Goal: Check status: Check status

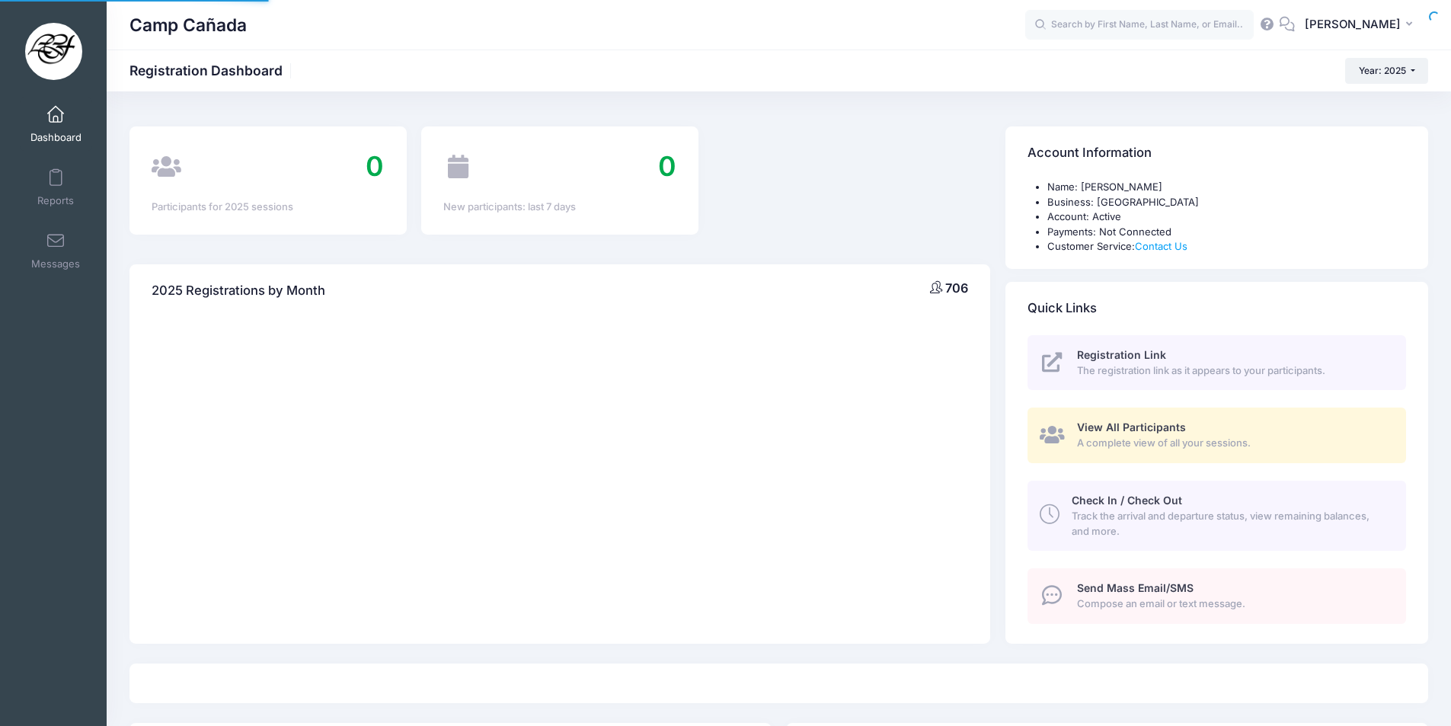
select select
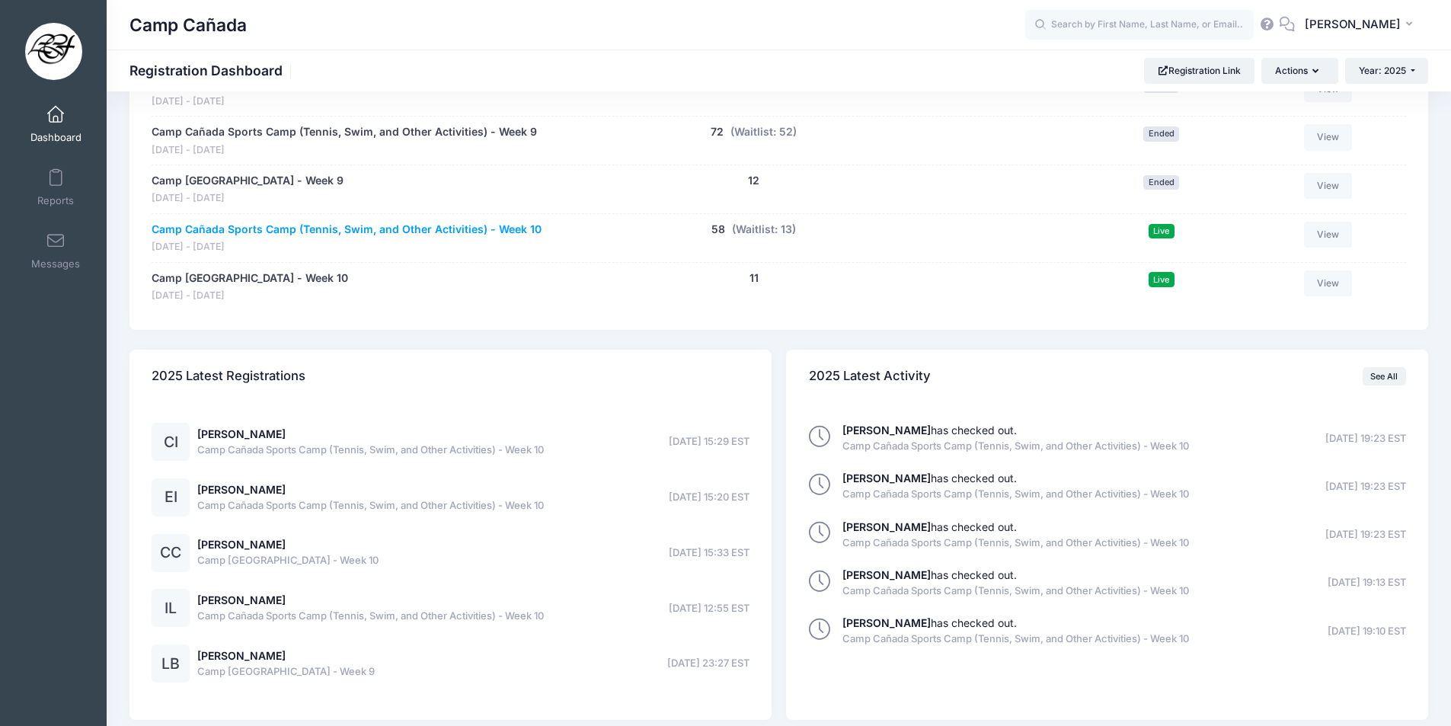
scroll to position [1474, 0]
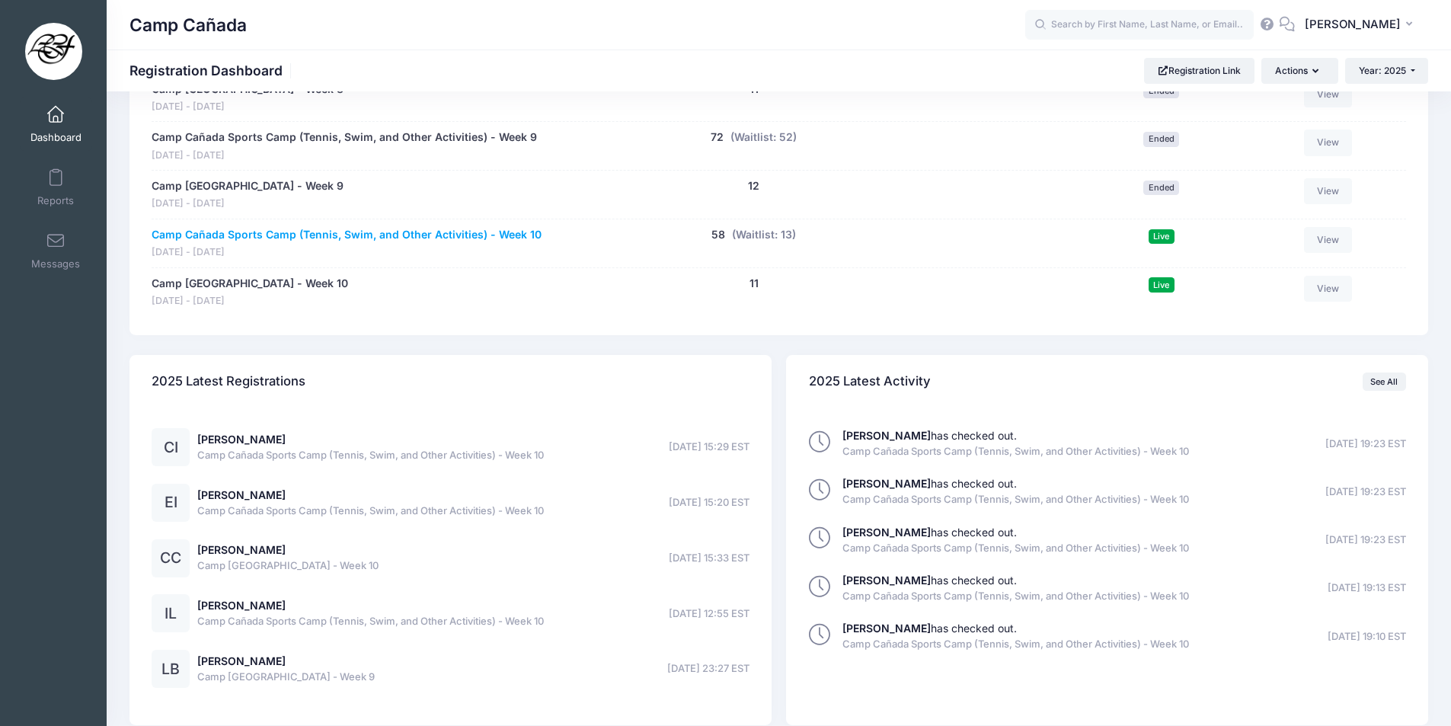
click at [448, 230] on link "Camp Cañada Sports Camp (Tennis, Swim, and Other Activities) - Week 10" at bounding box center [347, 235] width 390 height 16
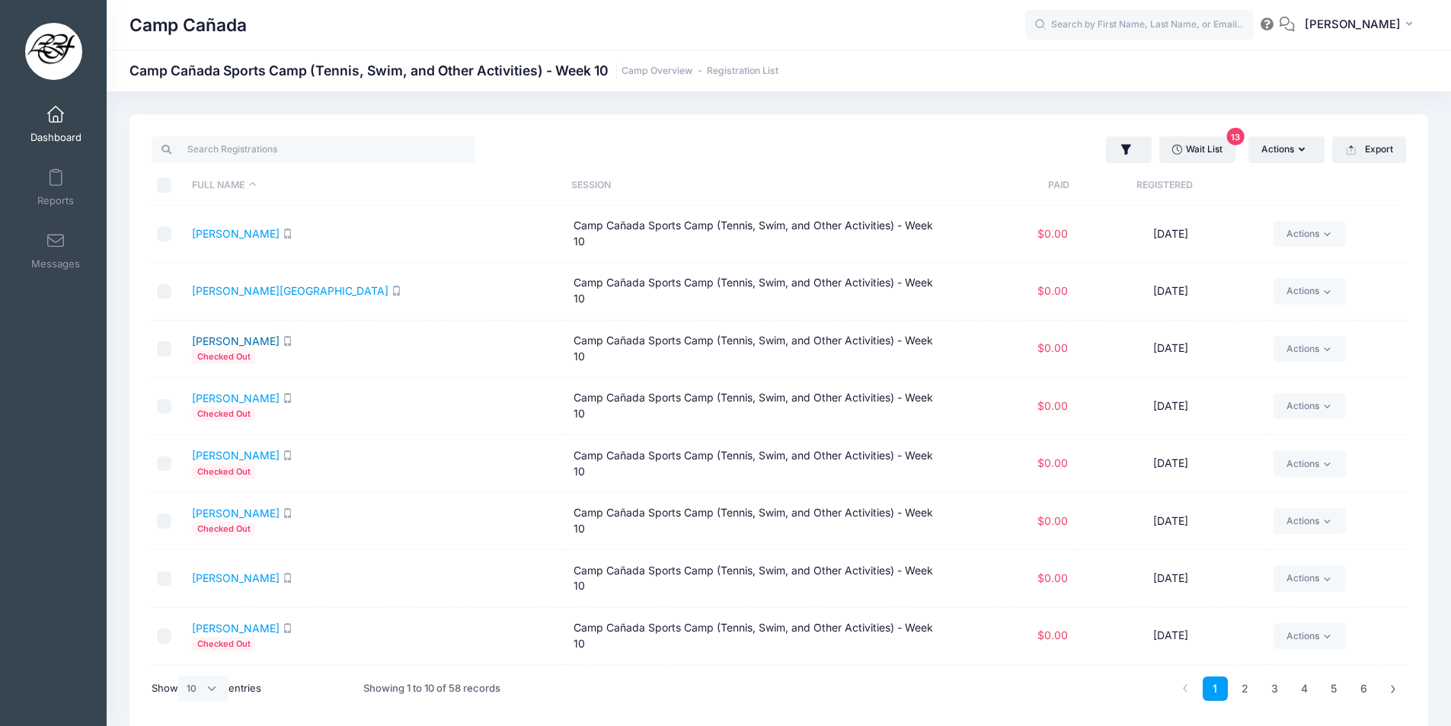
click at [256, 343] on link "[PERSON_NAME]" at bounding box center [236, 340] width 88 height 13
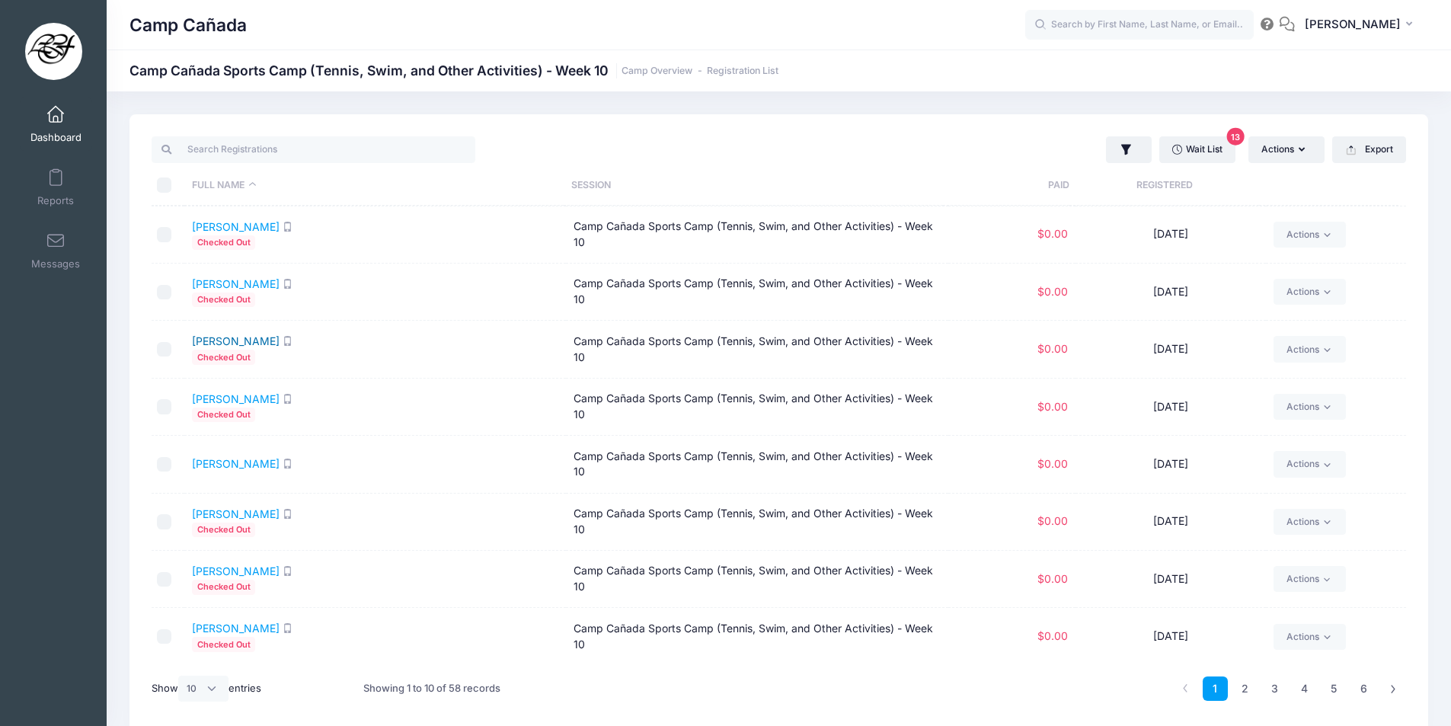
click at [277, 342] on link "Archambault, Lucien" at bounding box center [236, 340] width 88 height 13
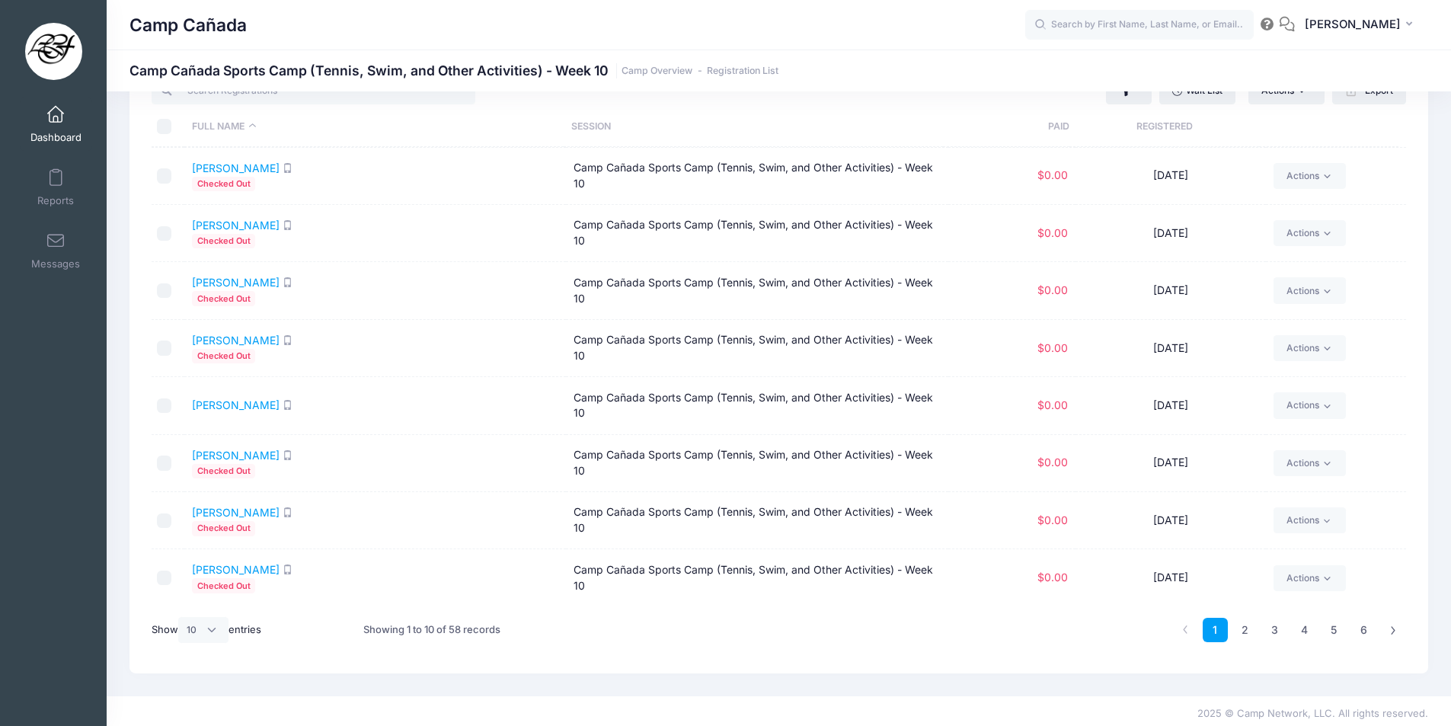
scroll to position [64, 0]
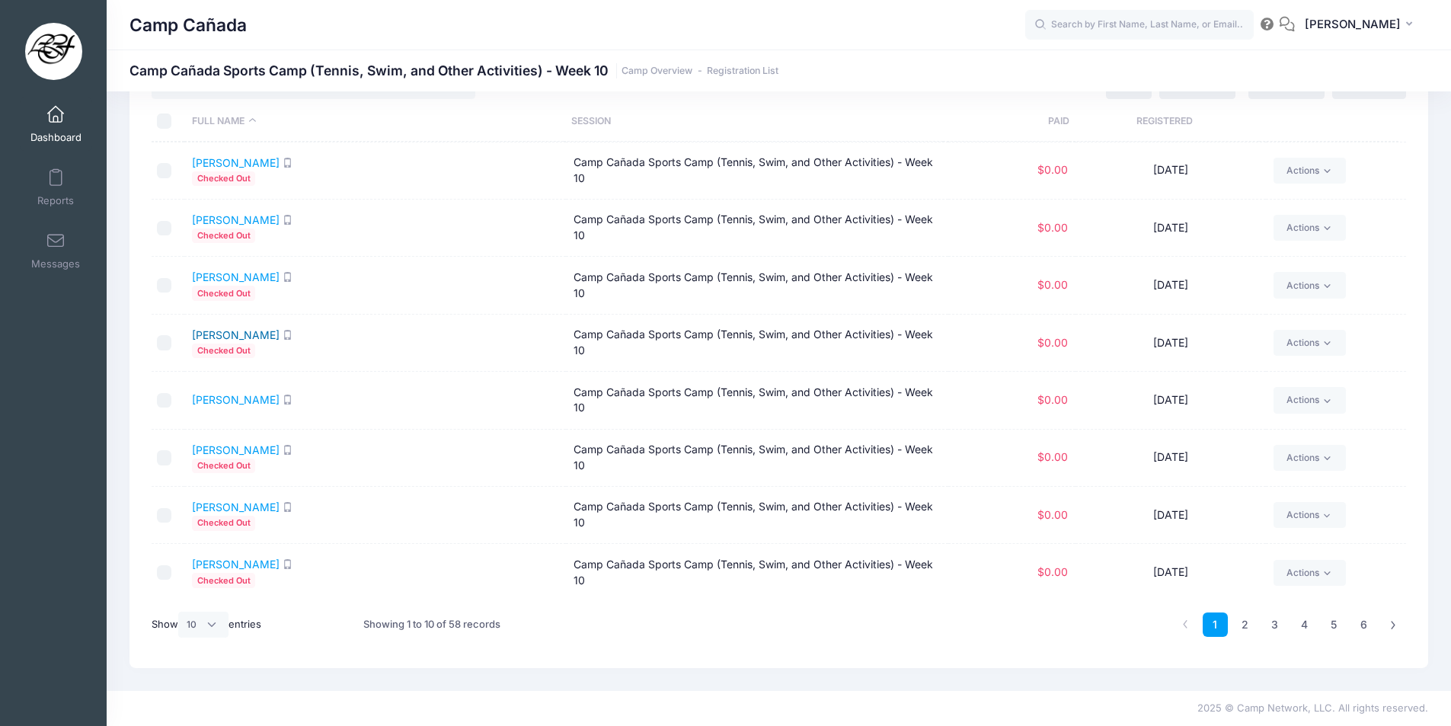
click at [272, 332] on link "Beckerman, Darius" at bounding box center [236, 334] width 88 height 13
click at [212, 622] on select "All 10 25 50" at bounding box center [203, 625] width 50 height 26
select select "-1"
click at [181, 612] on select "All 10 25 50" at bounding box center [203, 625] width 50 height 26
click at [222, 398] on link "Bhimani, Iyla" at bounding box center [236, 399] width 88 height 13
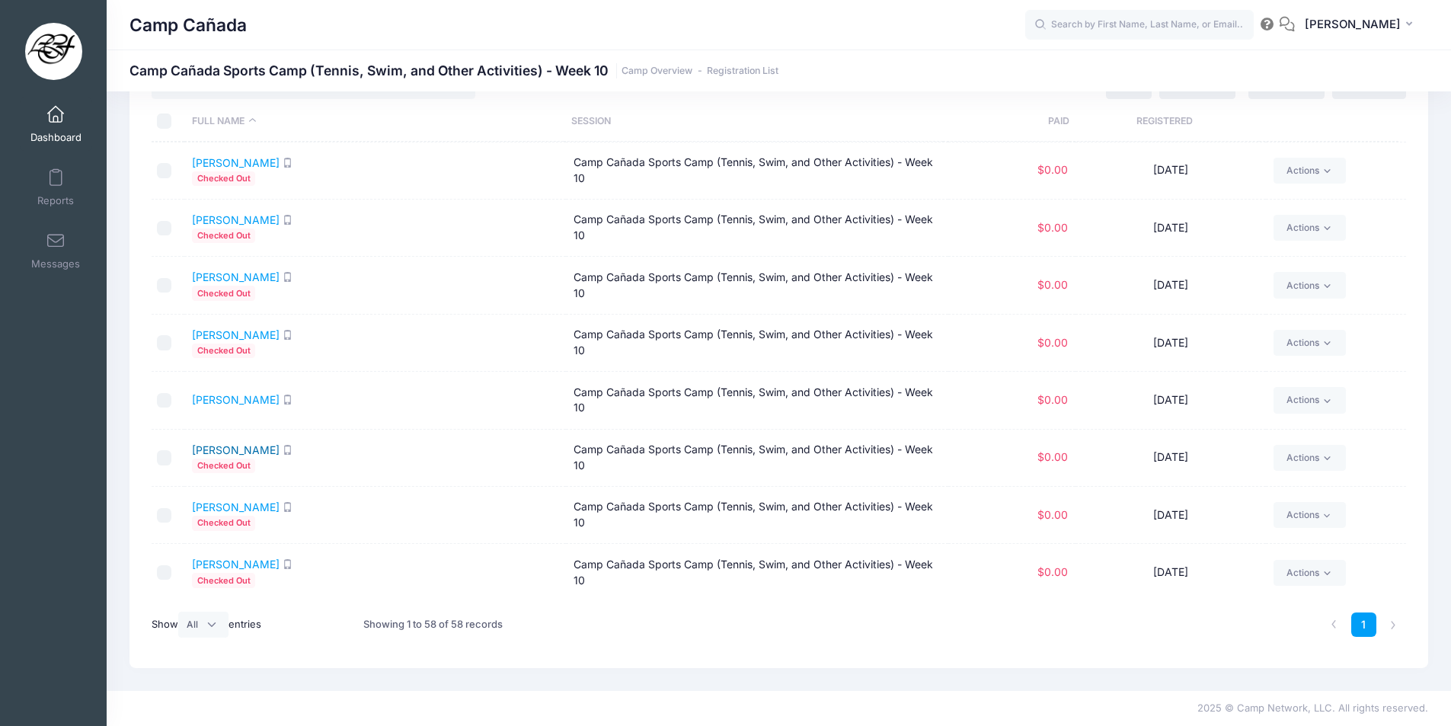
click at [273, 452] on link "Bresnitz, Josephine" at bounding box center [236, 449] width 88 height 13
click at [226, 504] on link "Burrows, Elle" at bounding box center [236, 507] width 88 height 13
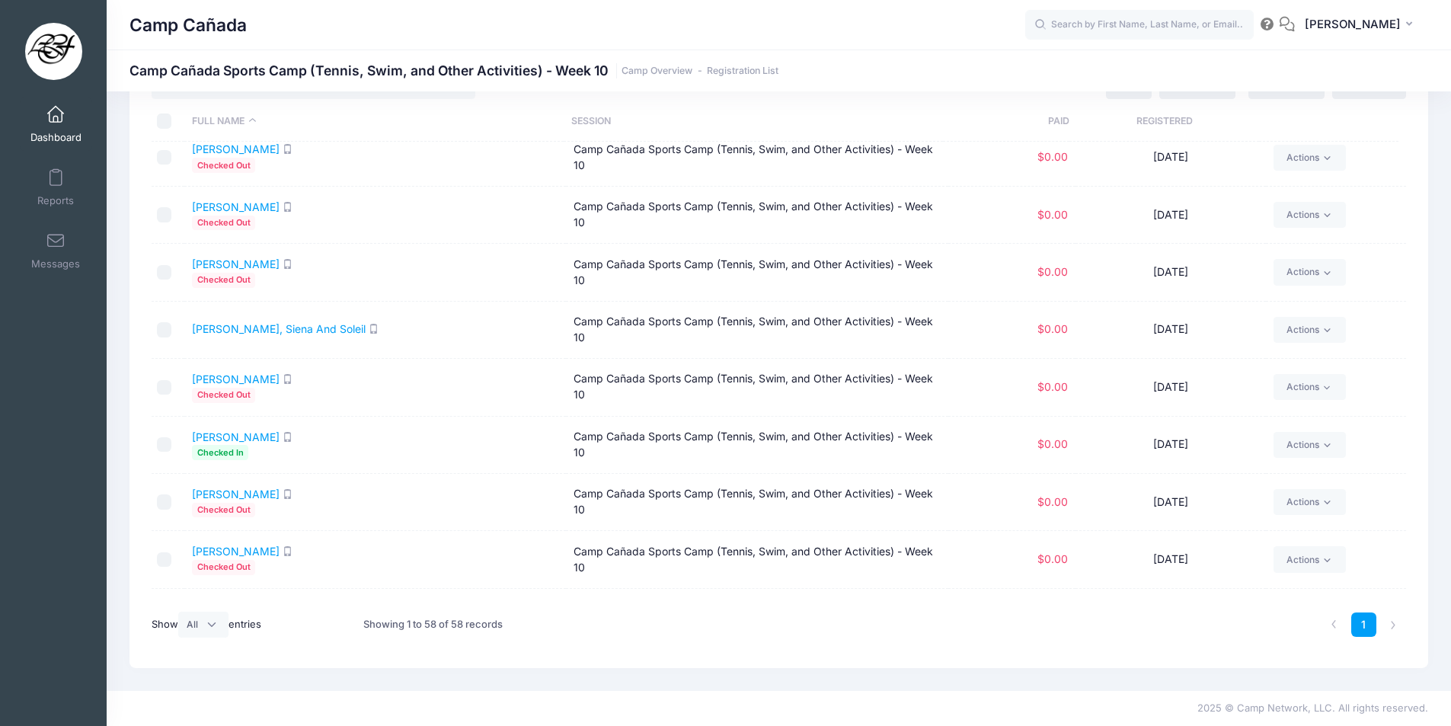
scroll to position [571, 0]
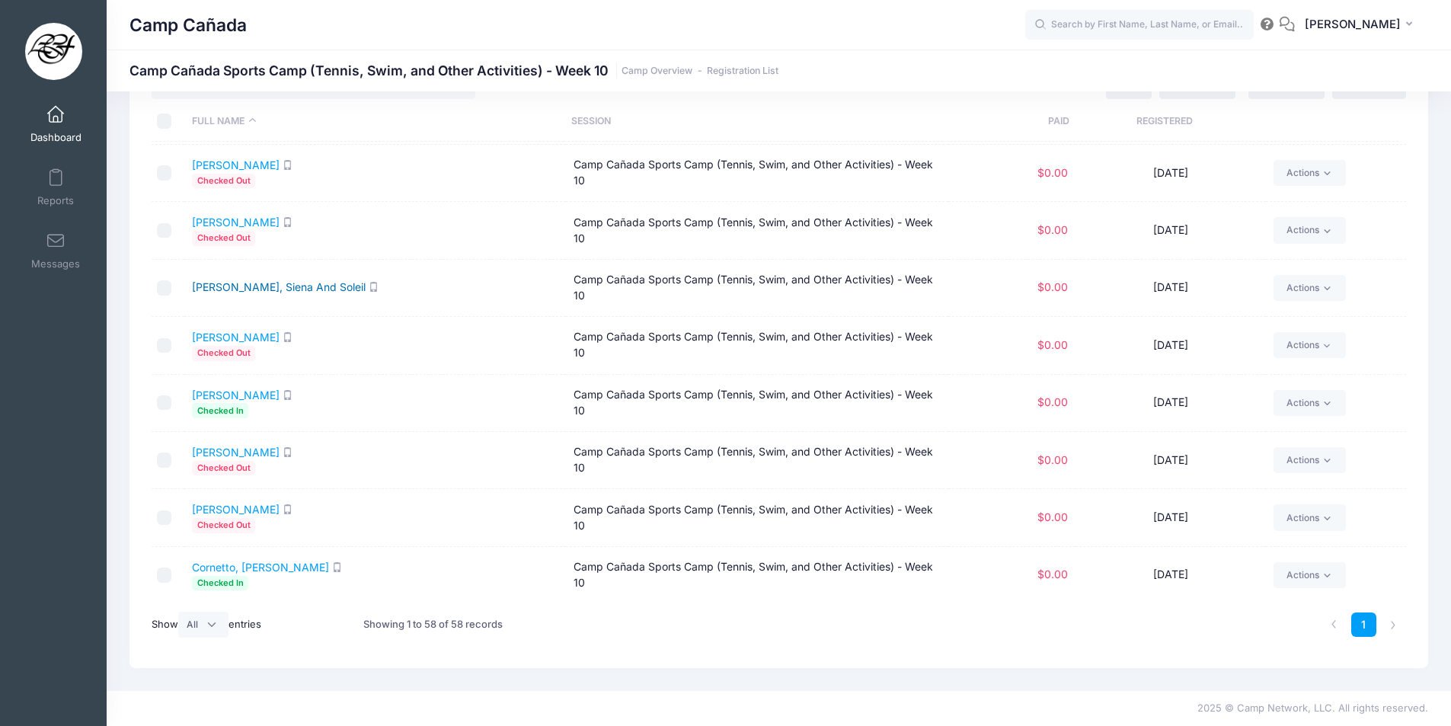
click at [268, 291] on link "Cameron, Siena And Soleil" at bounding box center [279, 286] width 174 height 13
click at [256, 335] on link "Carter, Jonathan" at bounding box center [236, 337] width 88 height 13
click at [236, 393] on link "Chavez, Augustus" at bounding box center [236, 395] width 88 height 13
click at [242, 455] on link "Cooper, Elizabeth" at bounding box center [236, 452] width 88 height 13
click at [251, 510] on link "Cooper, Maxwell" at bounding box center [236, 509] width 88 height 13
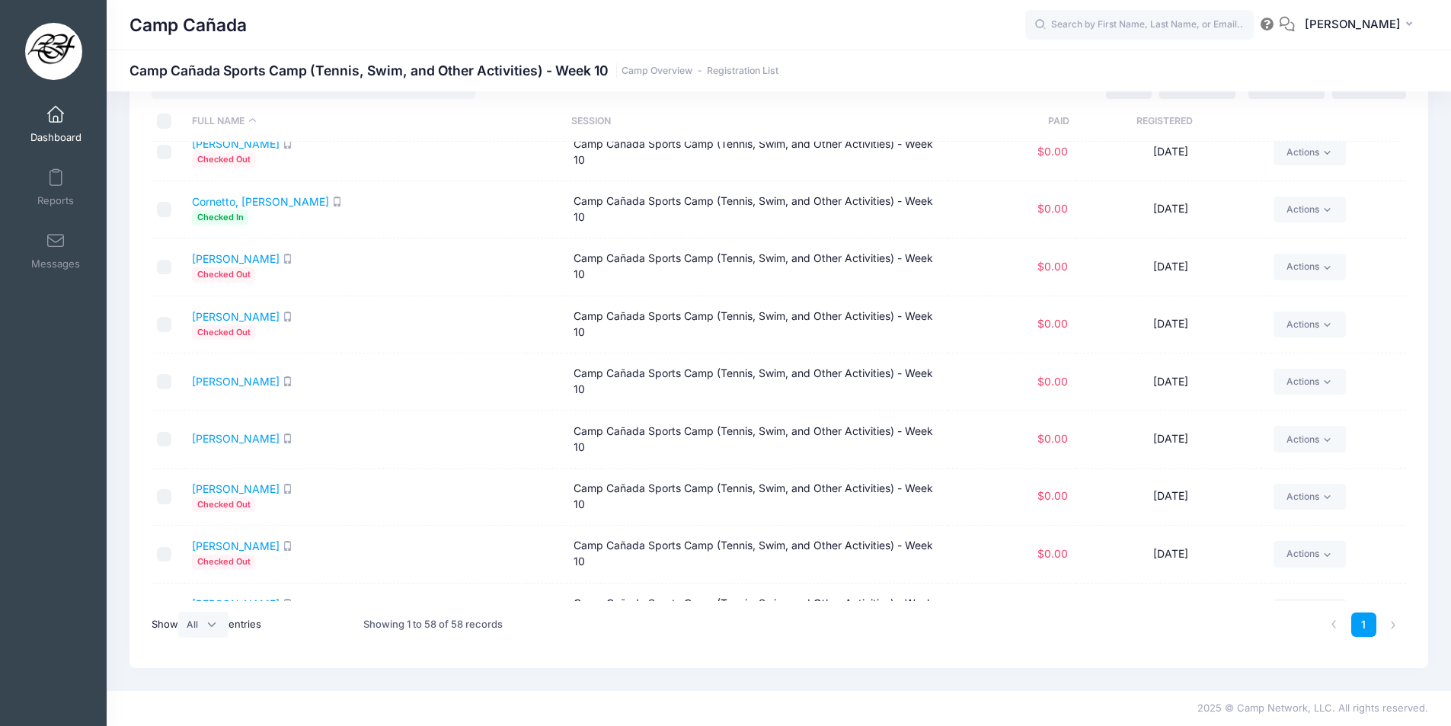
scroll to position [952, 0]
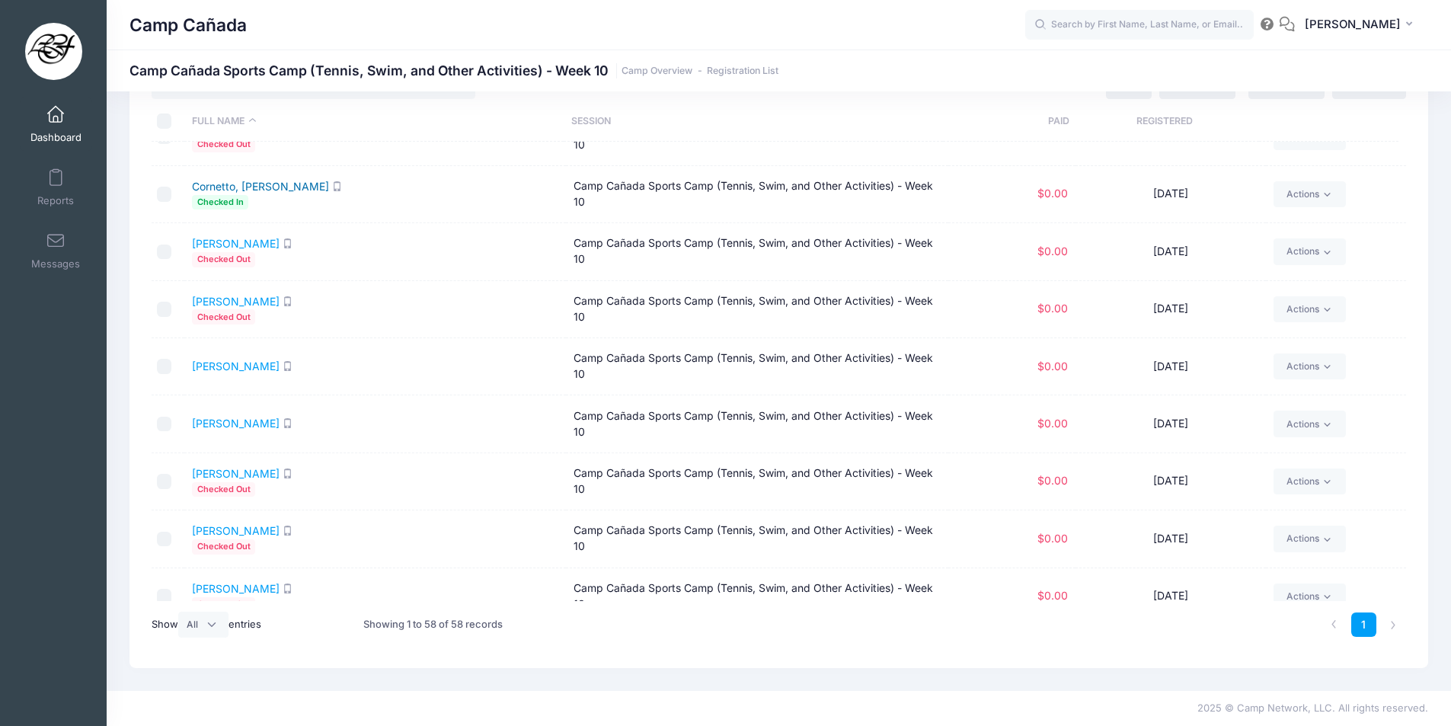
click at [257, 187] on link "Cornetto, Atticus" at bounding box center [260, 186] width 137 height 13
click at [196, 241] on link "Dudukgian, Leon" at bounding box center [236, 243] width 88 height 13
click at [244, 362] on link "Feinberg, Abraham" at bounding box center [236, 366] width 88 height 13
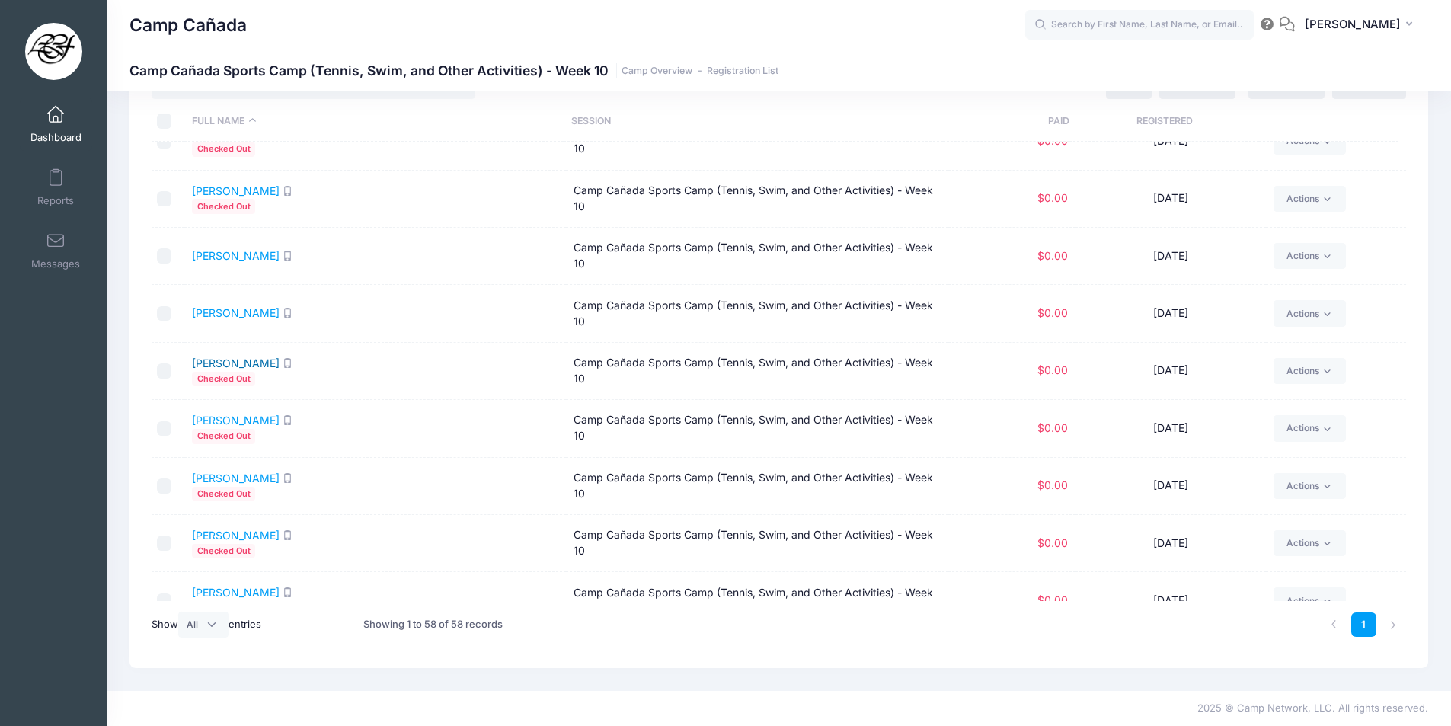
scroll to position [1105, 0]
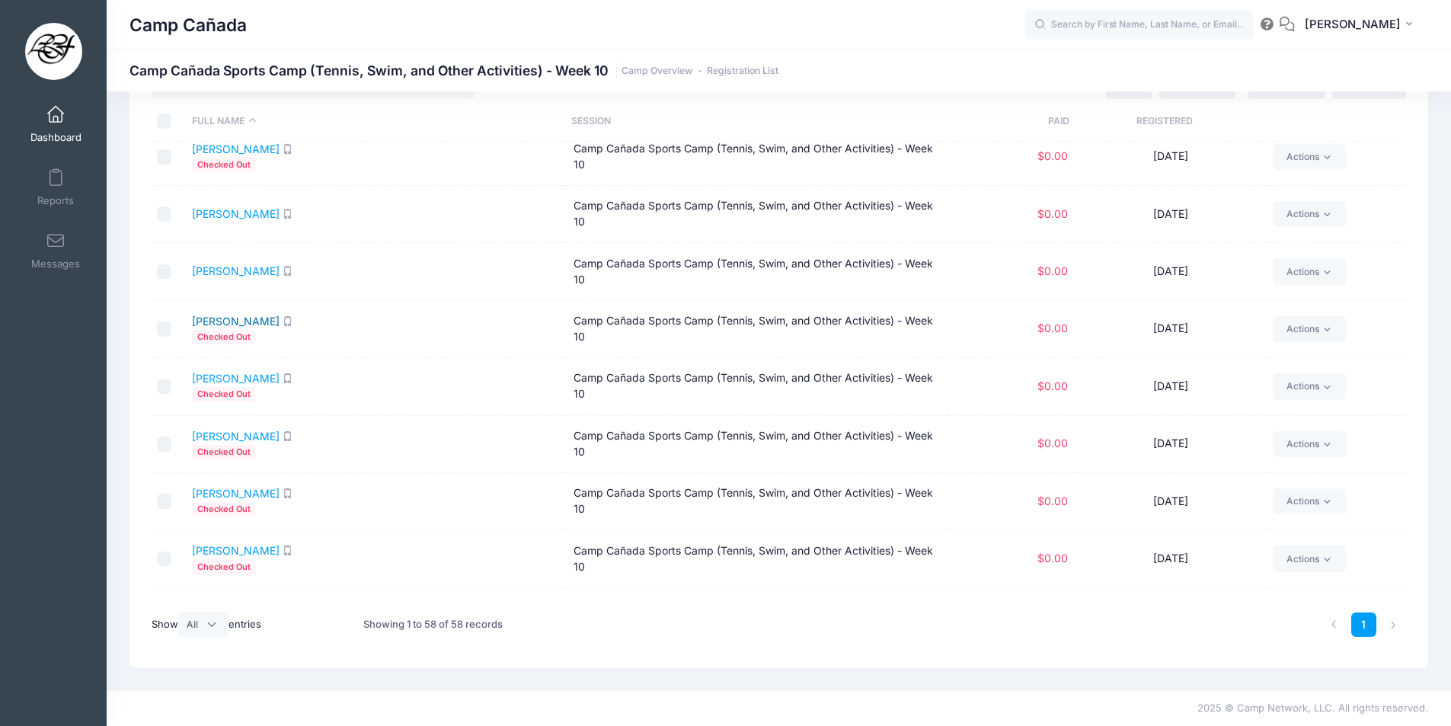
click at [257, 323] on link "Frontino, Louise" at bounding box center [236, 321] width 88 height 13
click at [255, 378] on link "Germanov, Anabelle" at bounding box center [236, 378] width 88 height 13
click at [242, 438] on link "Germanov, Axel" at bounding box center [236, 436] width 88 height 13
click at [229, 495] on link "Hart, Henry" at bounding box center [236, 493] width 88 height 13
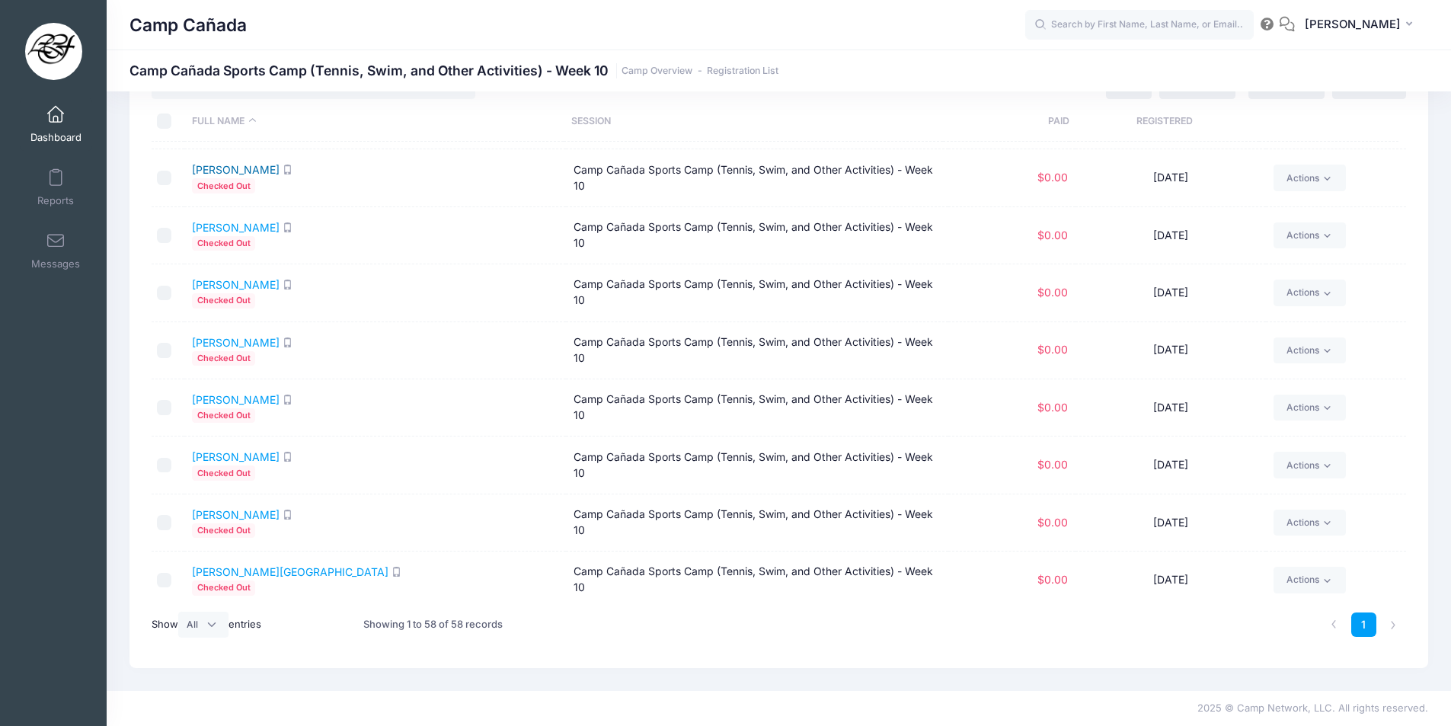
click at [216, 174] on link "Hayes, Lucy" at bounding box center [236, 169] width 88 height 13
click at [258, 228] on link "Ho Bastedo, Elliot" at bounding box center [236, 227] width 88 height 13
click at [255, 287] on link "Holland, Bennett" at bounding box center [236, 284] width 88 height 13
click at [263, 342] on link "Issaians, Charlie" at bounding box center [236, 342] width 88 height 13
click at [223, 398] on link "Issaians, Ellie" at bounding box center [236, 399] width 88 height 13
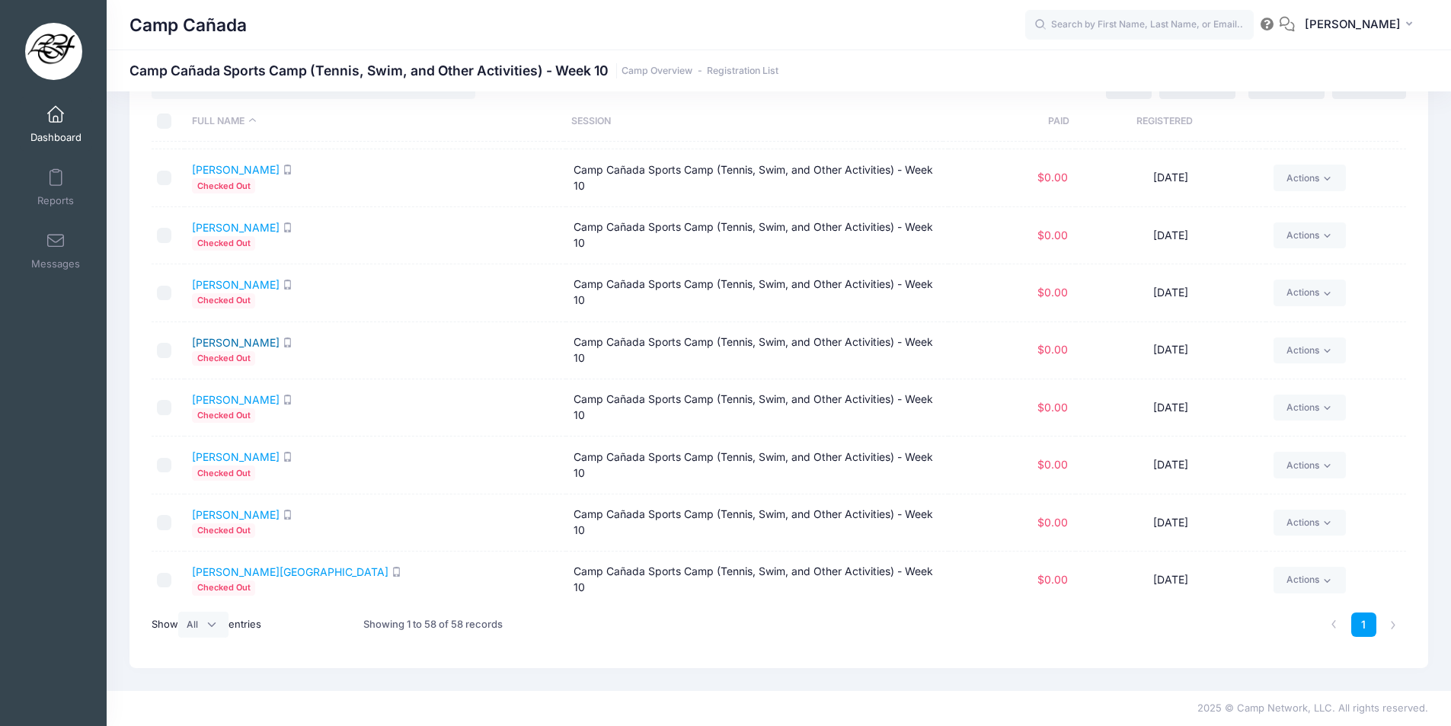
click at [260, 338] on link "Issaians, Charlie" at bounding box center [236, 342] width 88 height 13
click at [235, 456] on link "Kirschner, Alex" at bounding box center [236, 456] width 88 height 13
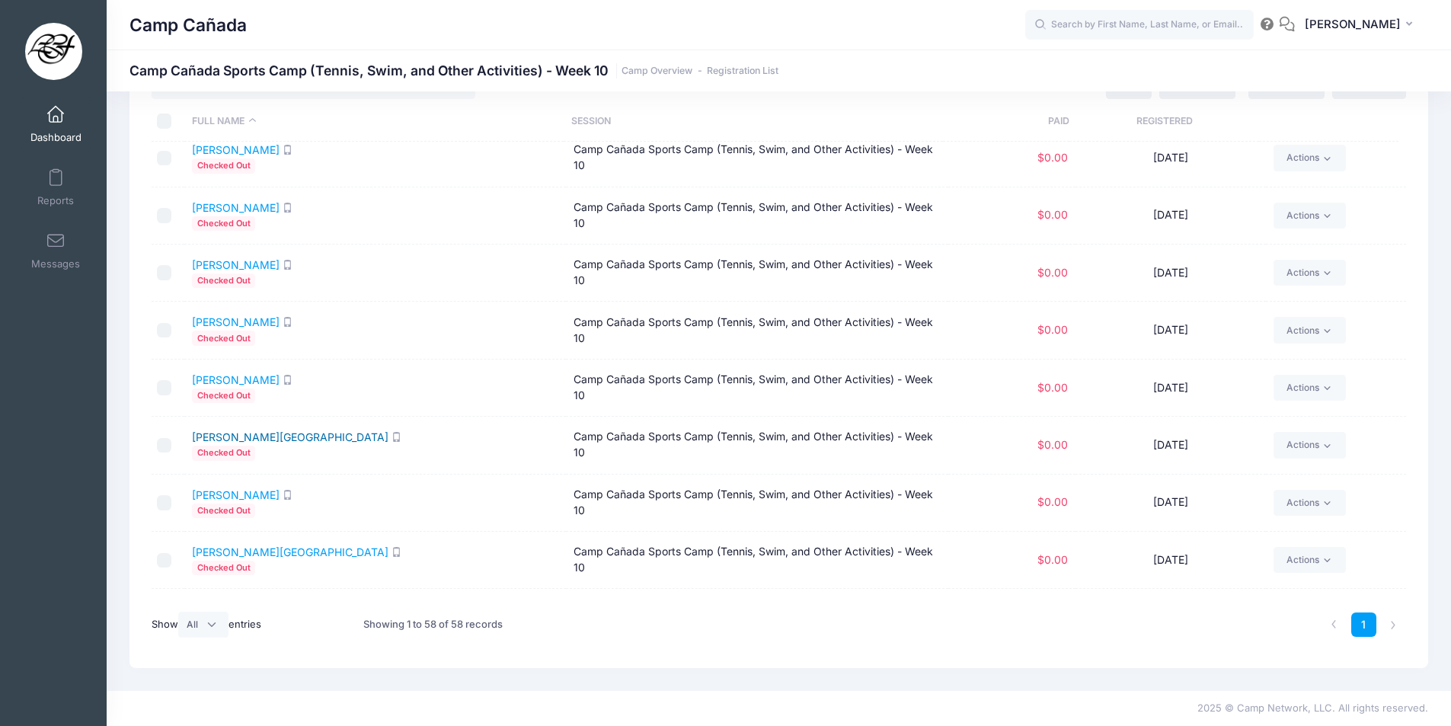
scroll to position [1714, 0]
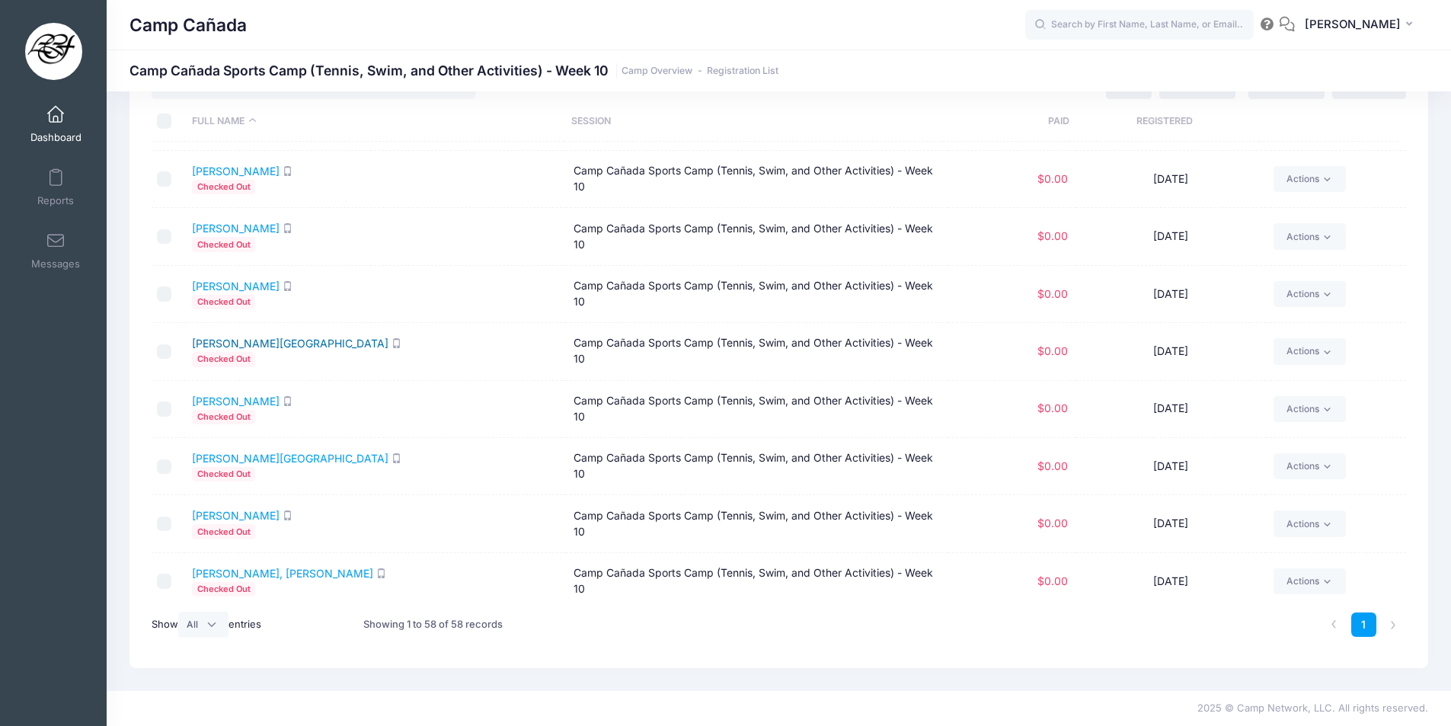
click at [236, 345] on link "LaMar, Troy" at bounding box center [290, 343] width 197 height 13
click at [232, 402] on link "Landen, Elise" at bounding box center [236, 401] width 88 height 13
click at [238, 460] on link "Landen, Everett" at bounding box center [290, 458] width 197 height 13
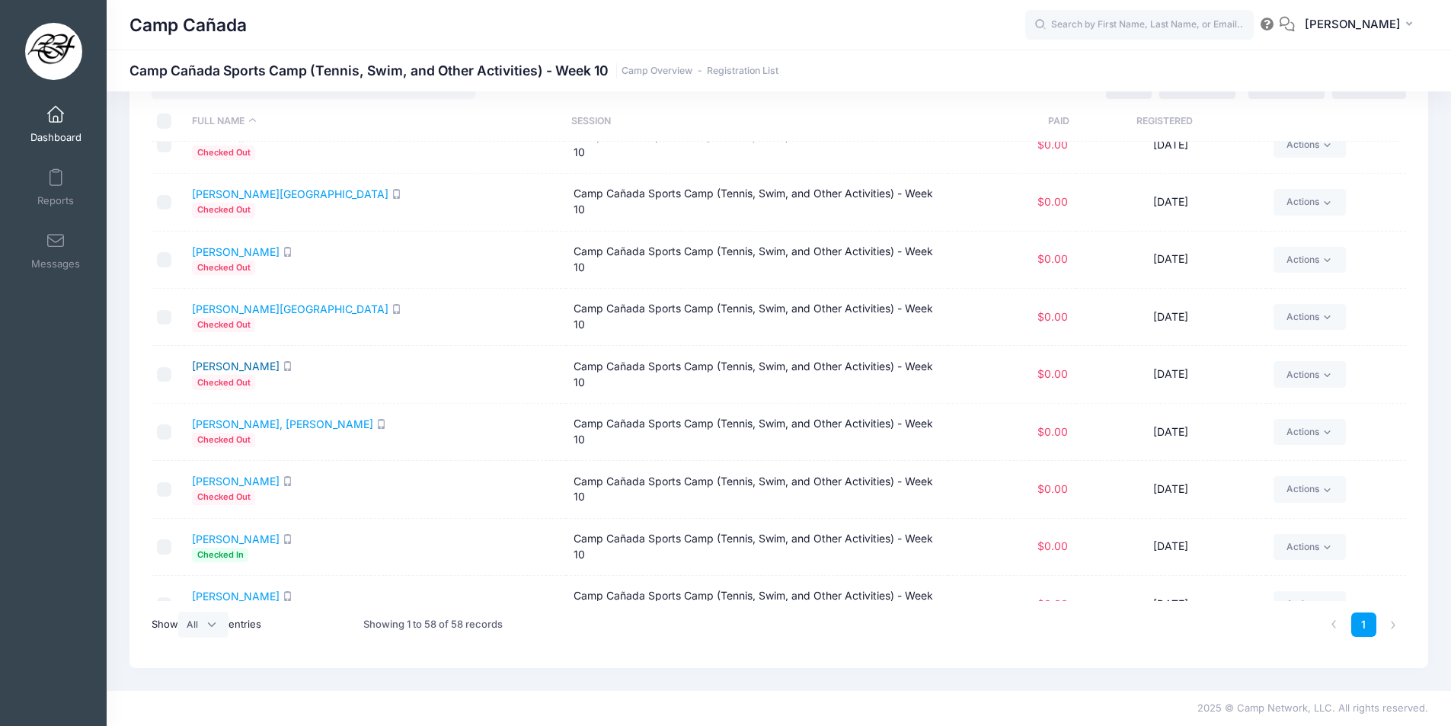
scroll to position [1867, 0]
click at [233, 365] on link "Lebus, Ida" at bounding box center [236, 363] width 88 height 13
click at [228, 422] on link "Leicher, Connor" at bounding box center [282, 420] width 181 height 13
click at [229, 480] on link "Leicher, Janie" at bounding box center [236, 478] width 88 height 13
click at [234, 536] on link "Leonard, Elliot" at bounding box center [236, 536] width 88 height 13
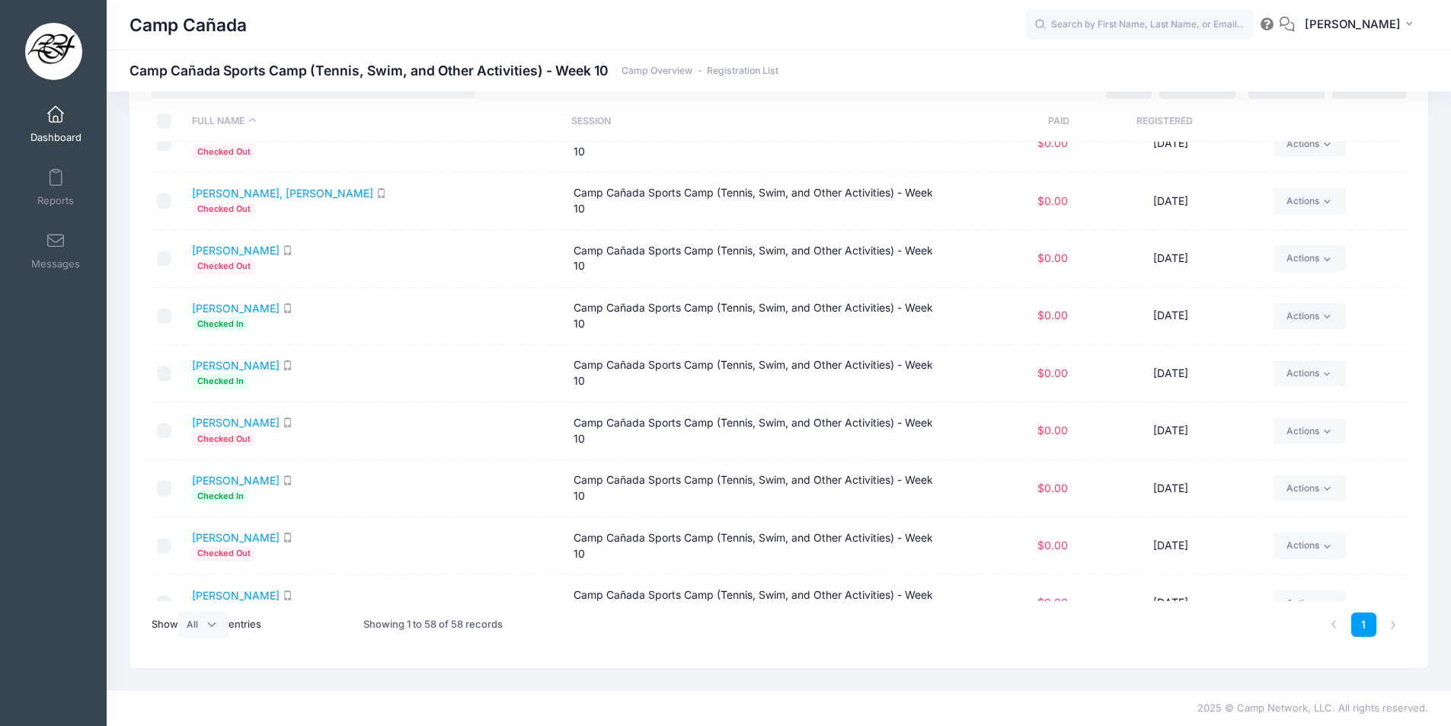
scroll to position [2095, 0]
click at [242, 367] on link "Leonard, June" at bounding box center [236, 364] width 88 height 13
click at [243, 419] on link "Lizer, Margaret" at bounding box center [236, 421] width 88 height 13
click at [242, 480] on link "Martin, Jude" at bounding box center [236, 479] width 88 height 13
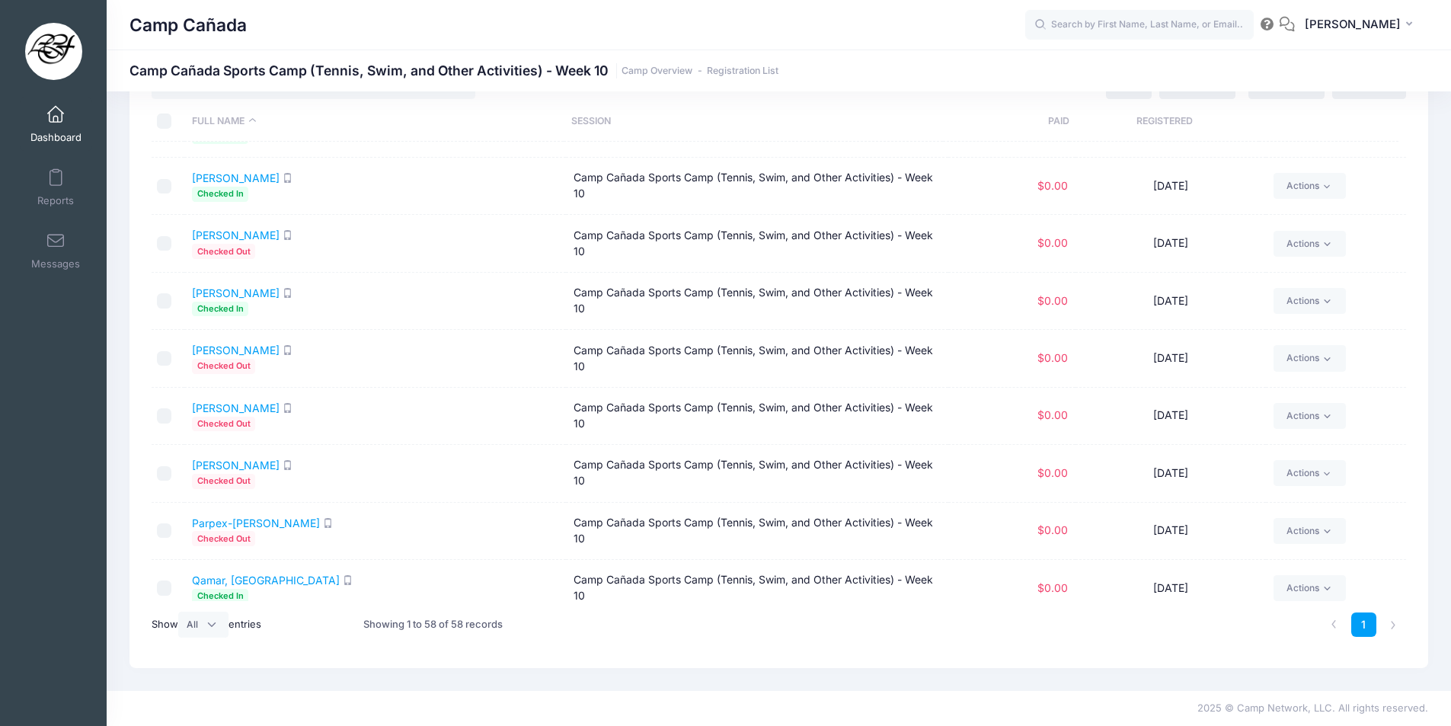
scroll to position [2324, 0]
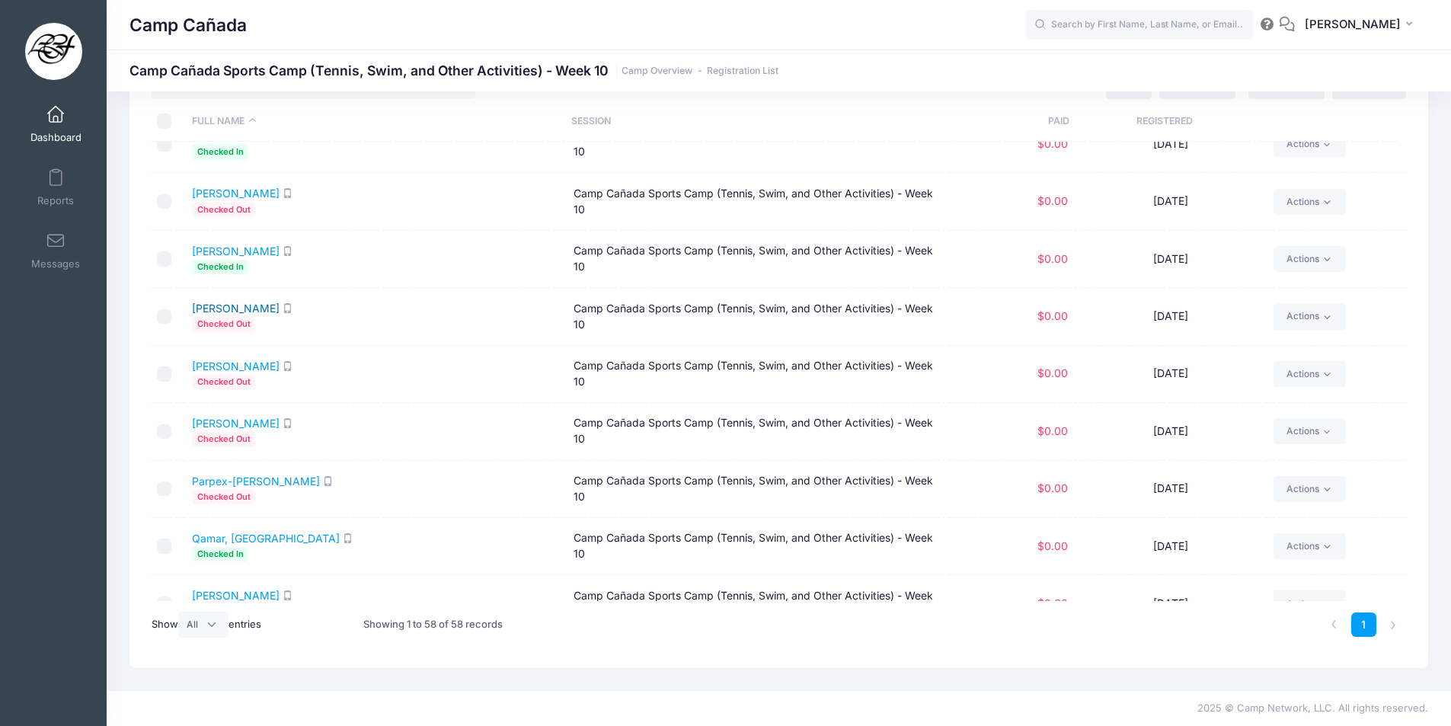
click at [242, 313] on link "Martzell, Alec" at bounding box center [236, 308] width 88 height 13
click at [246, 368] on link "McLean, Oliver" at bounding box center [236, 366] width 88 height 13
click at [280, 427] on link "Mizrahi-Hellmann, Vivienne" at bounding box center [236, 423] width 88 height 13
click at [289, 479] on link "Parpex-Dosamantes, Luiza" at bounding box center [256, 481] width 128 height 13
click at [230, 534] on link "Qamar, Olympia" at bounding box center [266, 538] width 148 height 13
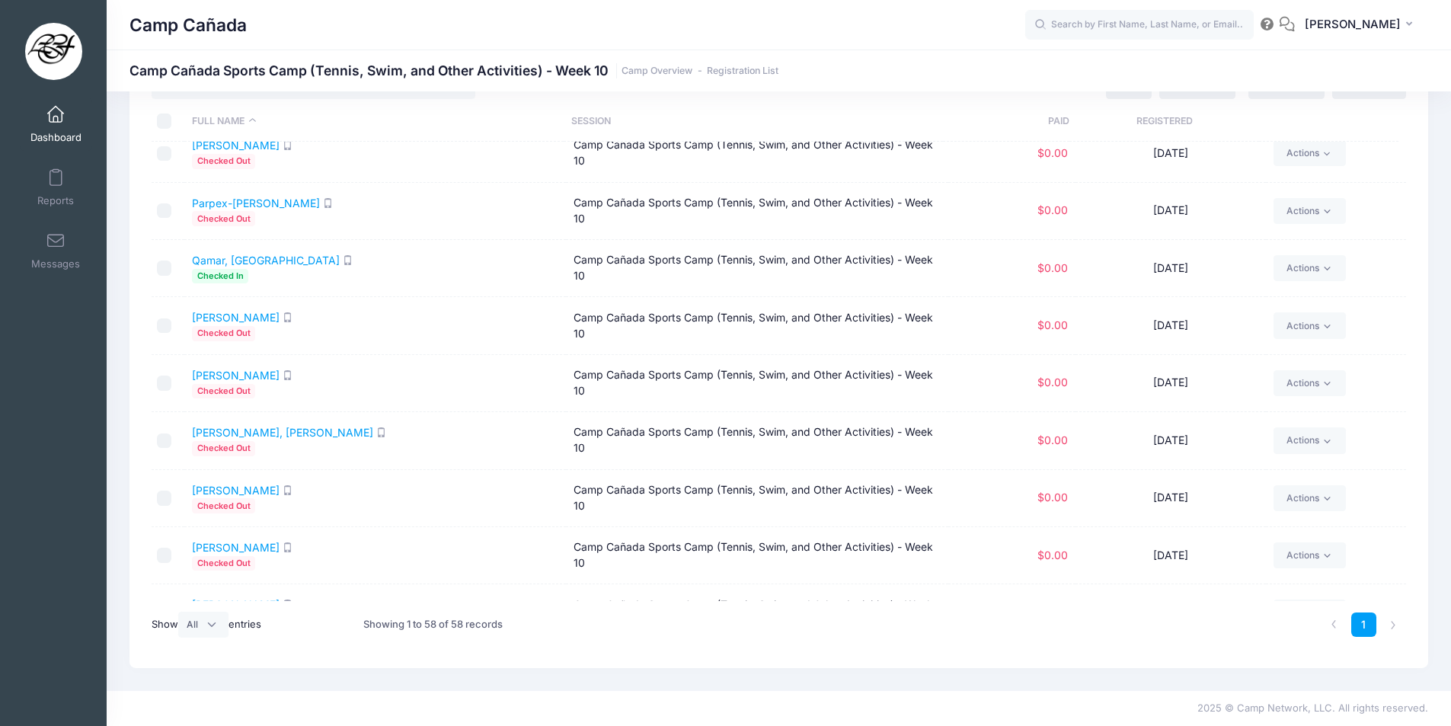
scroll to position [2705, 0]
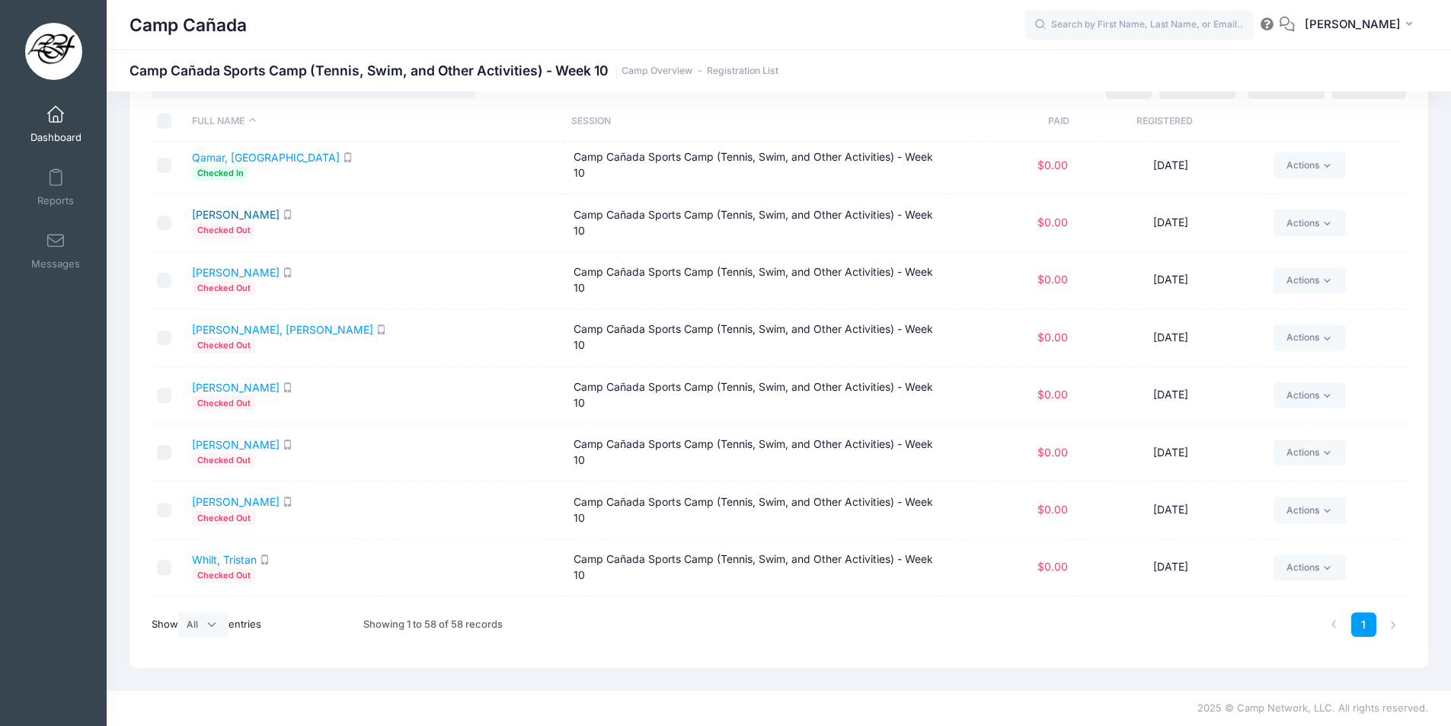
click at [232, 210] on link "Rosen, Max" at bounding box center [236, 214] width 88 height 13
click at [216, 272] on link "Slanaker, Dylan" at bounding box center [236, 272] width 88 height 13
click at [239, 336] on link "Steir, Finnley" at bounding box center [282, 329] width 181 height 13
click at [220, 384] on link "Taby, Elouan" at bounding box center [236, 387] width 88 height 13
click at [267, 447] on link "Vassiliades, Vivian" at bounding box center [236, 444] width 88 height 13
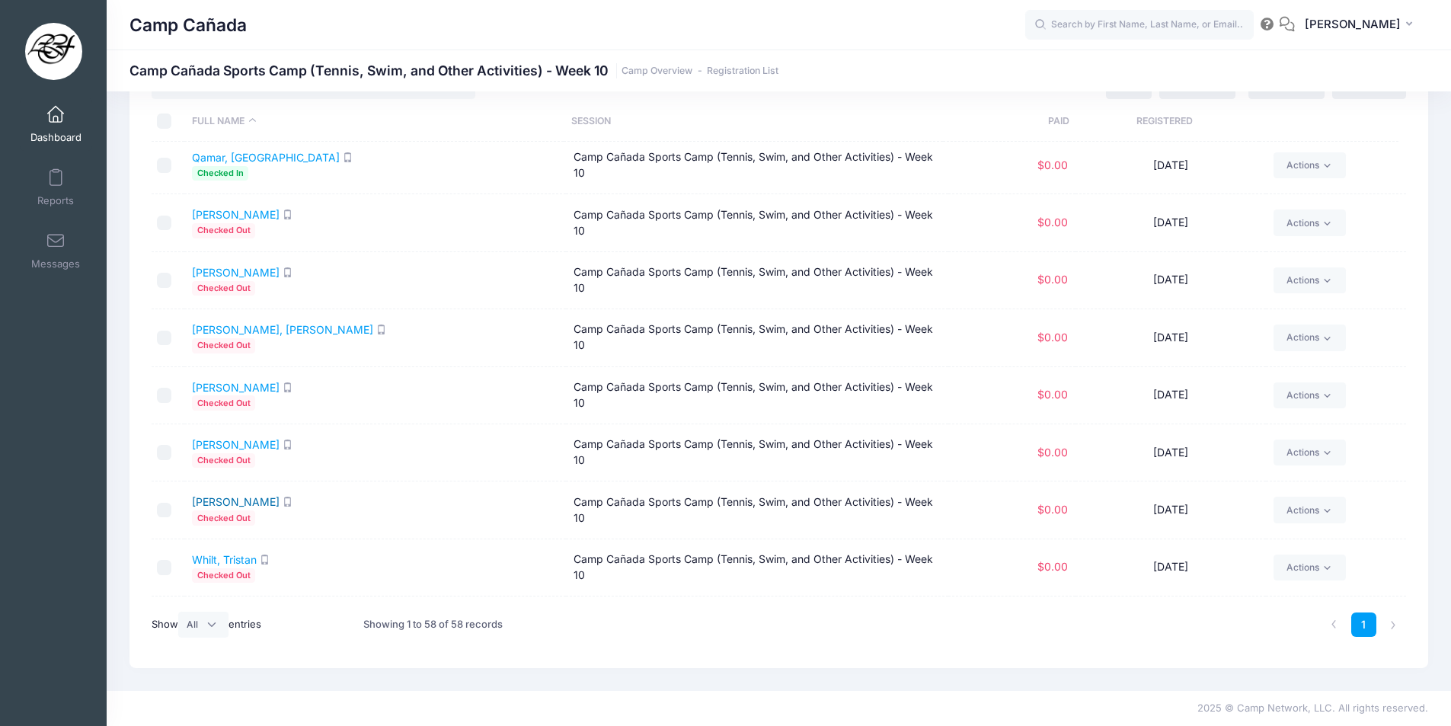
click at [226, 501] on link "Whilt, Trevor" at bounding box center [236, 501] width 88 height 13
click at [234, 561] on link "Whilt, Tristan" at bounding box center [224, 559] width 65 height 13
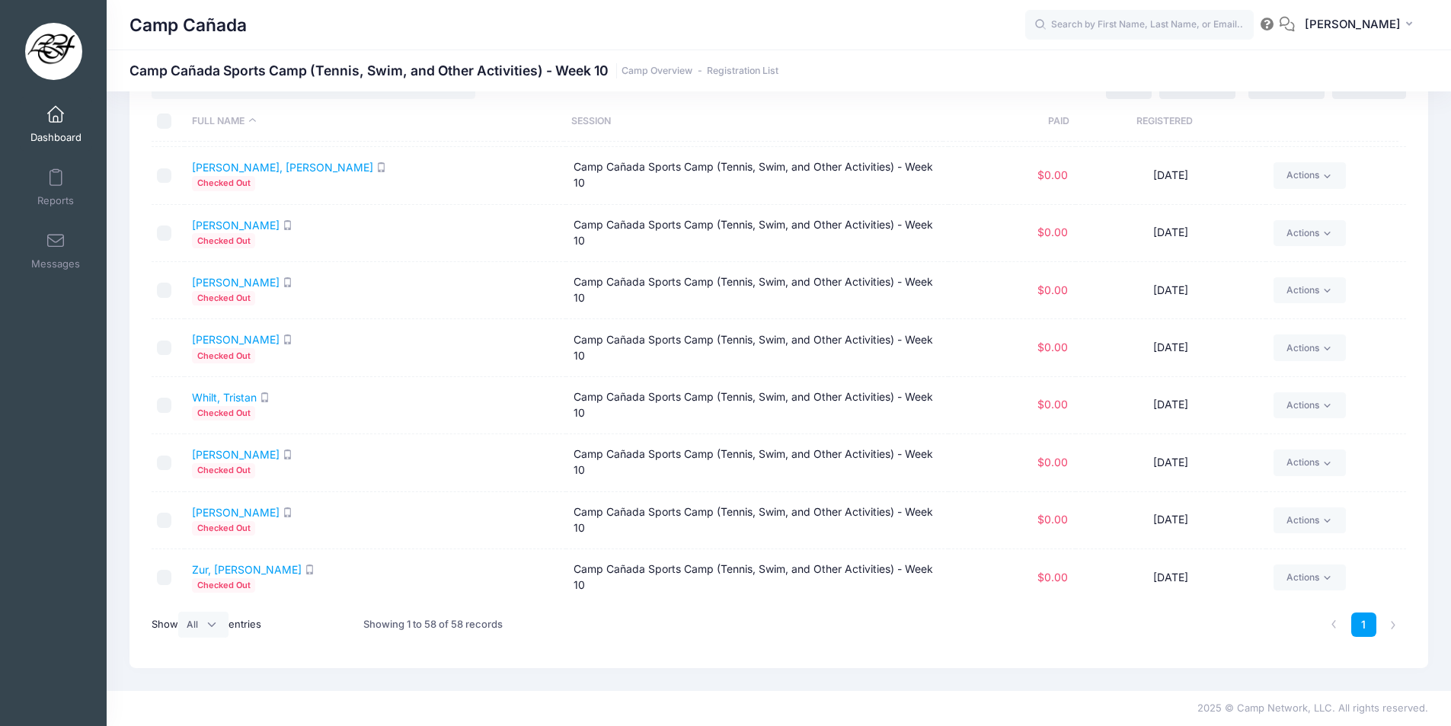
scroll to position [2872, 0]
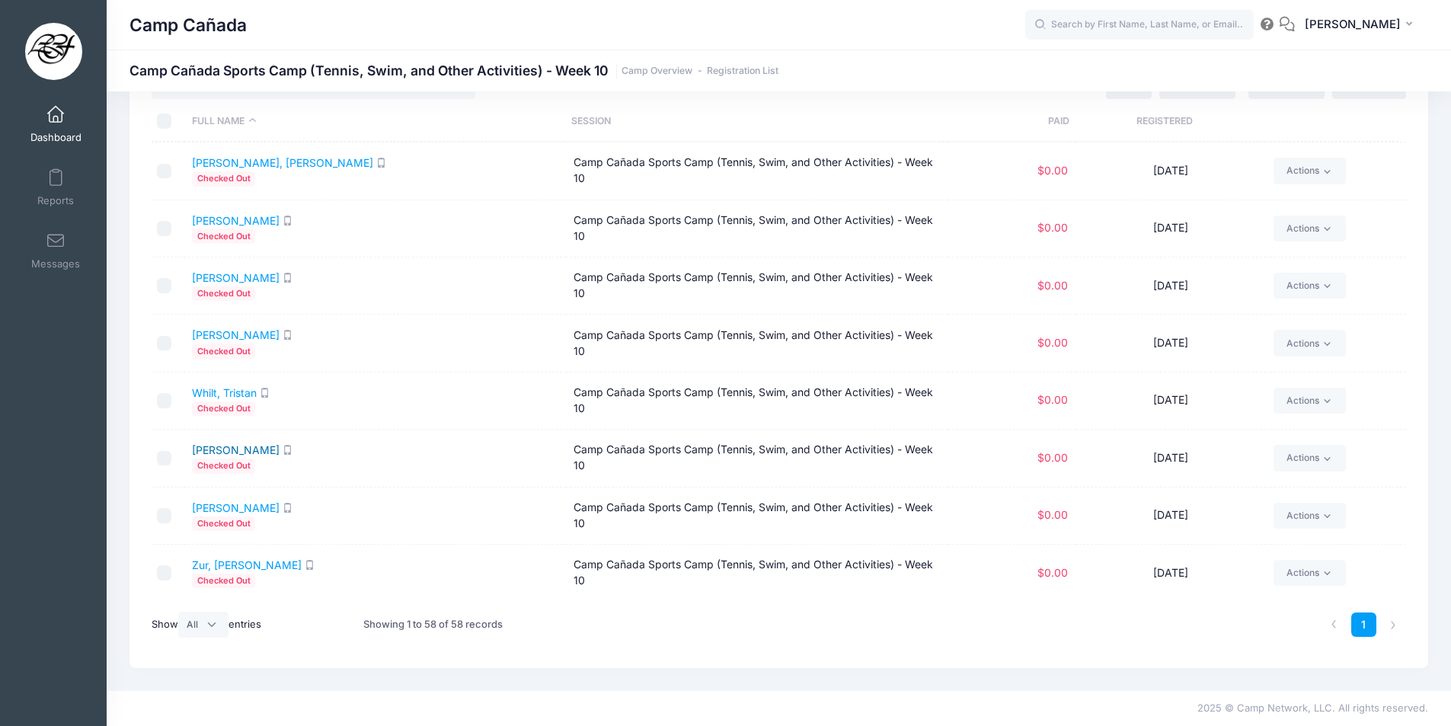
click at [245, 451] on link "Zargarian, Oliver" at bounding box center [236, 449] width 88 height 13
click at [228, 504] on link "Zieman, Blake" at bounding box center [236, 507] width 88 height 13
click at [230, 562] on link "Zur, [PERSON_NAME]" at bounding box center [247, 564] width 110 height 13
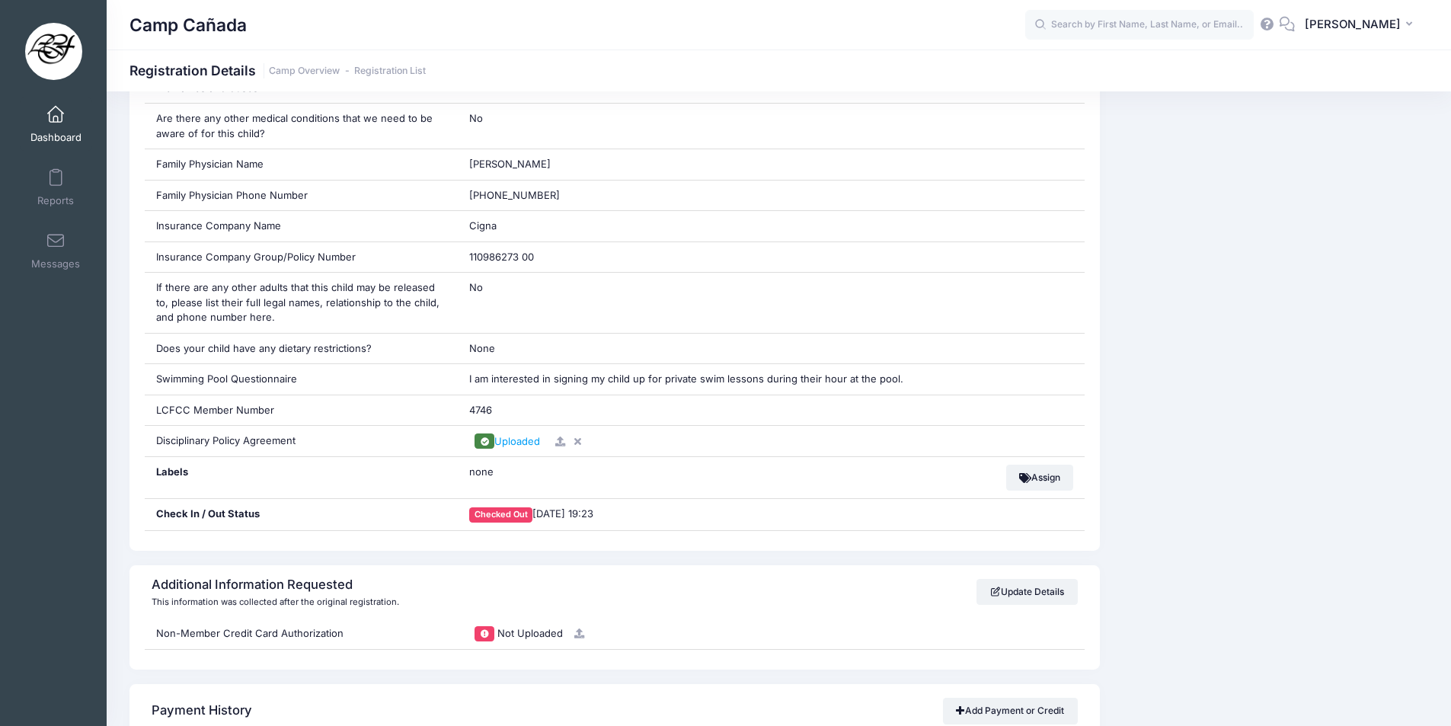
scroll to position [914, 0]
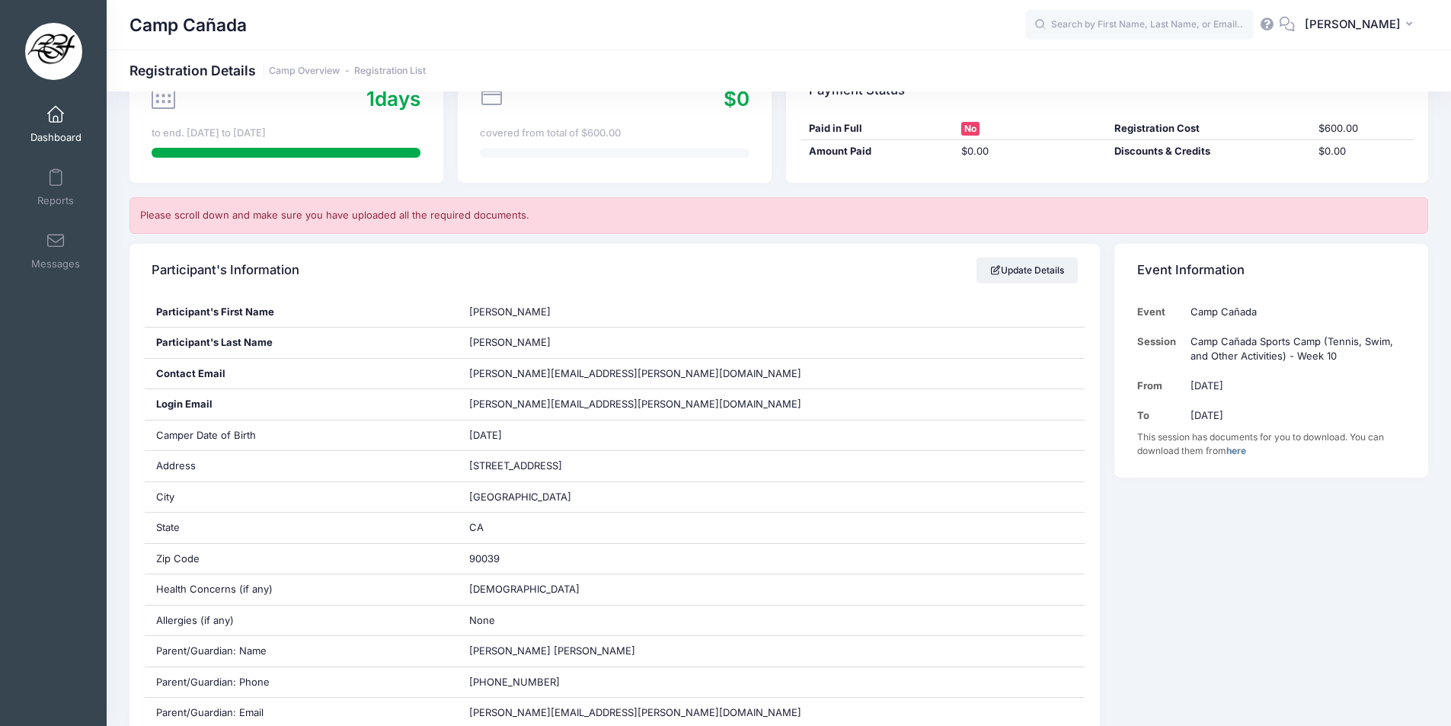
scroll to position [457, 0]
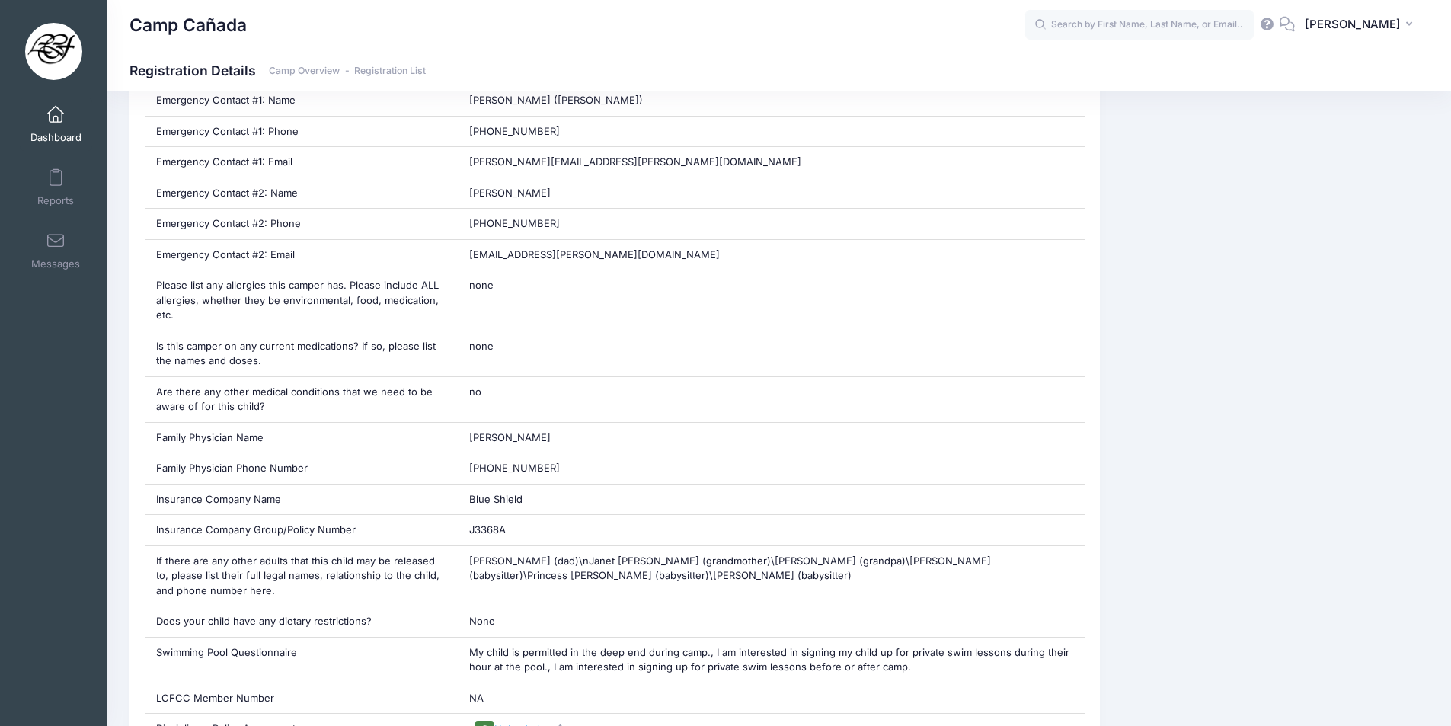
scroll to position [1219, 0]
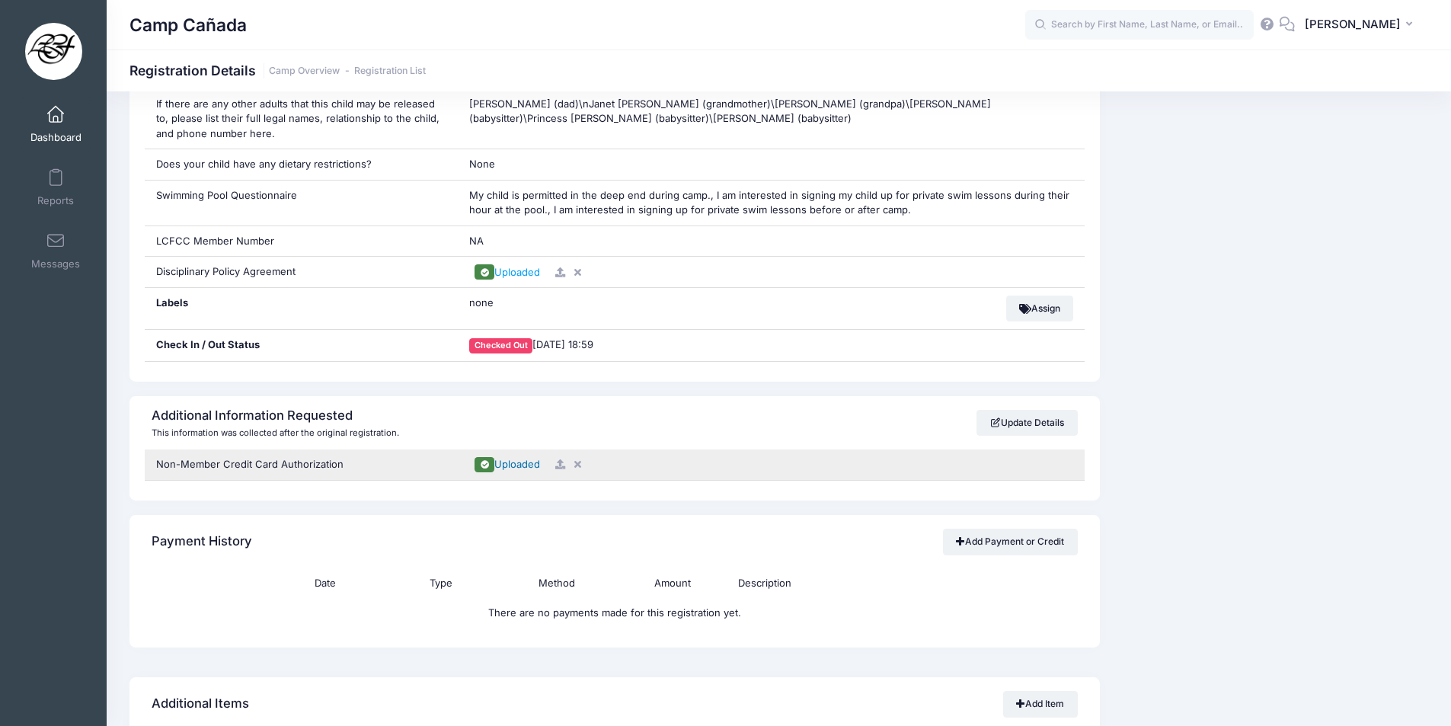
click at [526, 466] on span "Uploaded" at bounding box center [517, 464] width 46 height 12
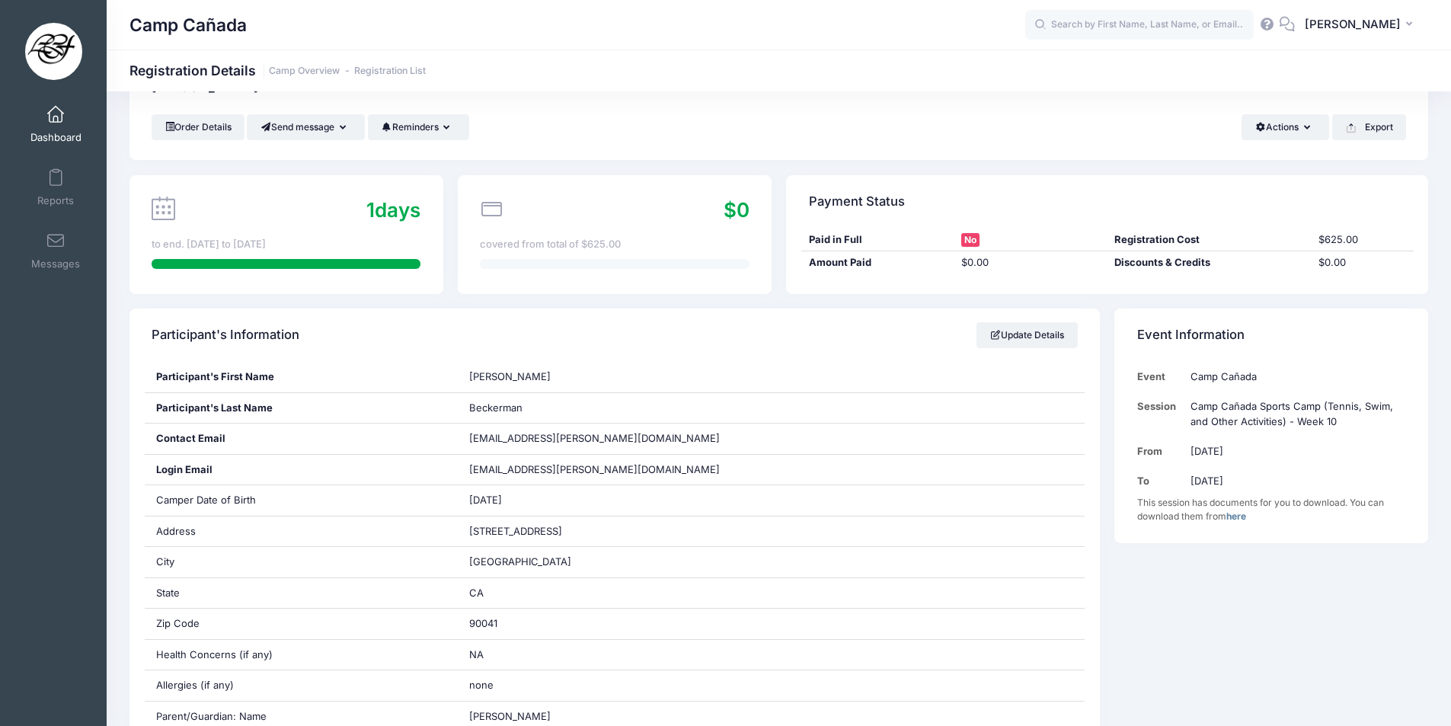
scroll to position [0, 0]
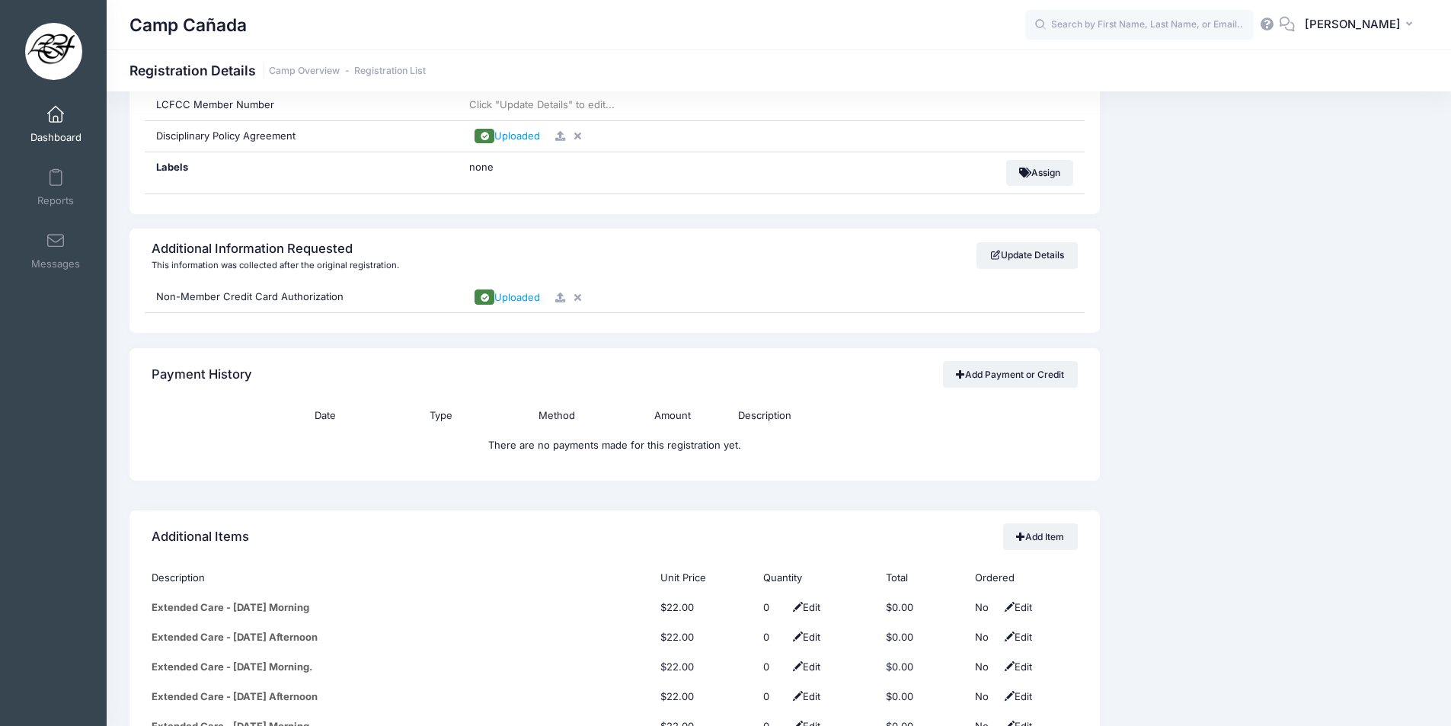
scroll to position [1371, 0]
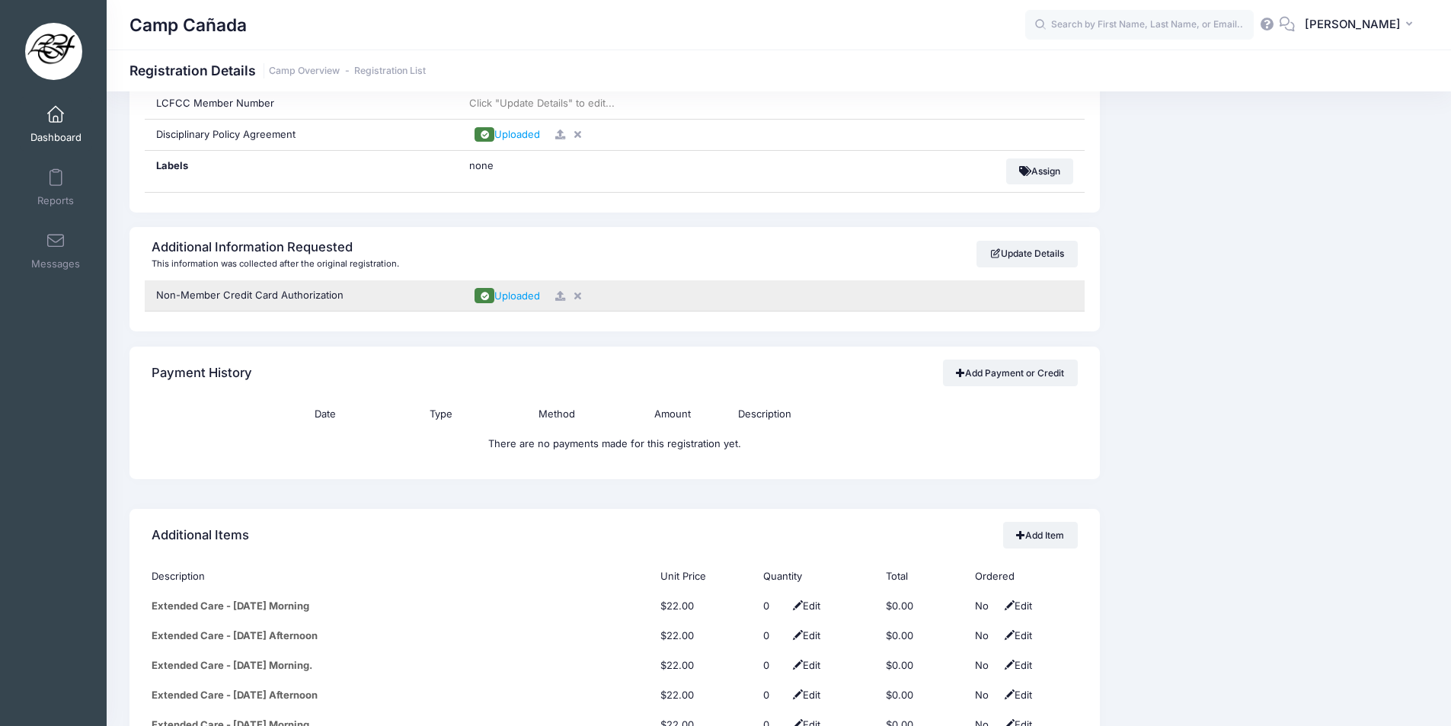
click at [510, 286] on div "Uploaded" at bounding box center [771, 295] width 627 height 30
click at [510, 298] on span "Uploaded" at bounding box center [517, 296] width 46 height 12
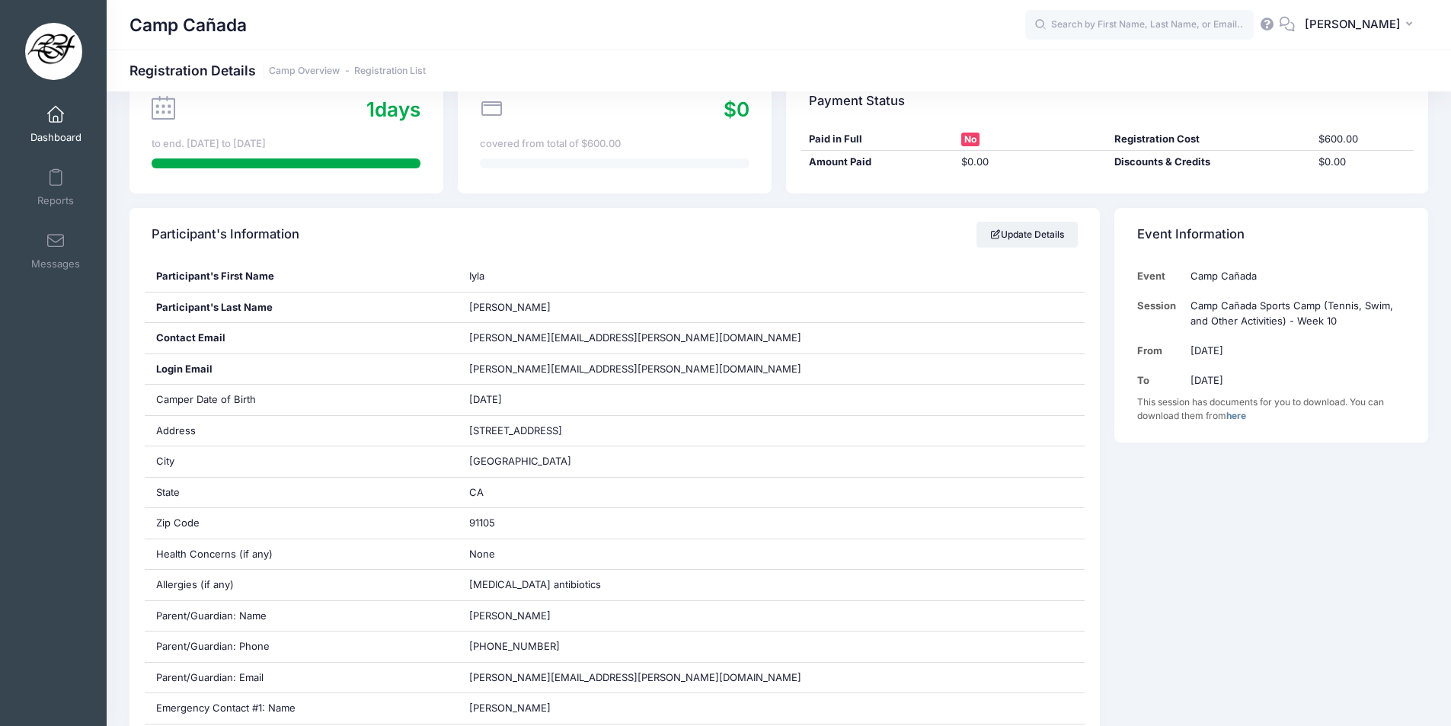
scroll to position [152, 0]
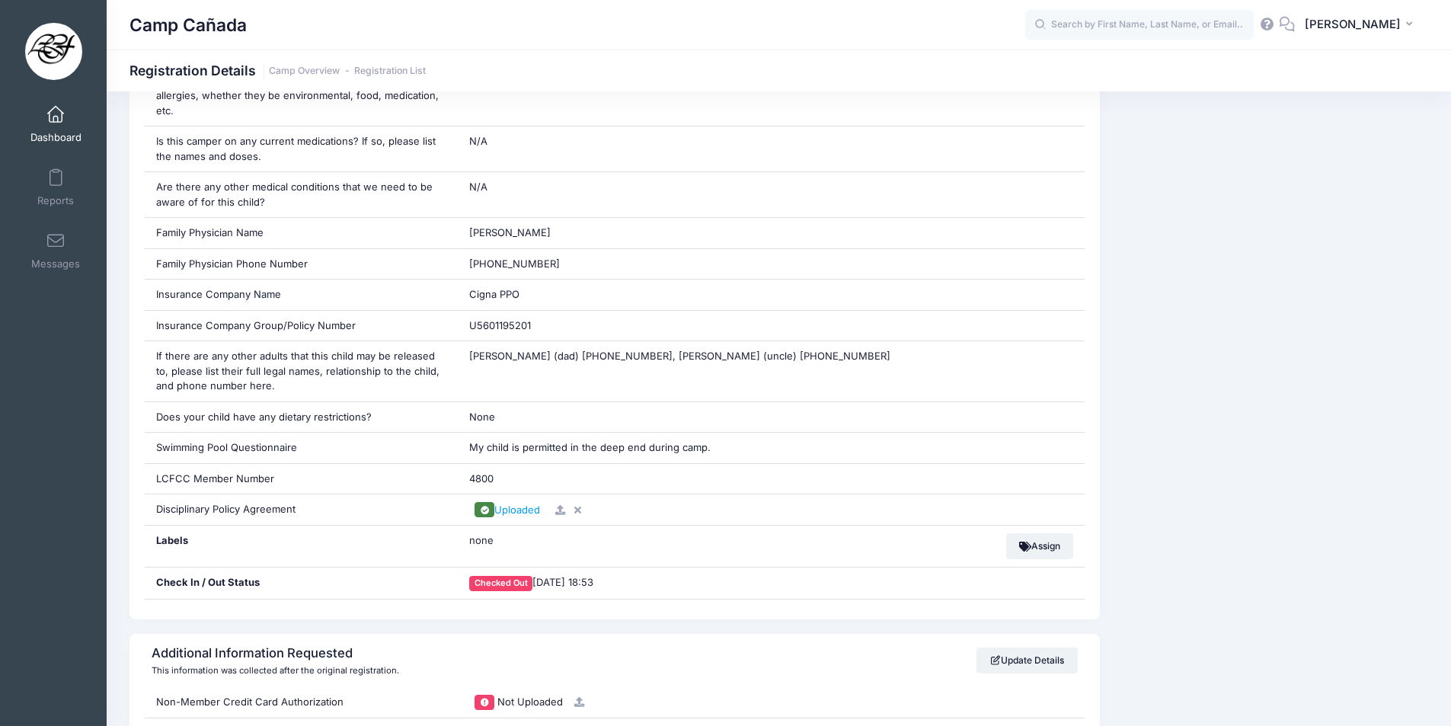
scroll to position [1143, 0]
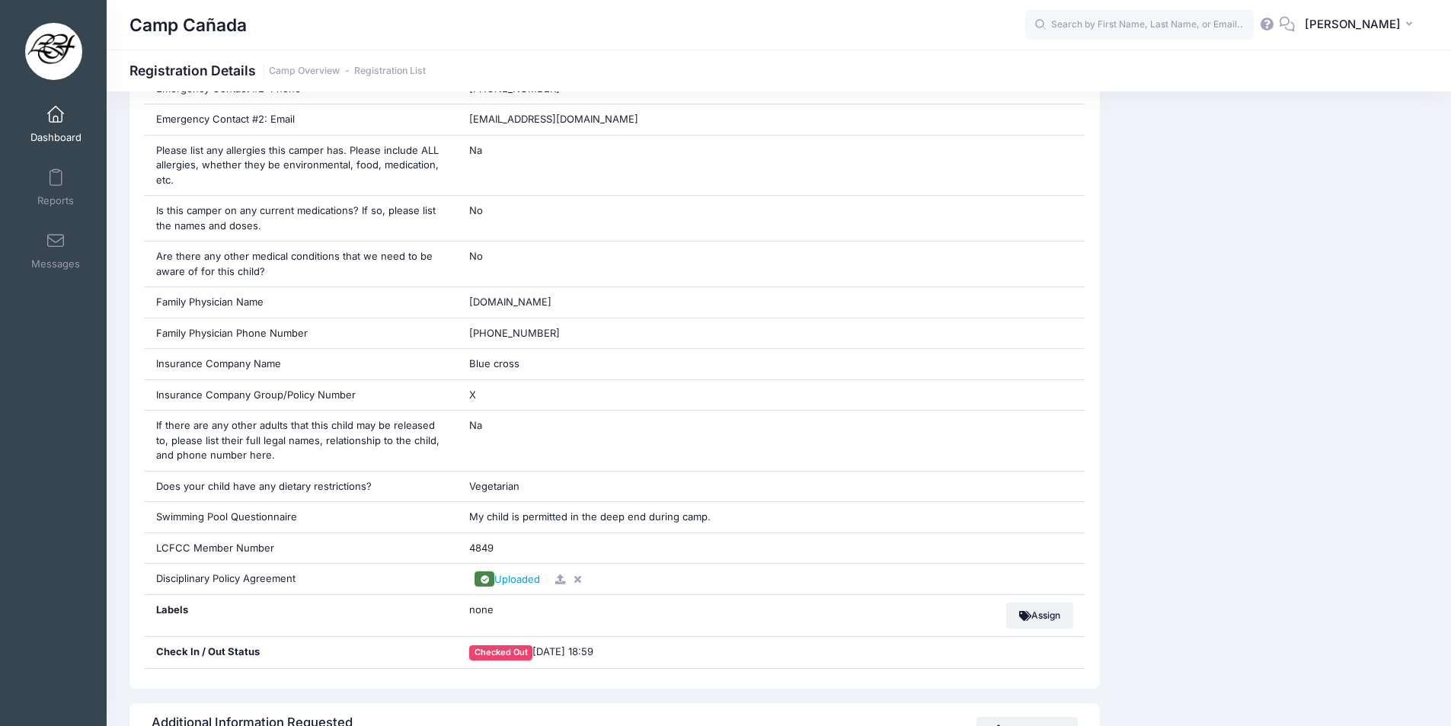
scroll to position [838, 0]
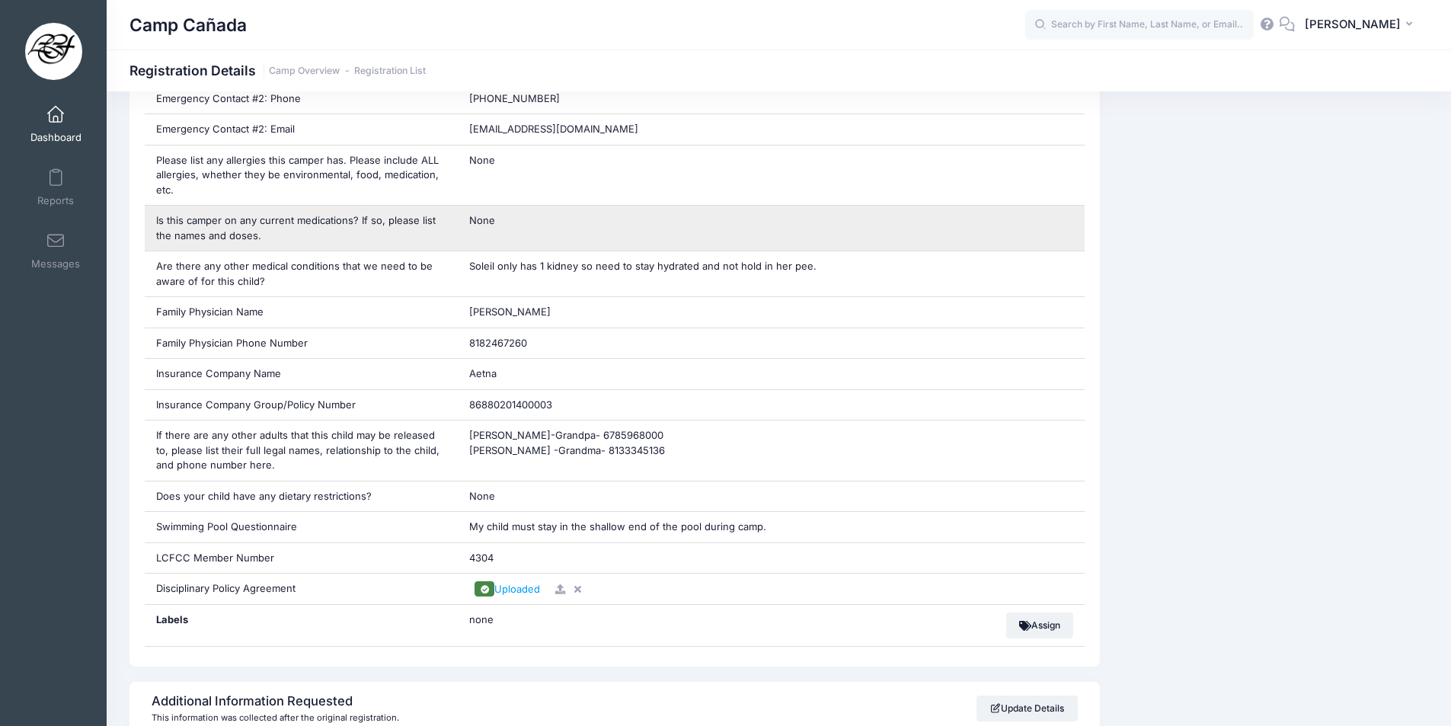
scroll to position [1067, 0]
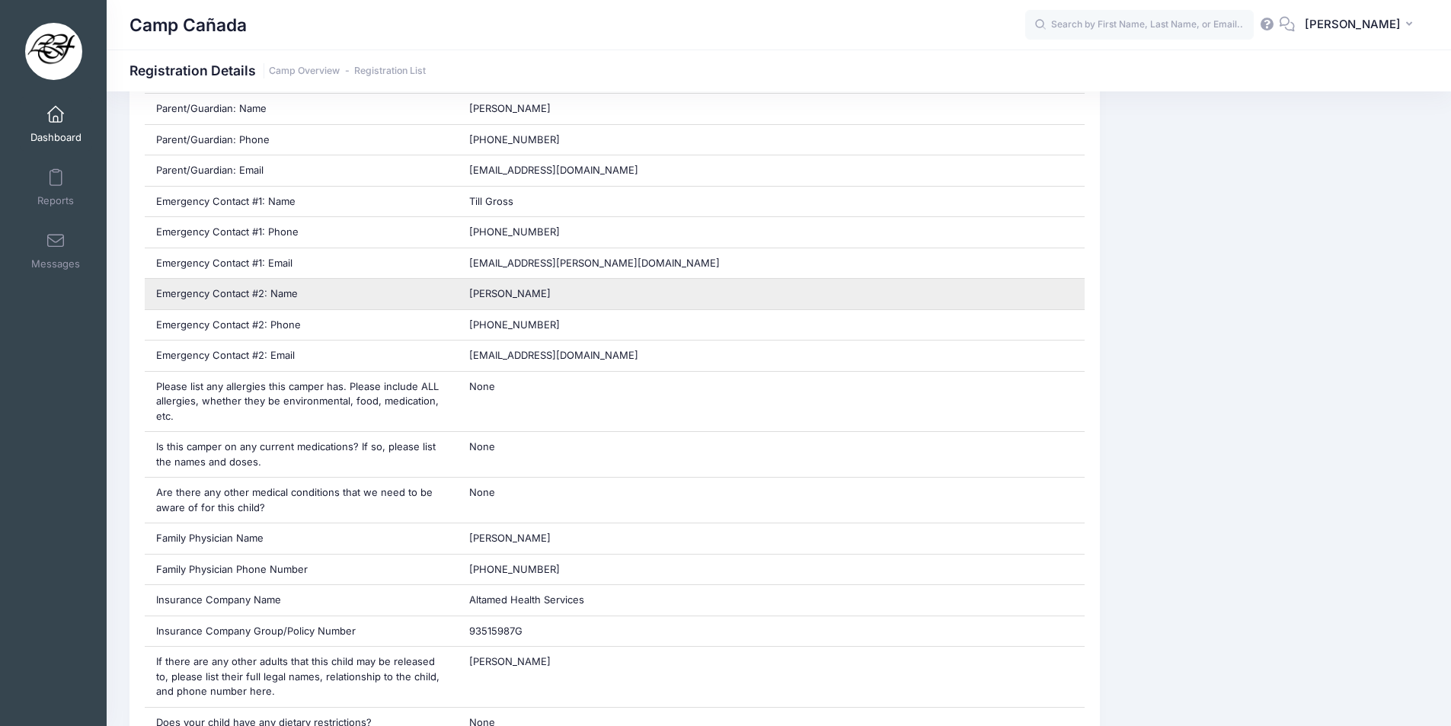
scroll to position [1067, 0]
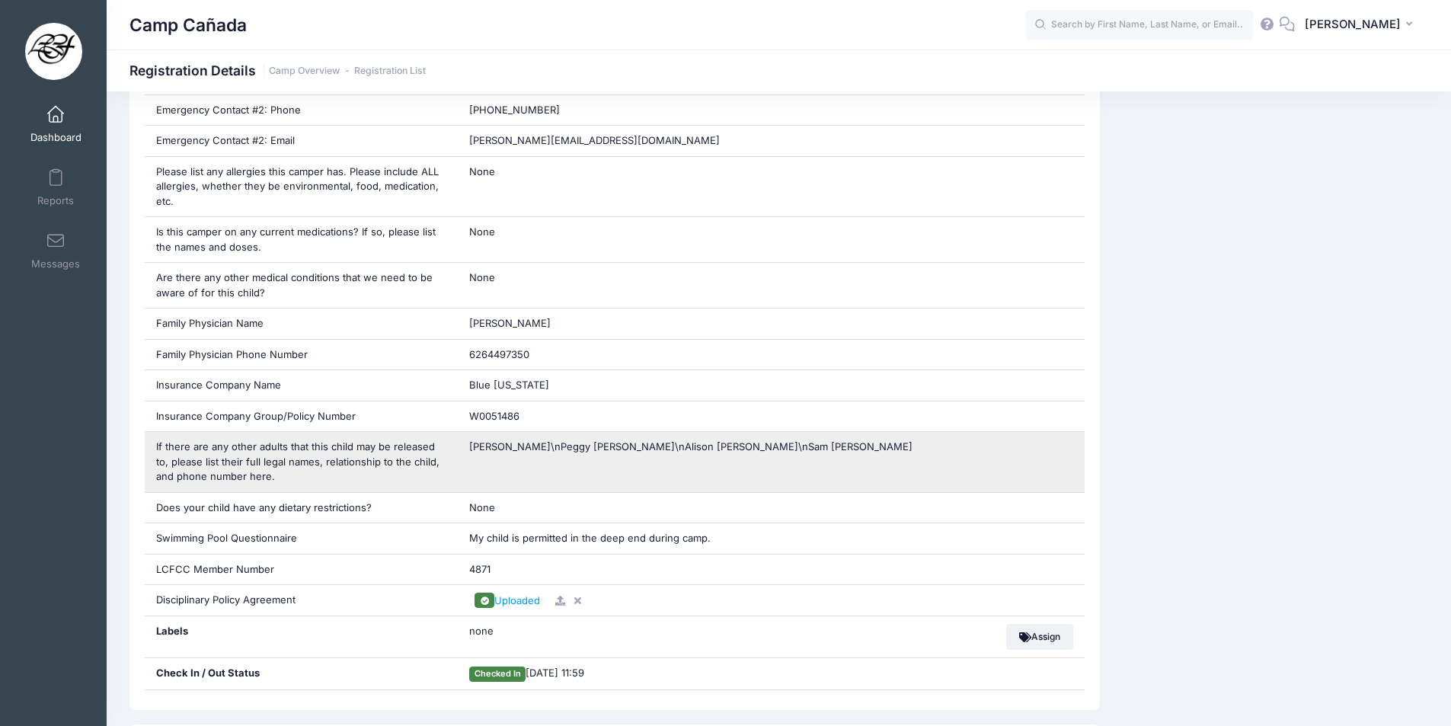
scroll to position [990, 0]
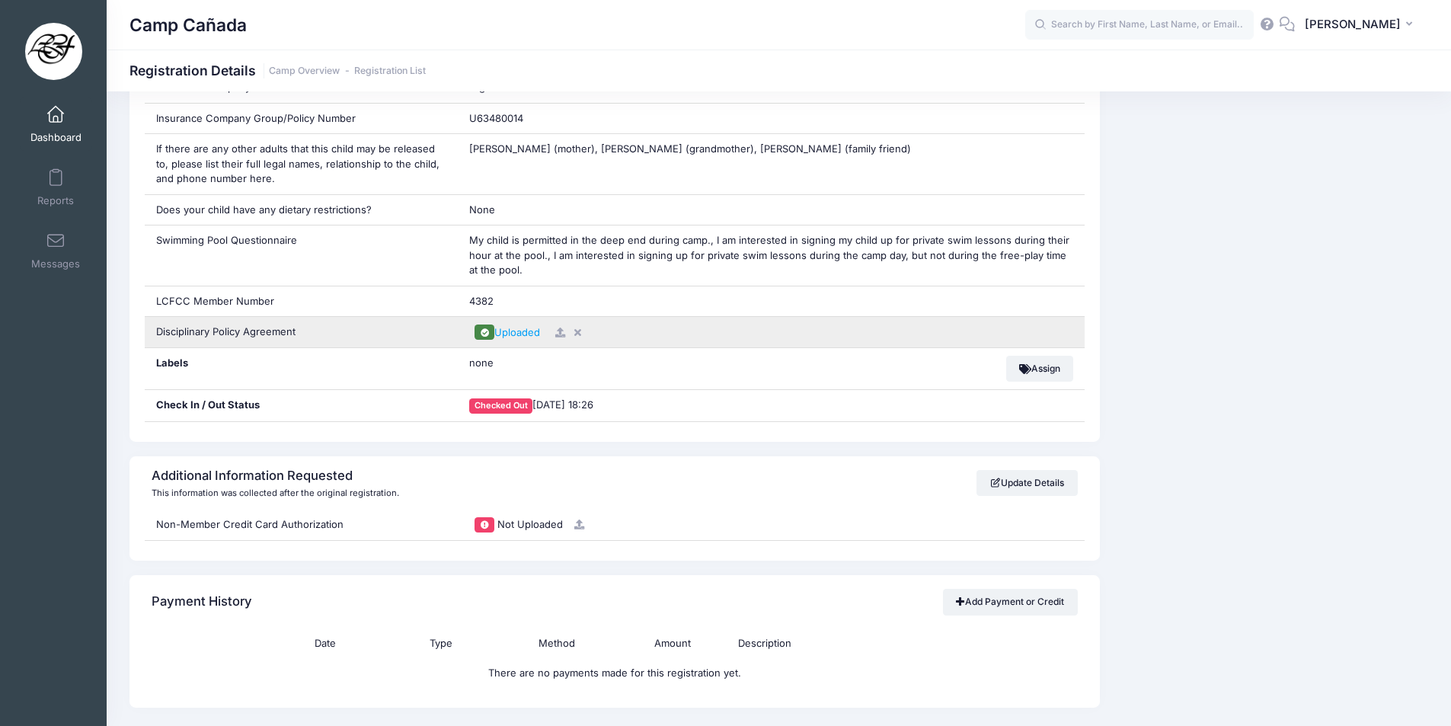
scroll to position [1219, 0]
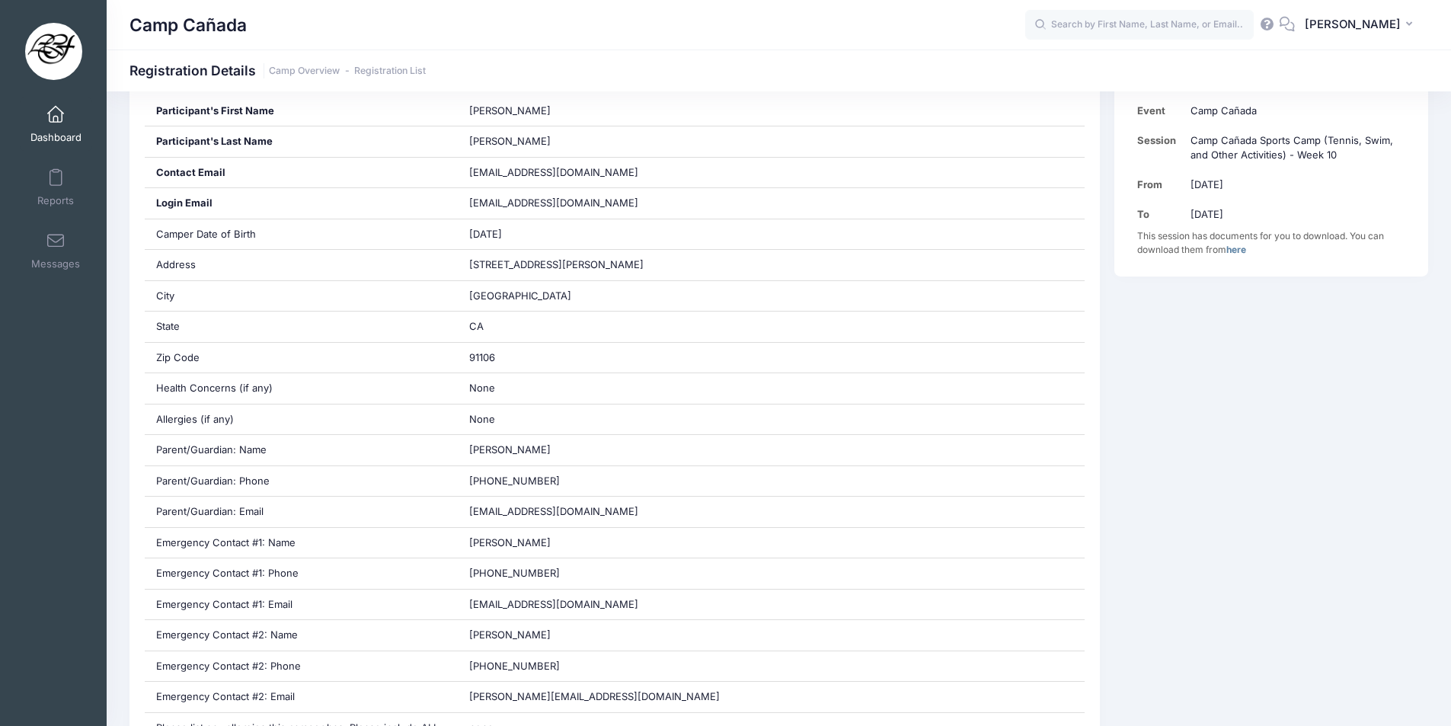
scroll to position [229, 0]
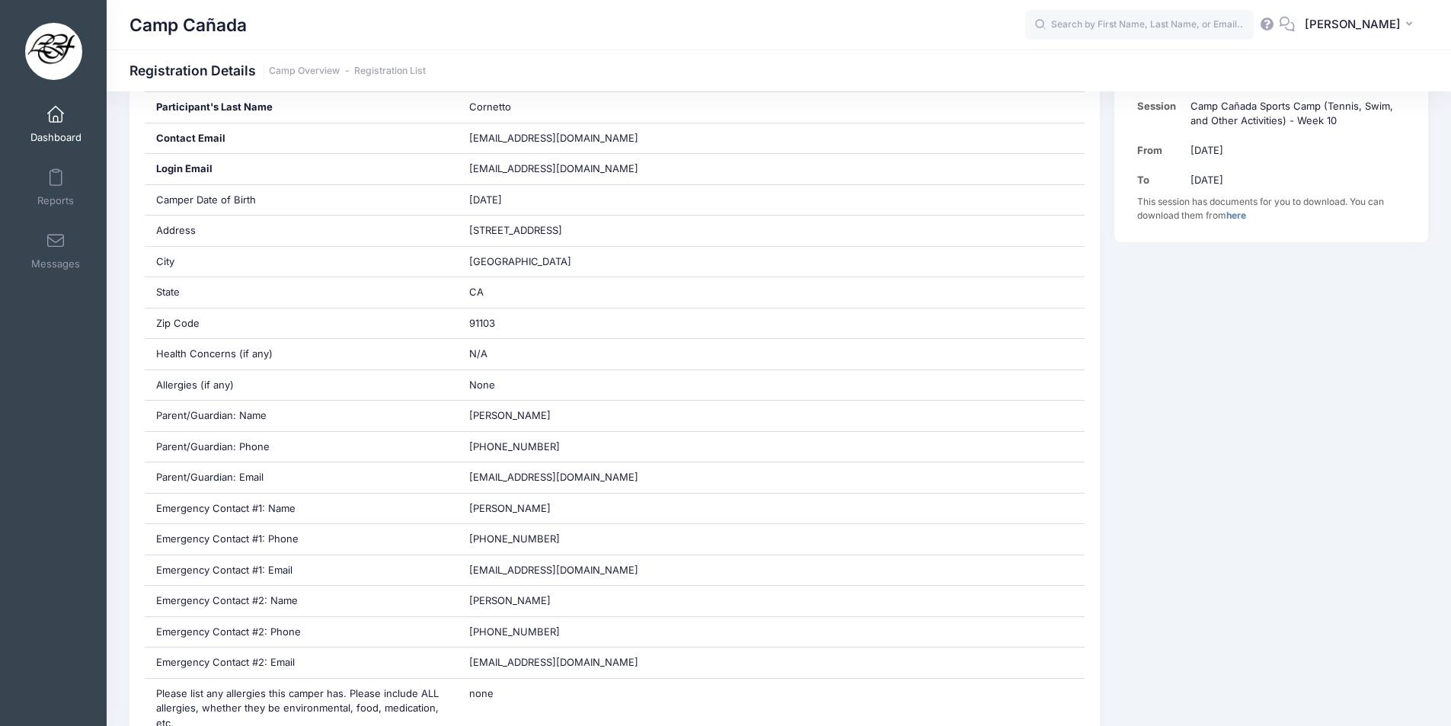
scroll to position [381, 0]
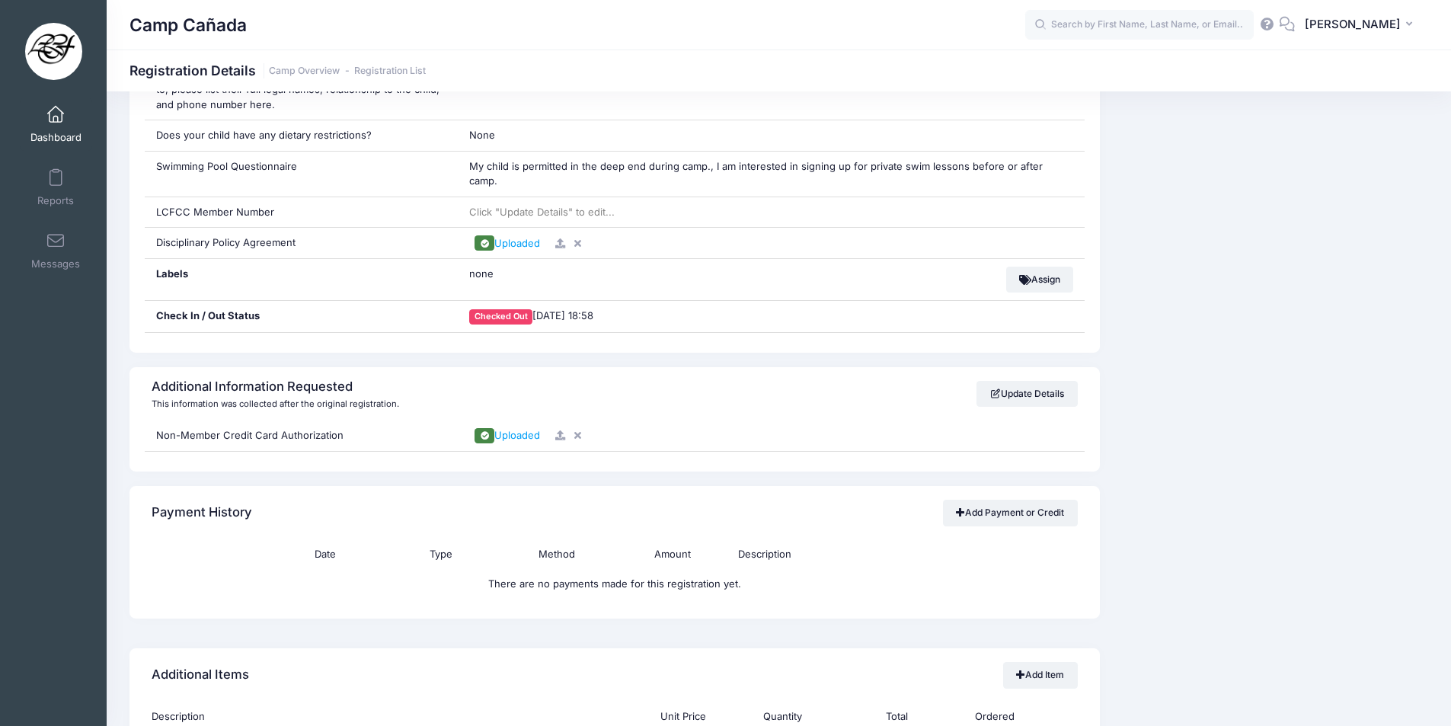
scroll to position [1295, 0]
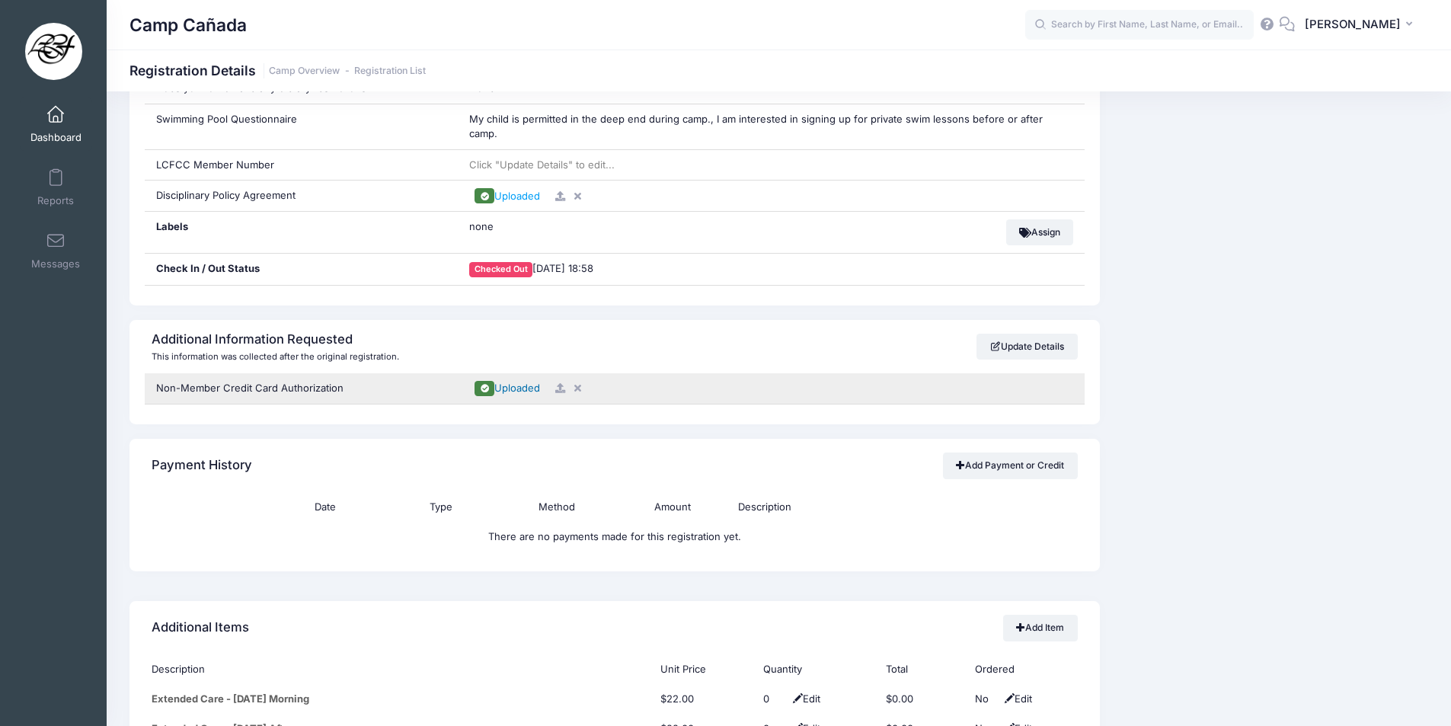
click at [492, 381] on span at bounding box center [485, 388] width 21 height 14
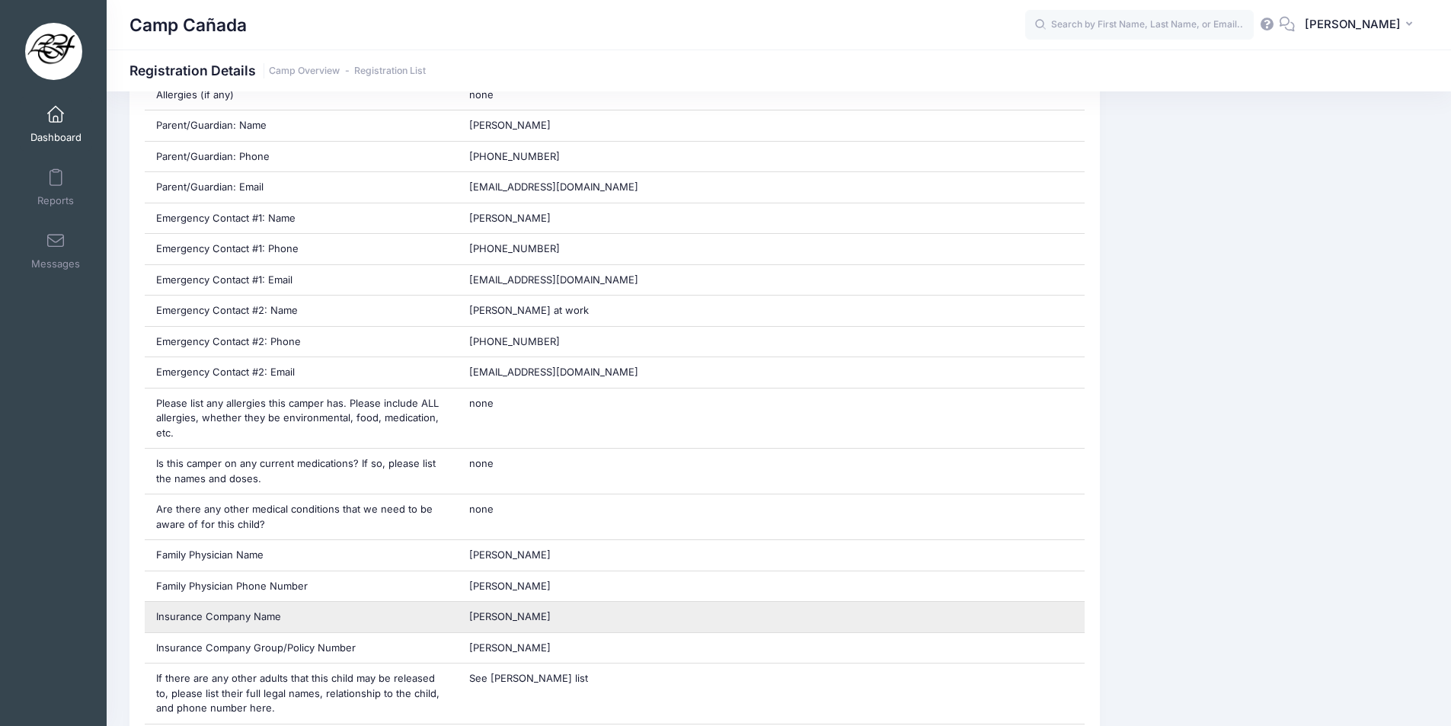
scroll to position [1219, 0]
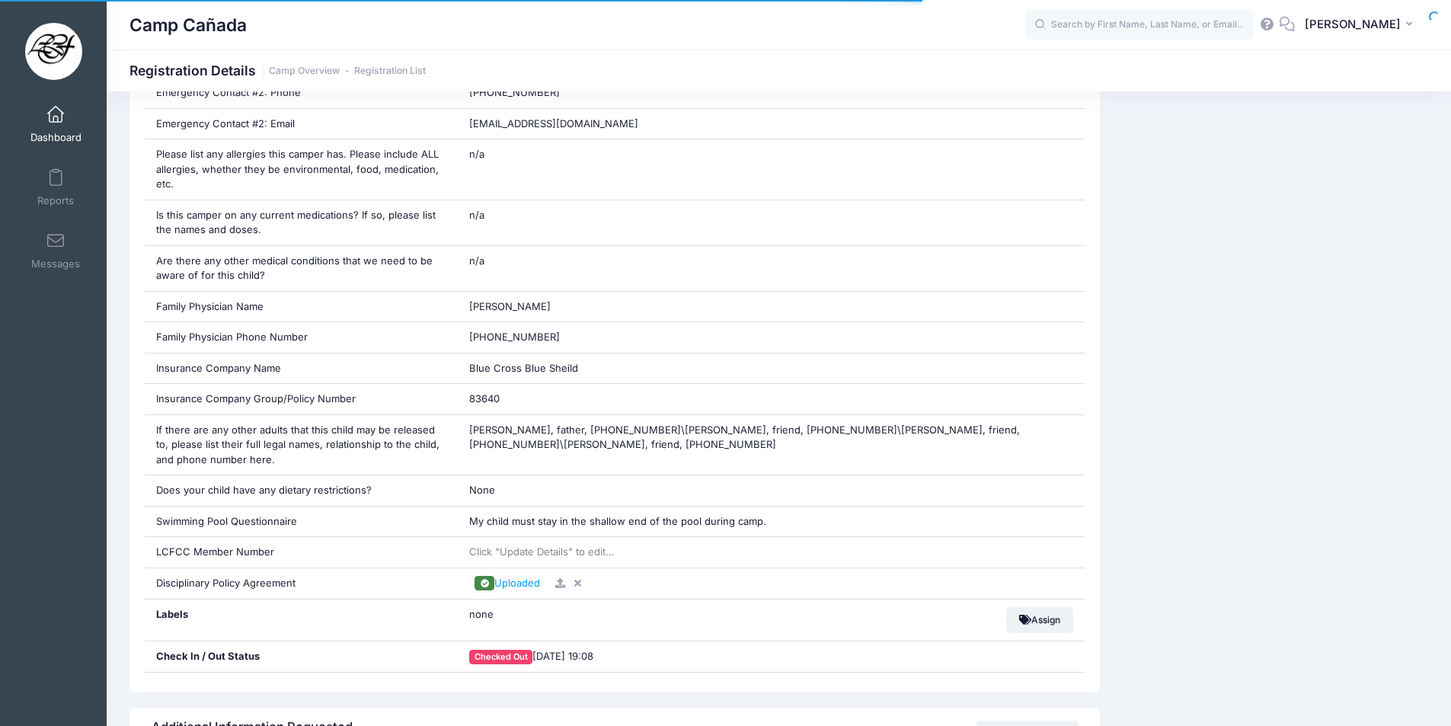
scroll to position [1143, 0]
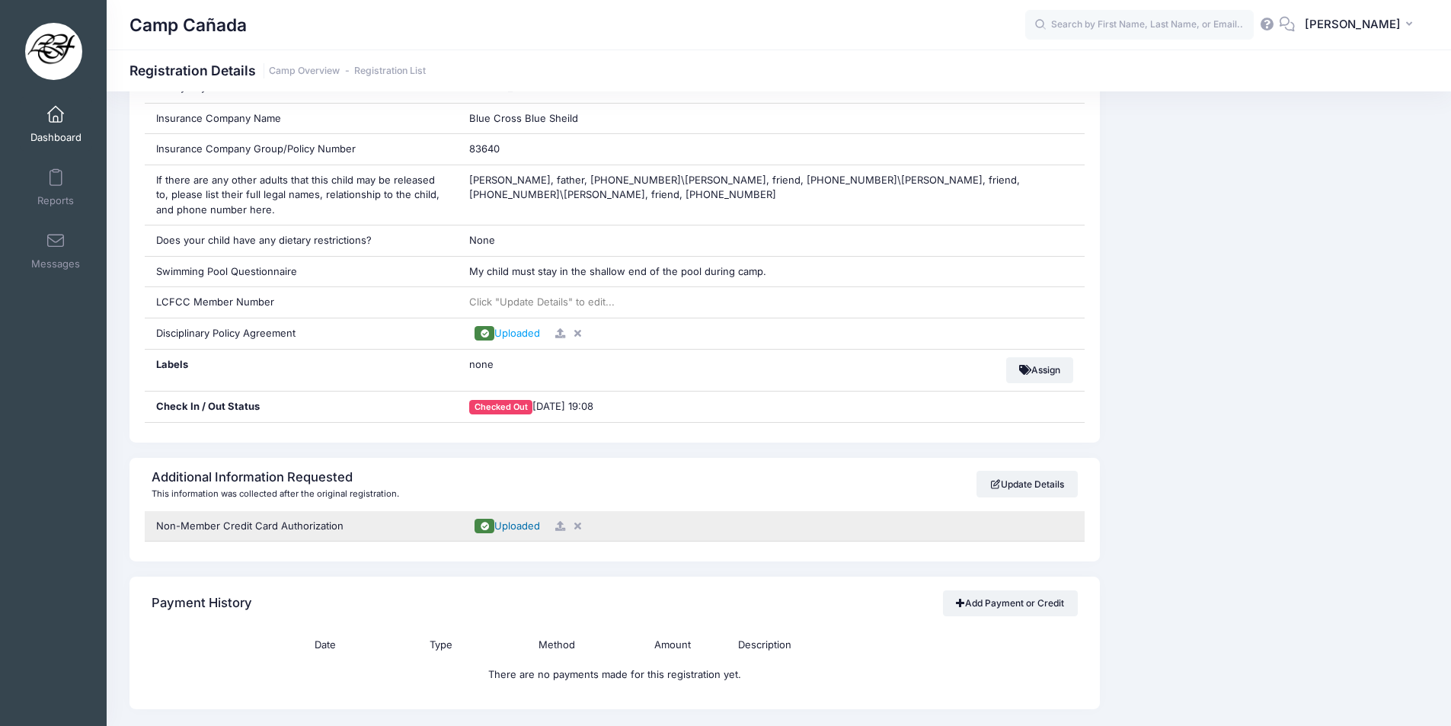
click at [494, 526] on span at bounding box center [485, 526] width 21 height 14
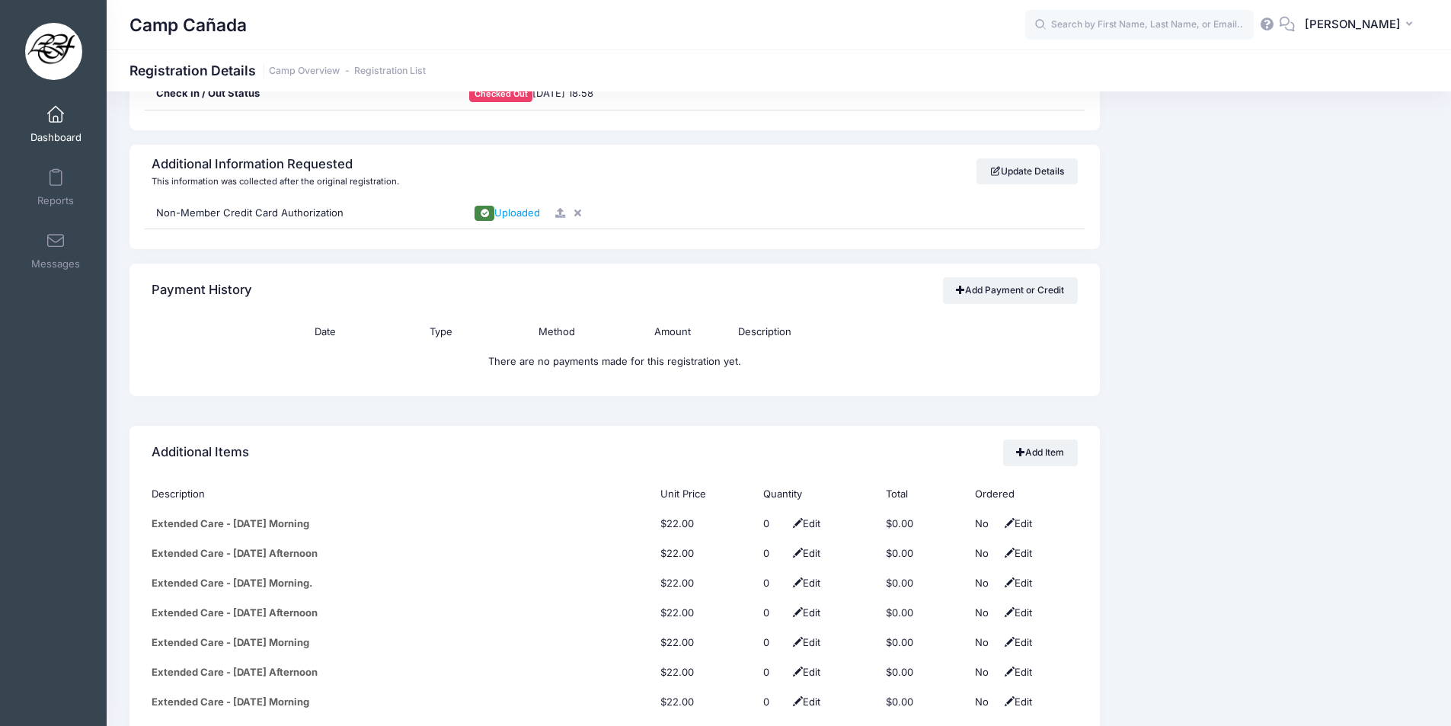
scroll to position [1524, 0]
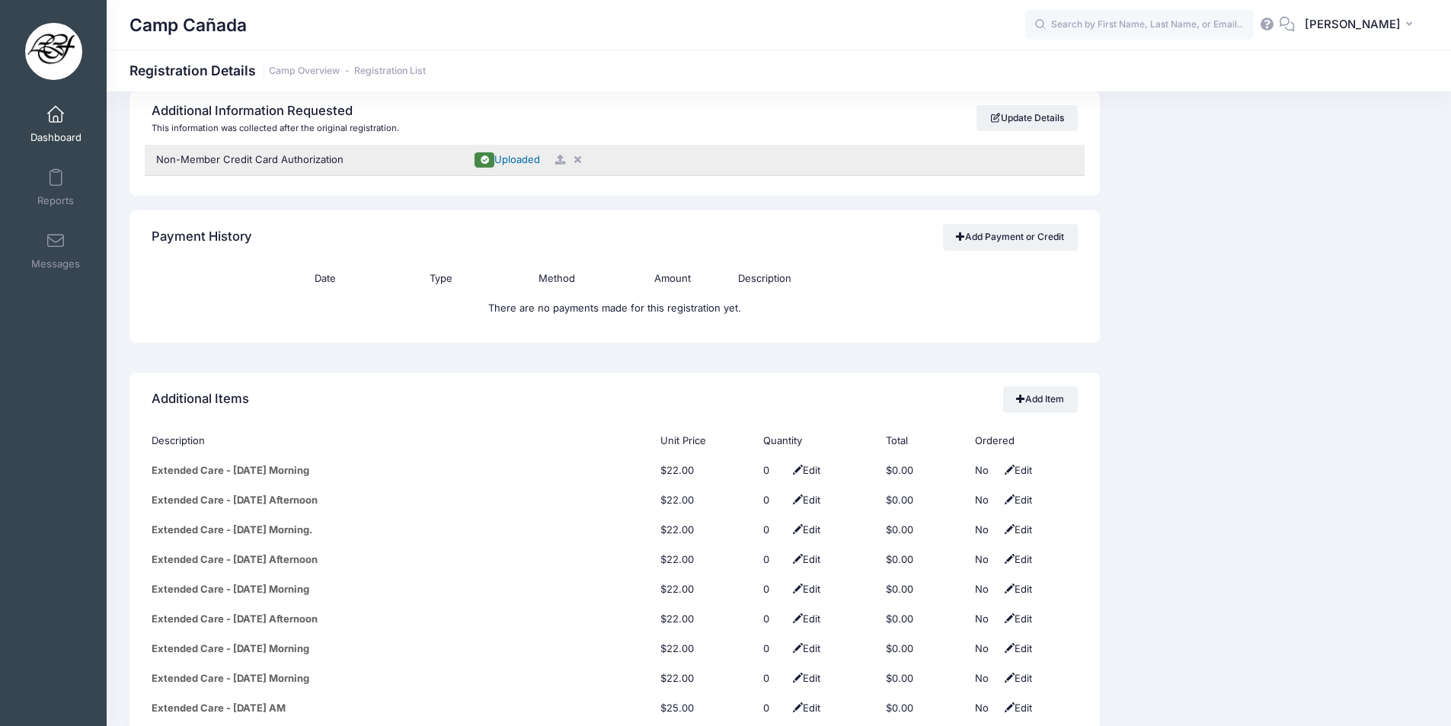
click at [518, 158] on span "Uploaded" at bounding box center [517, 159] width 46 height 12
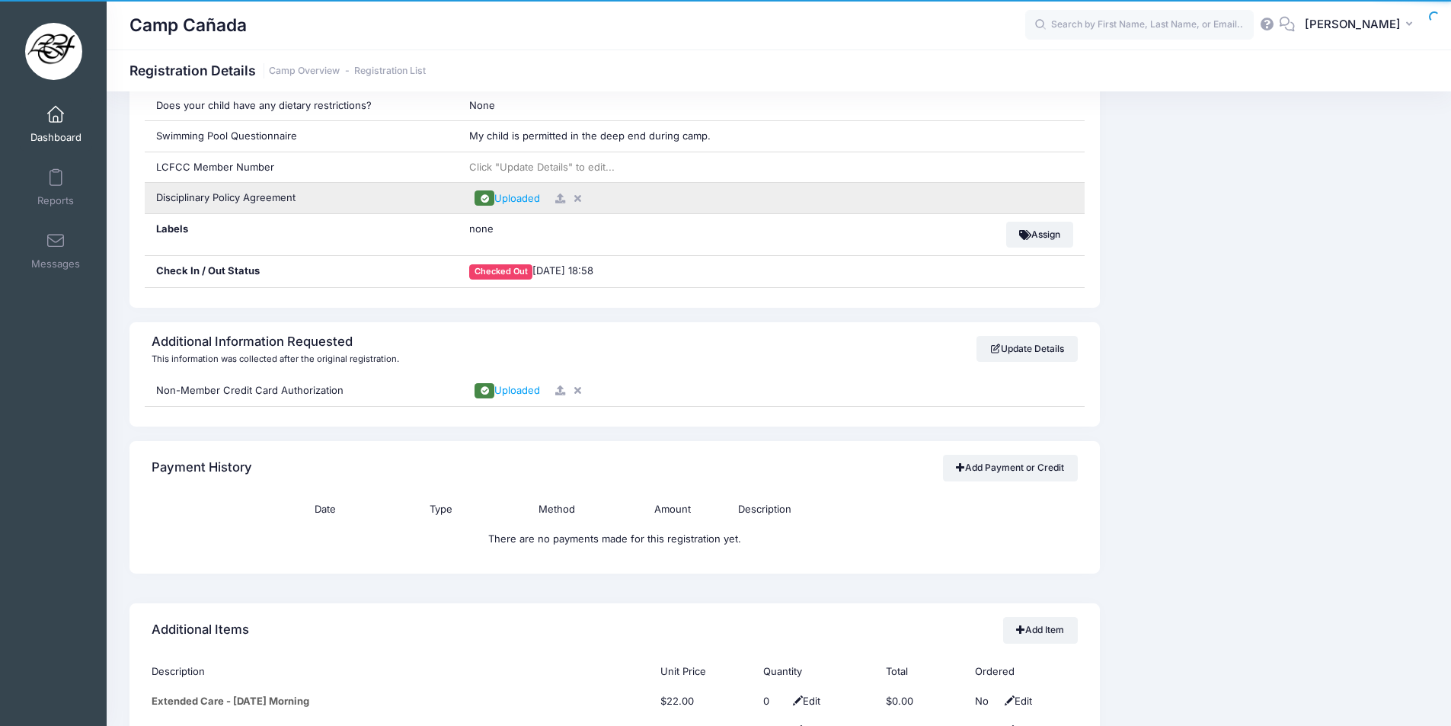
scroll to position [1448, 0]
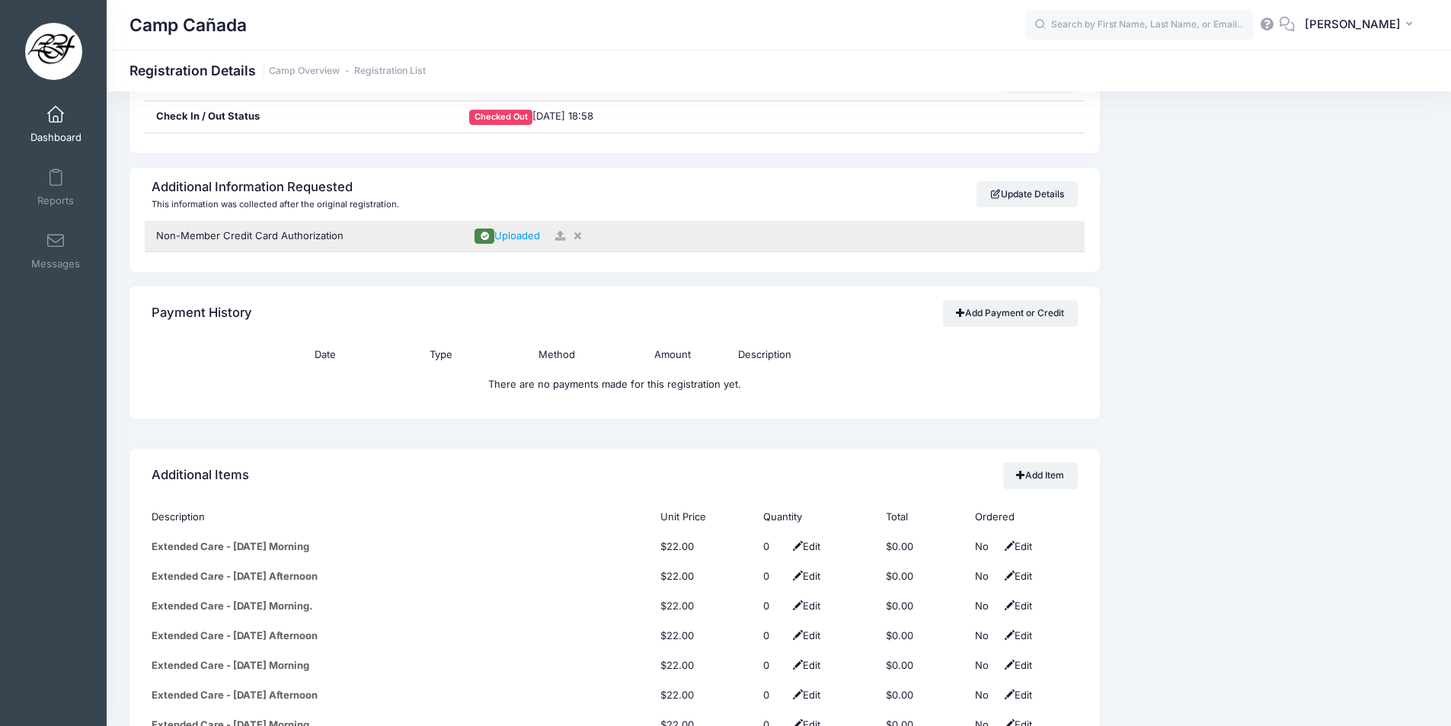
click at [512, 242] on div "Uploaded" at bounding box center [771, 236] width 604 height 15
click at [523, 236] on span "Uploaded" at bounding box center [517, 235] width 46 height 12
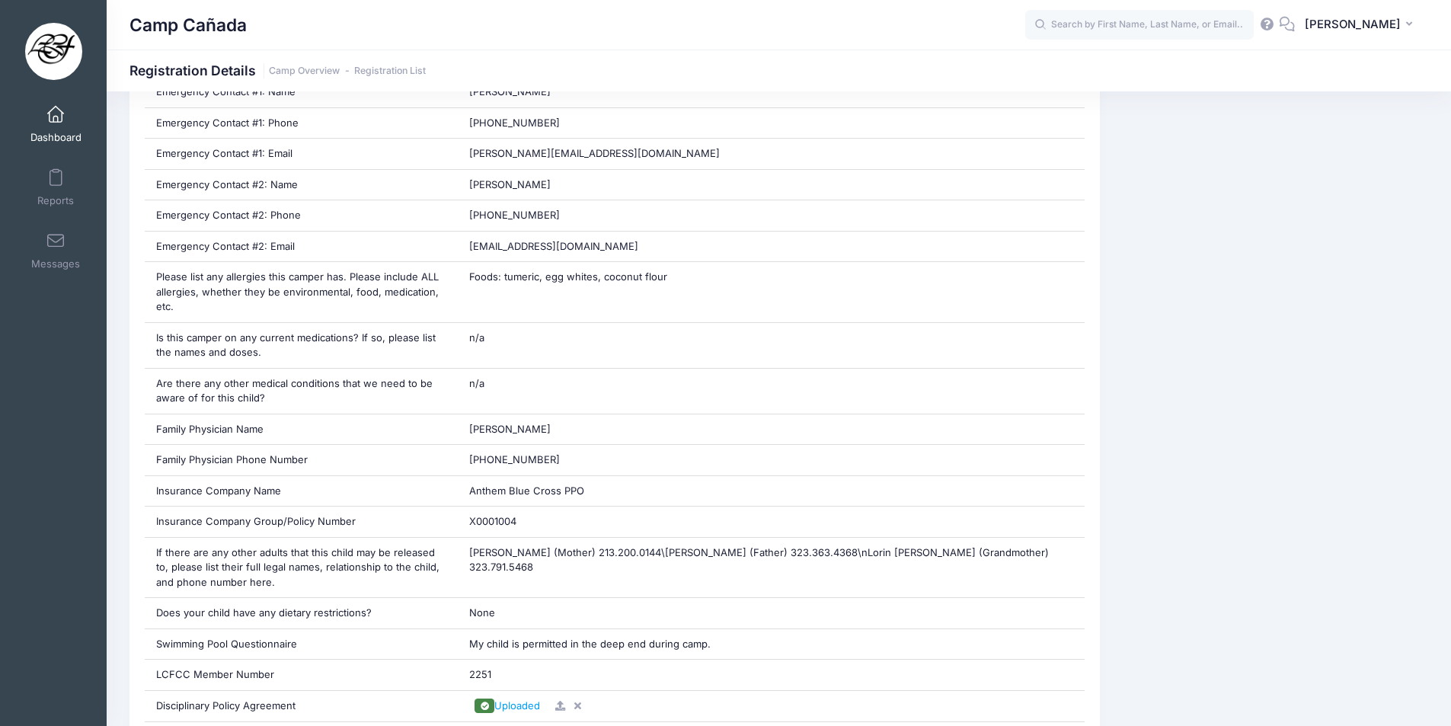
scroll to position [914, 0]
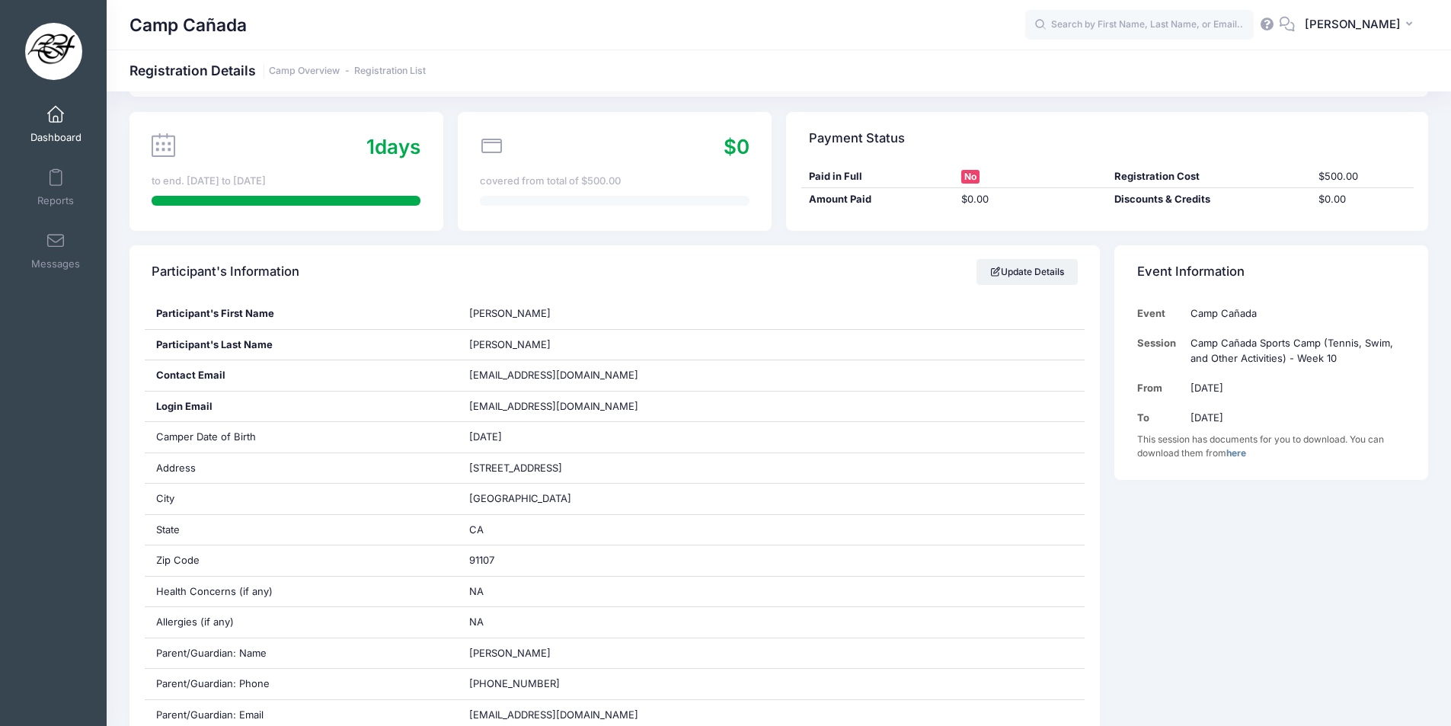
scroll to position [76, 0]
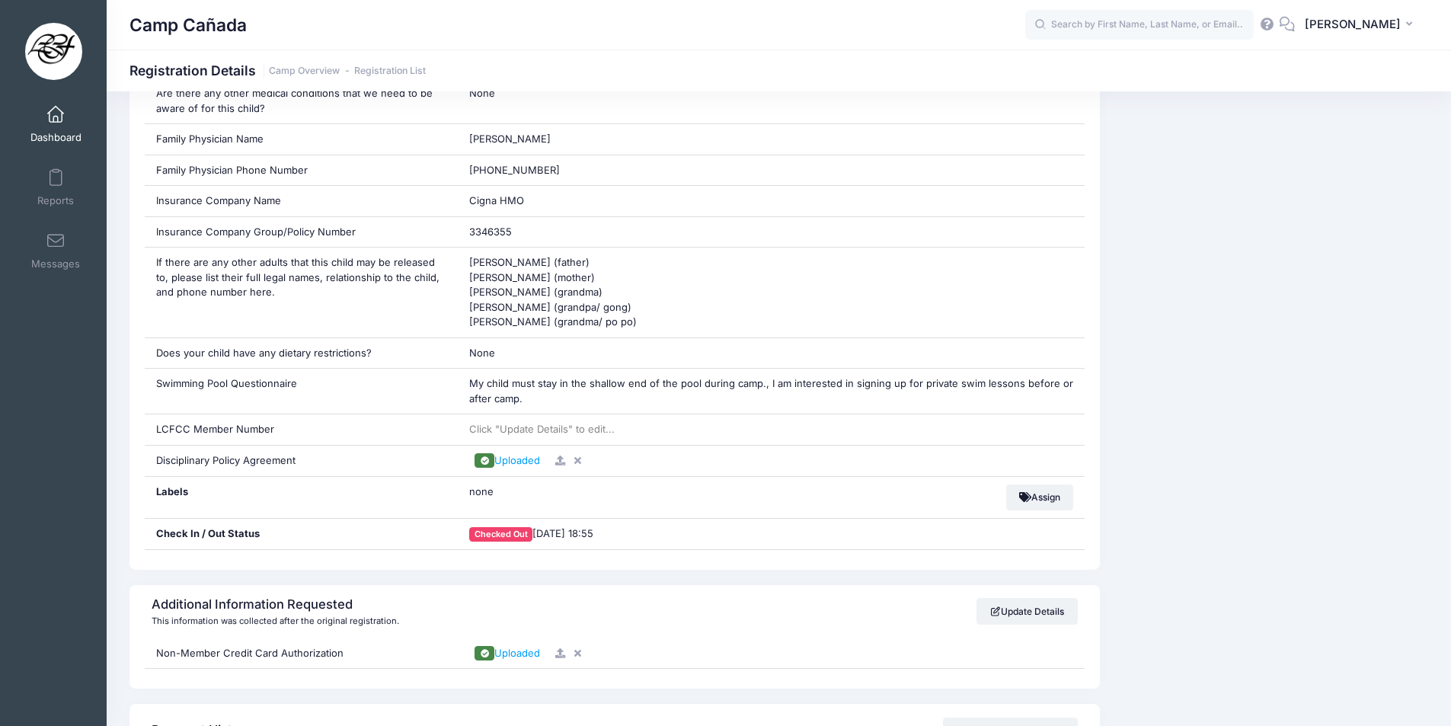
scroll to position [1219, 0]
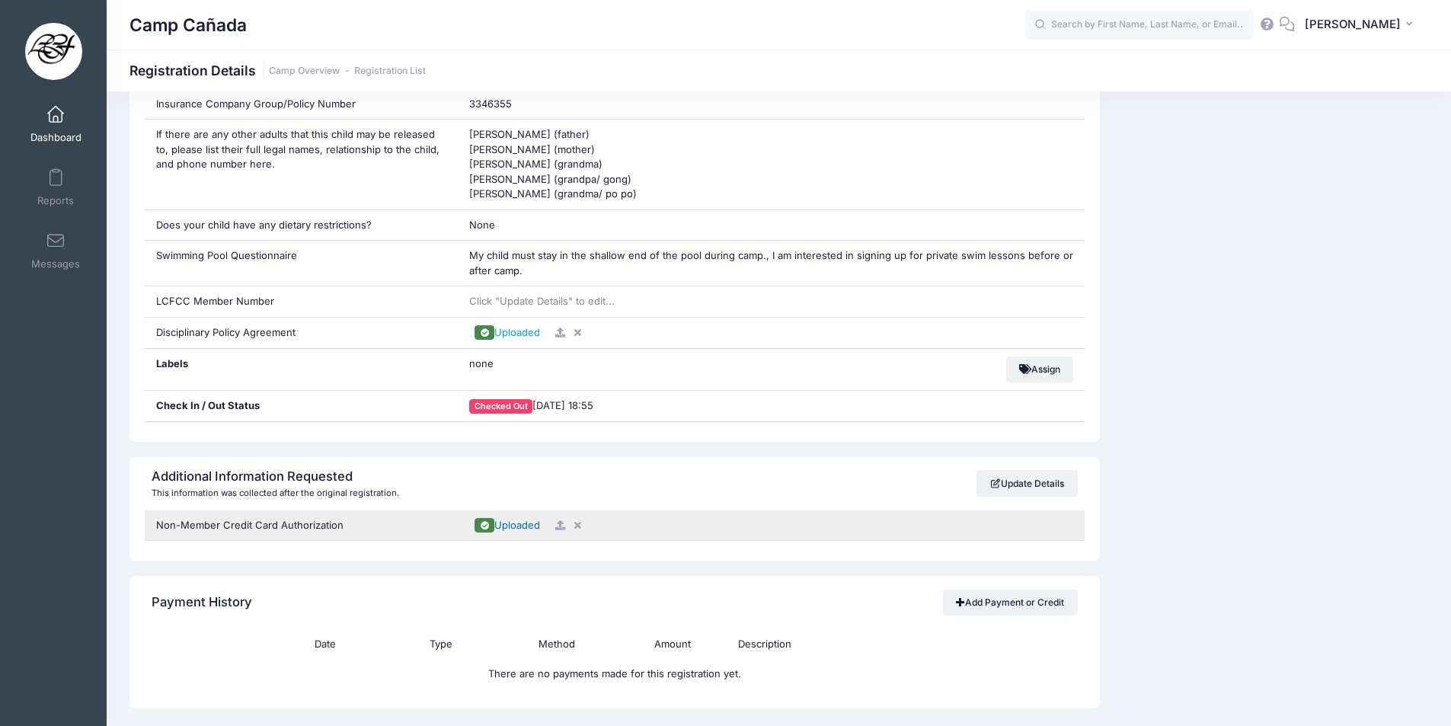
click at [507, 522] on span "Uploaded" at bounding box center [517, 525] width 46 height 12
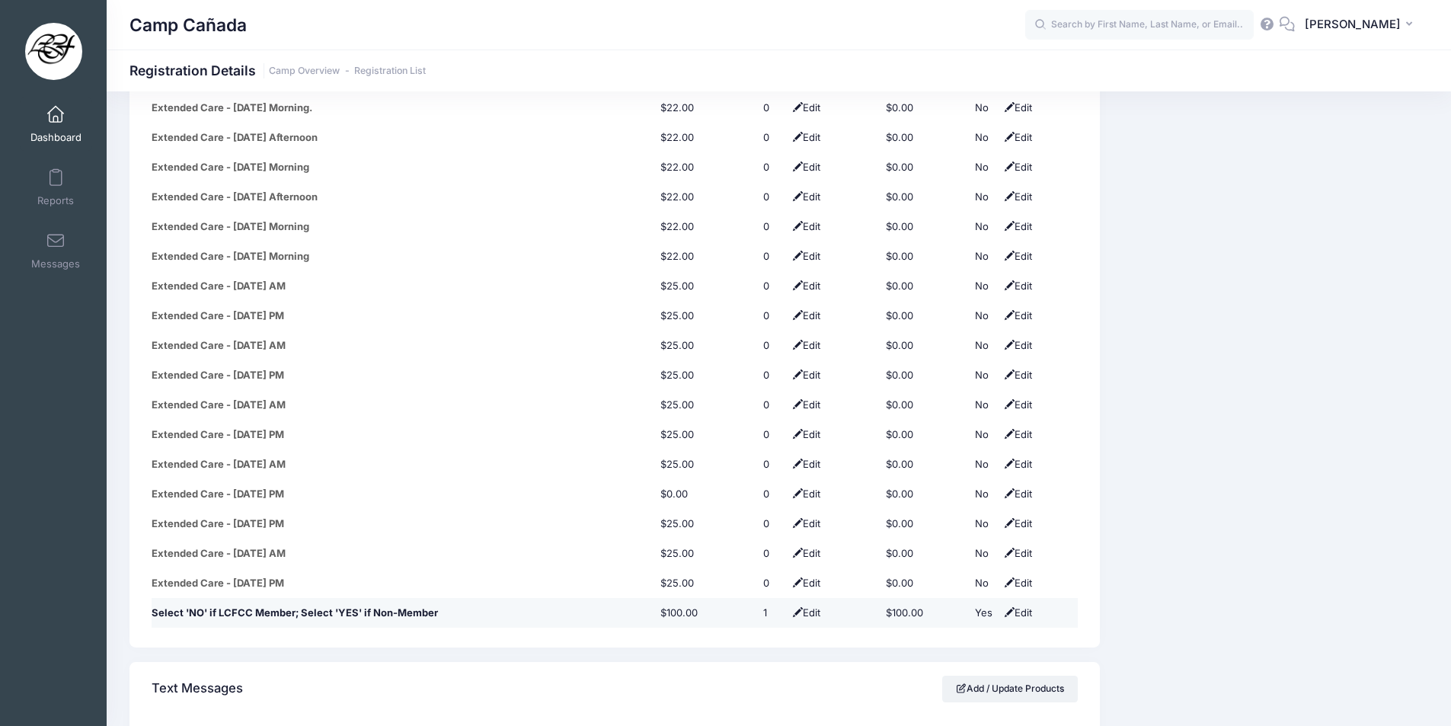
scroll to position [2286, 0]
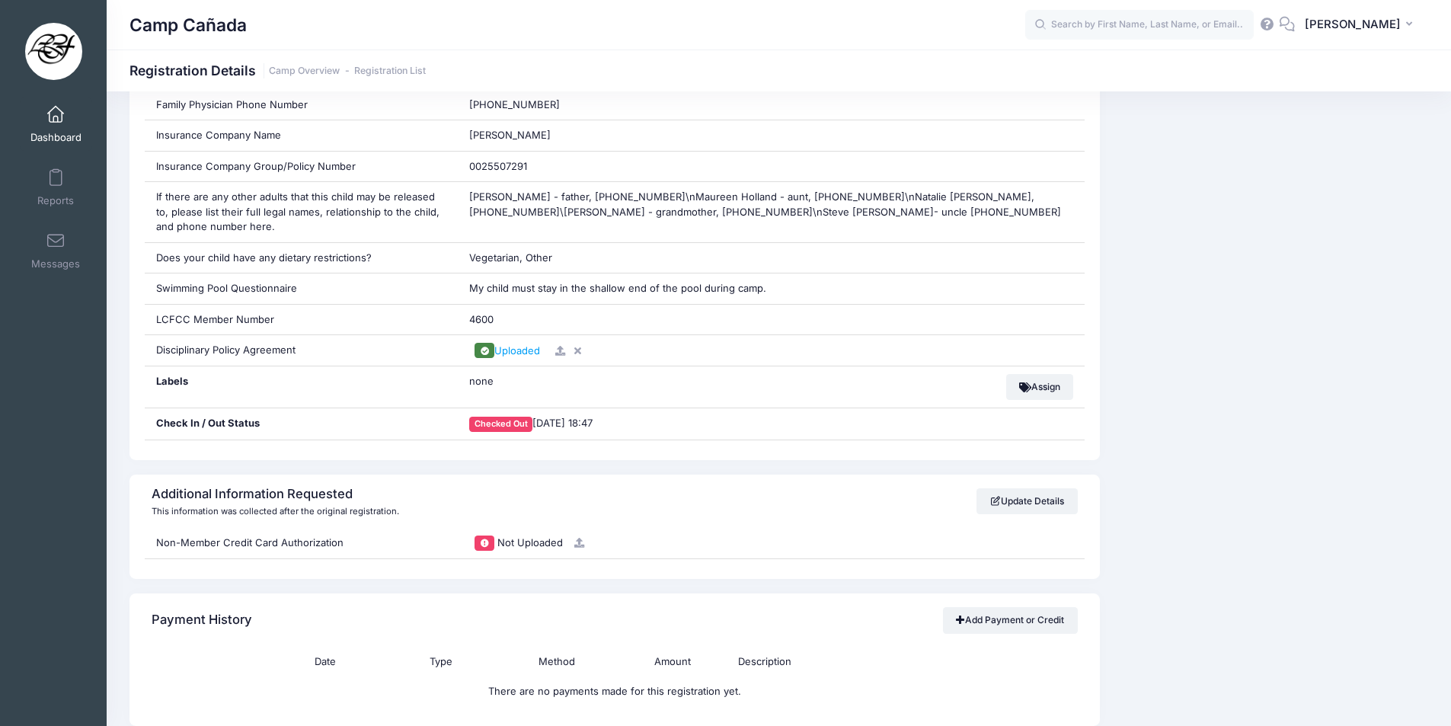
scroll to position [1371, 0]
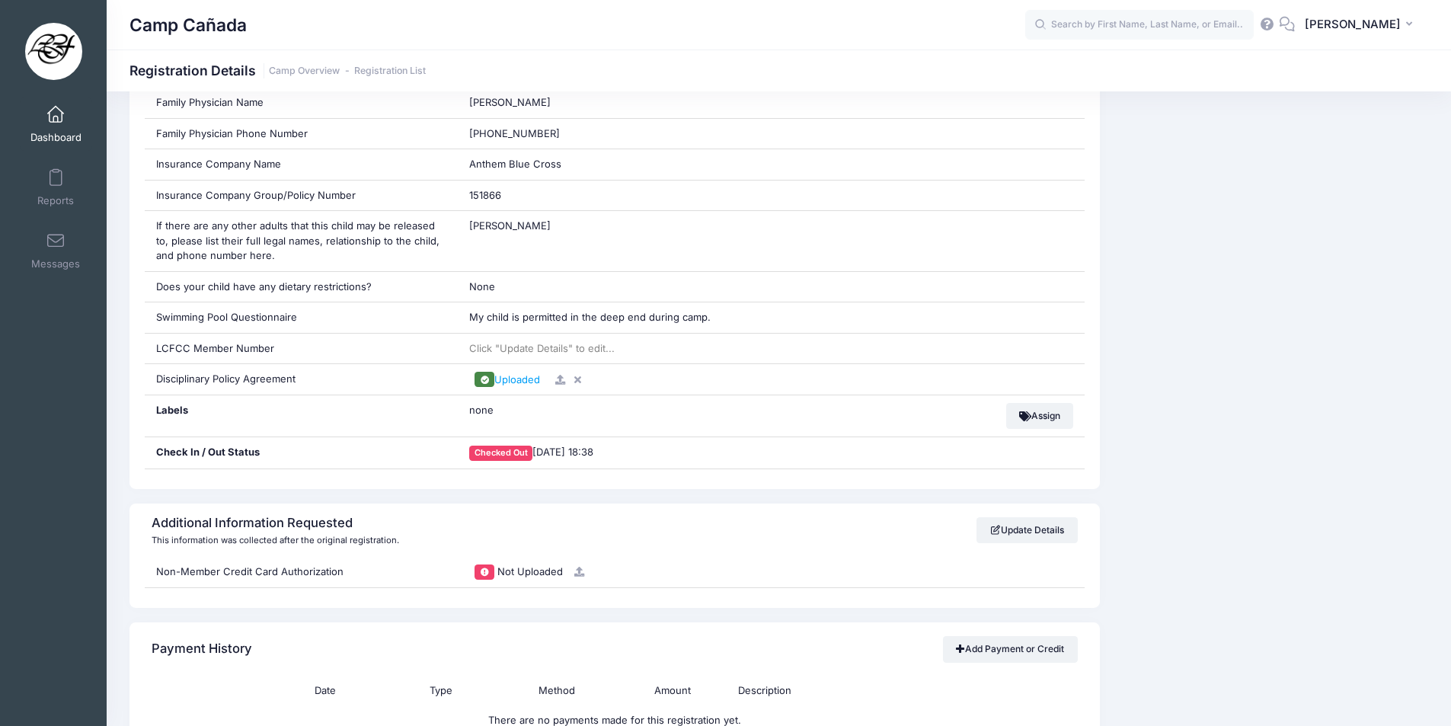
scroll to position [990, 0]
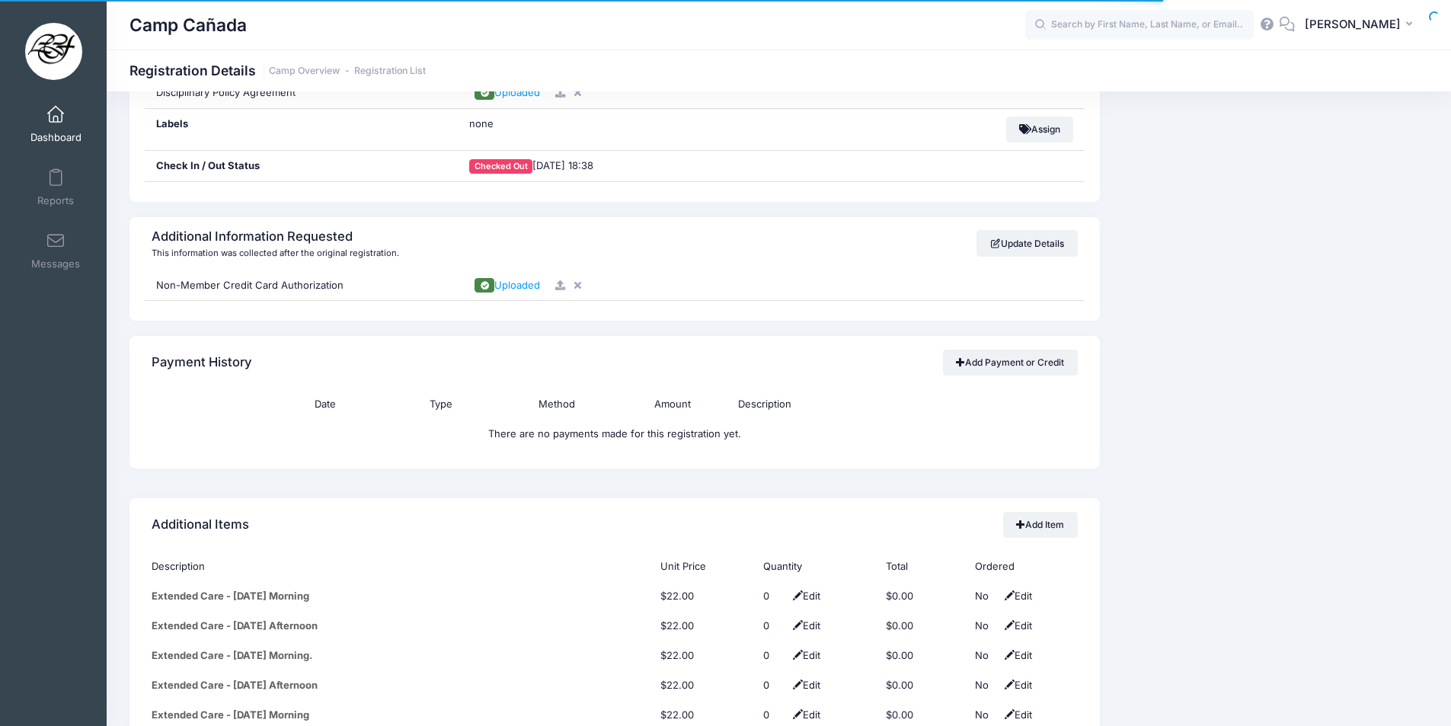
scroll to position [1295, 0]
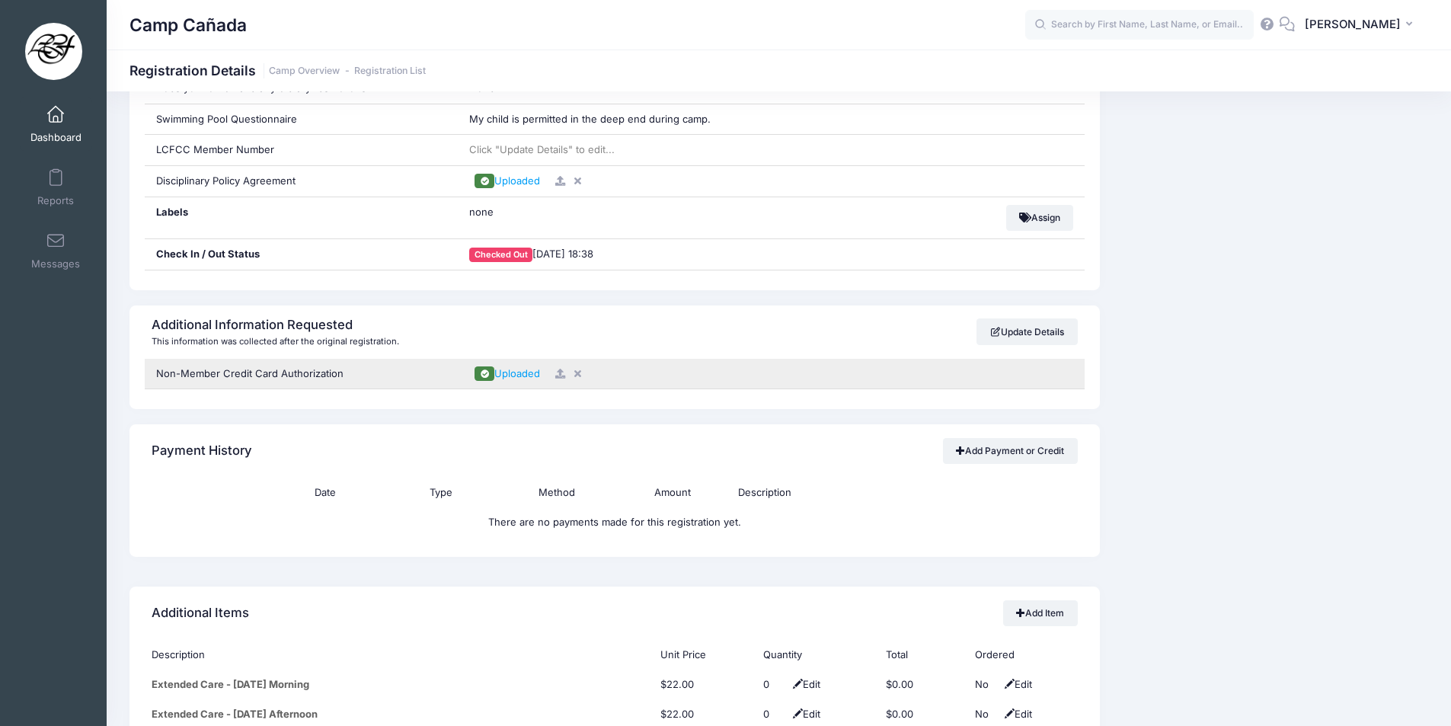
click at [522, 380] on div "Uploaded" at bounding box center [771, 373] width 604 height 15
click at [523, 372] on span "Uploaded" at bounding box center [517, 373] width 46 height 12
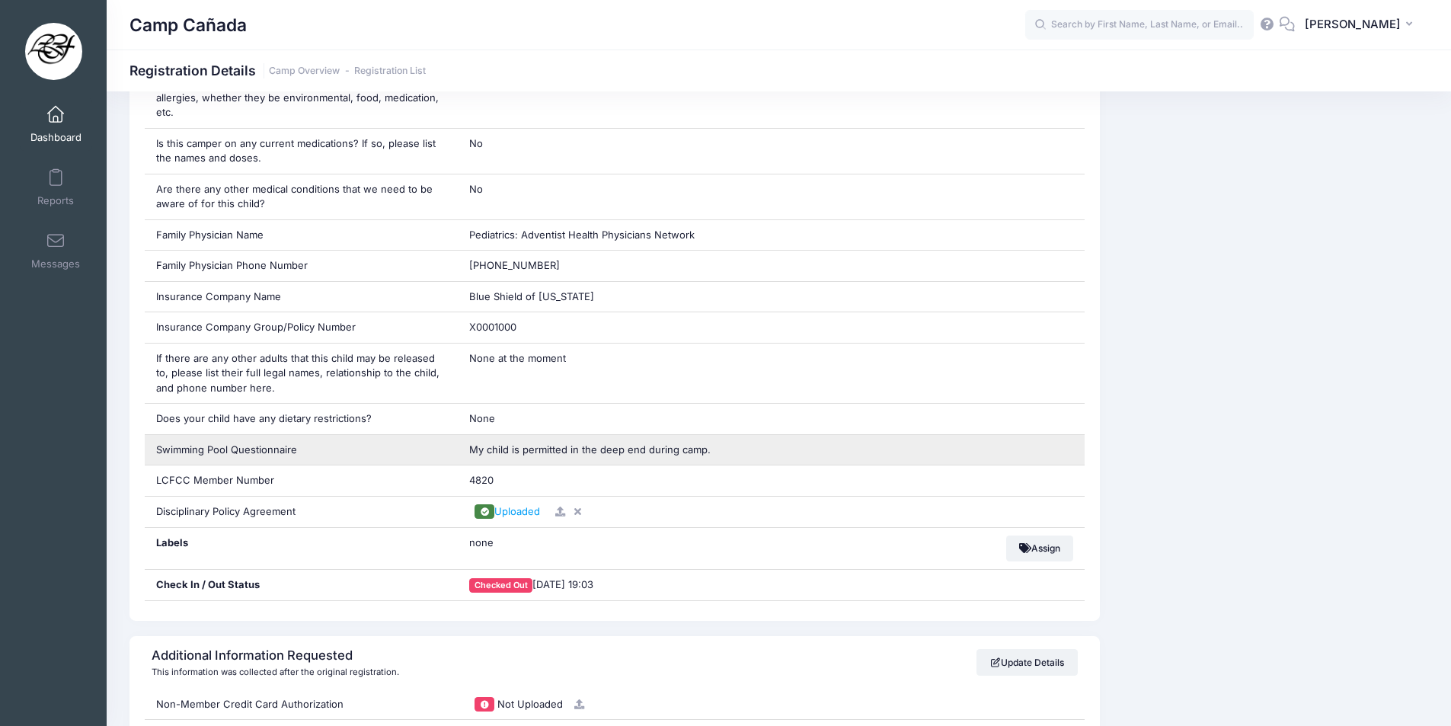
scroll to position [1067, 0]
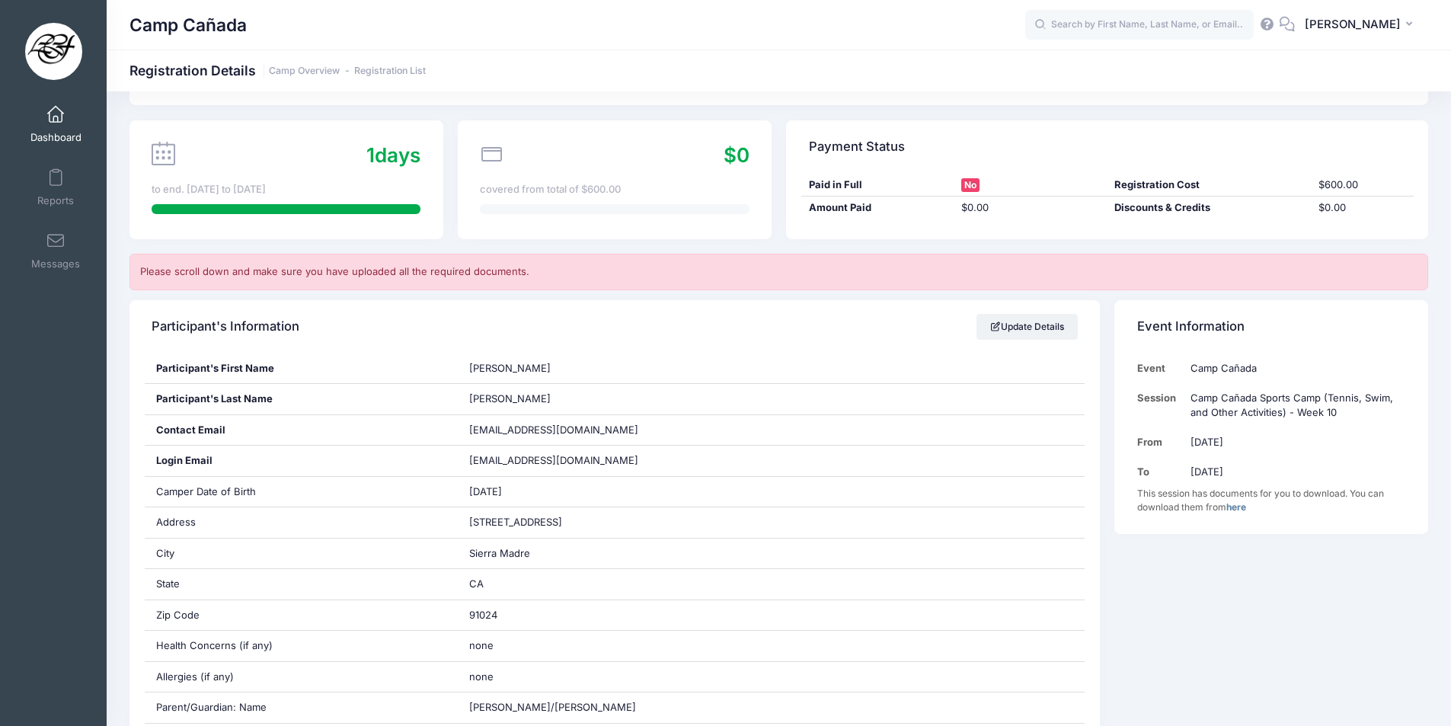
scroll to position [76, 0]
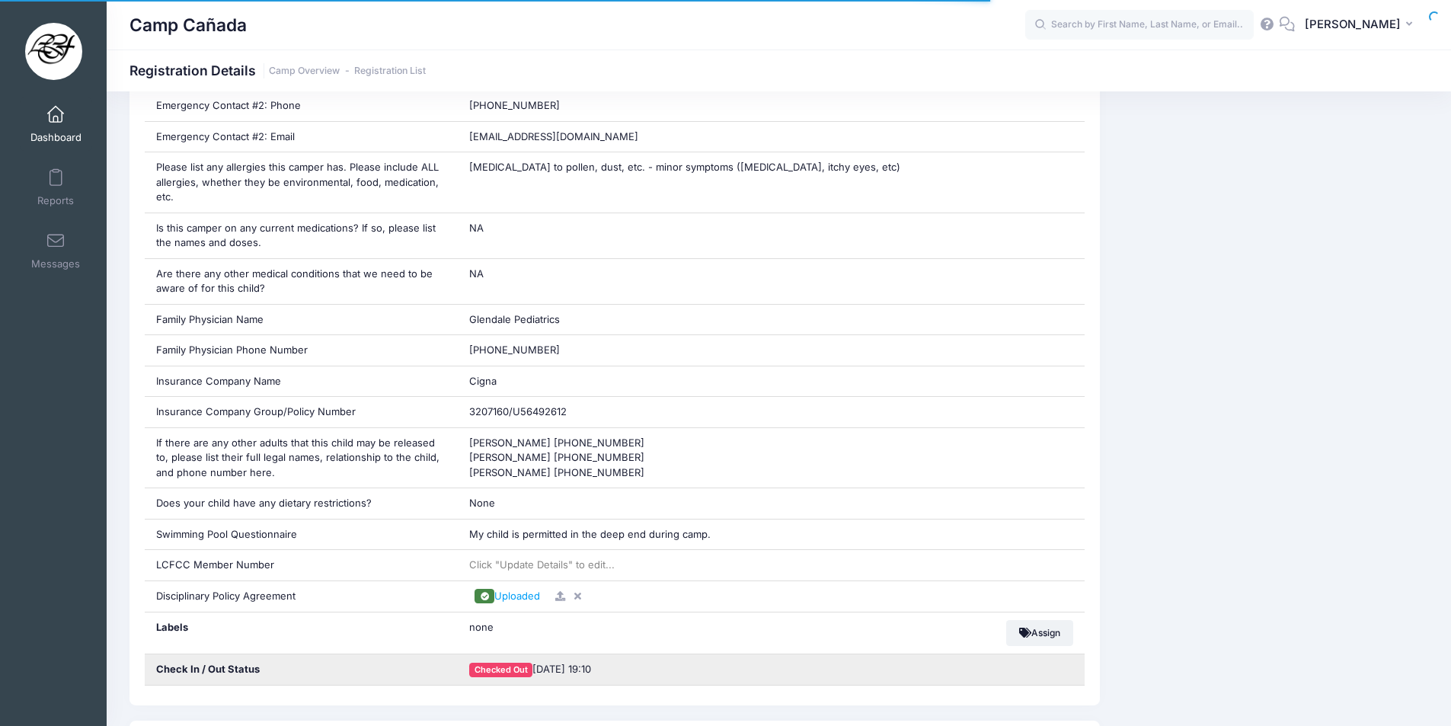
scroll to position [1067, 0]
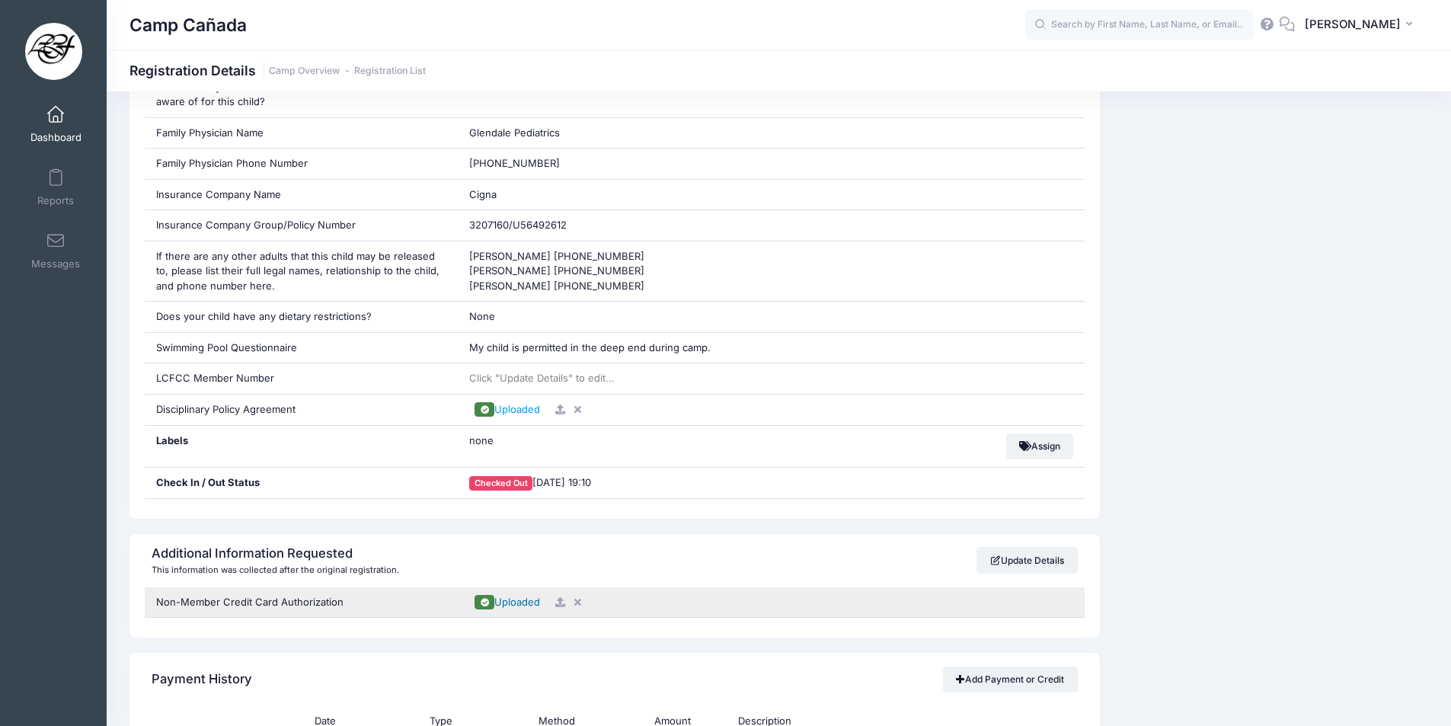
click at [512, 602] on span "Uploaded" at bounding box center [517, 602] width 46 height 12
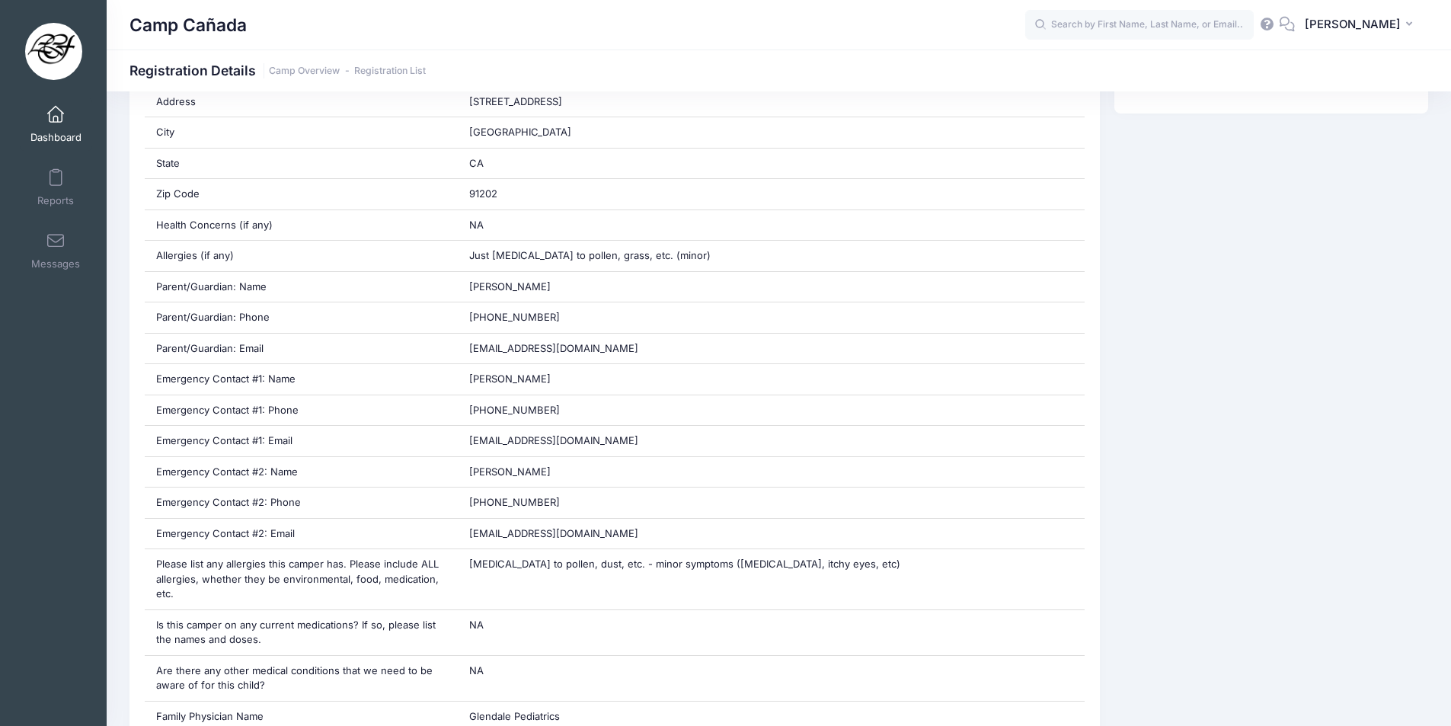
scroll to position [305, 0]
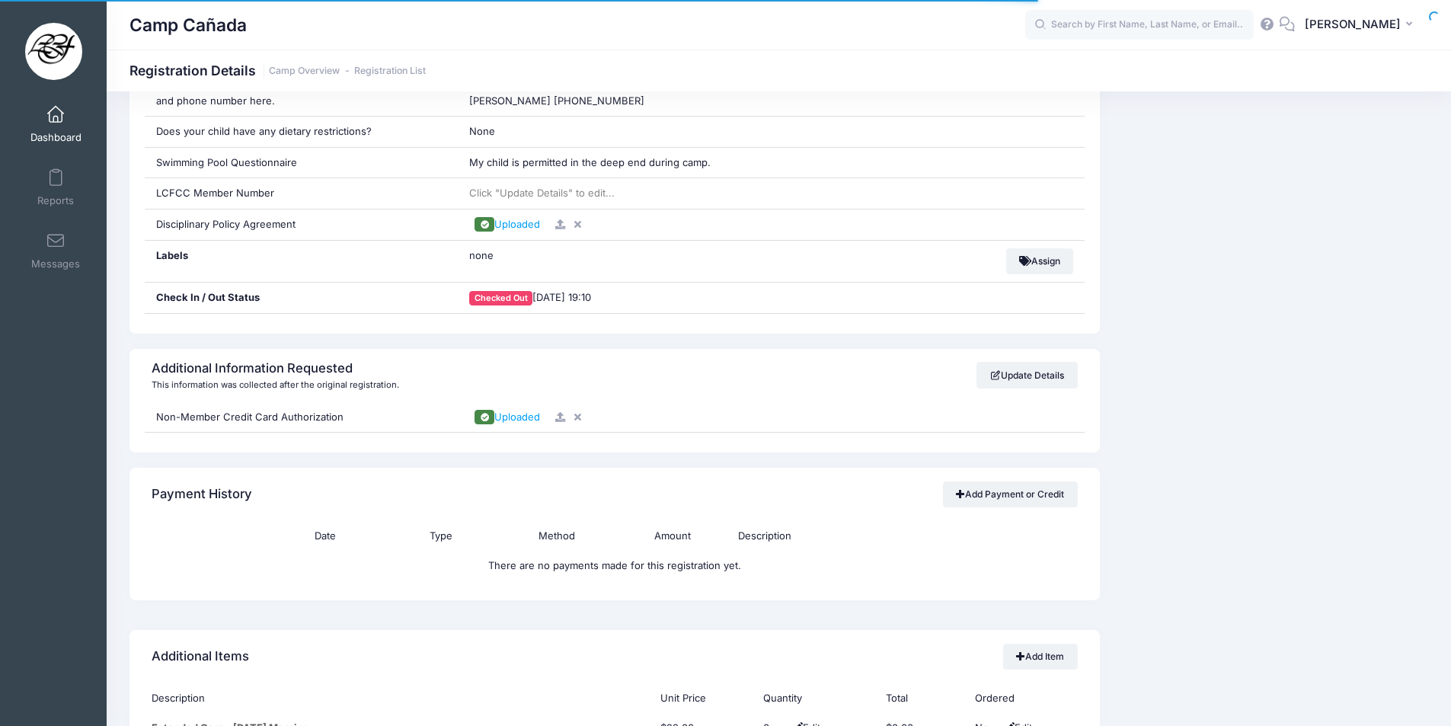
scroll to position [1295, 0]
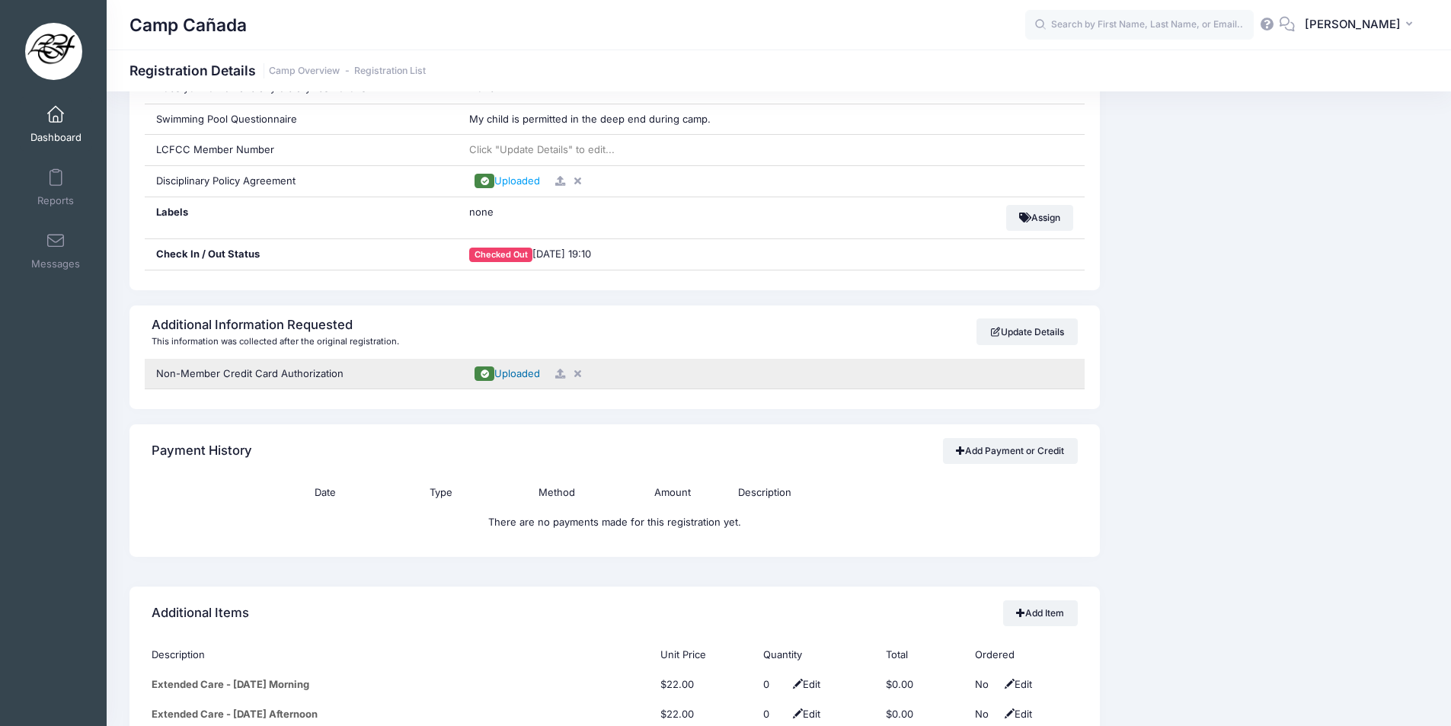
click at [519, 370] on span "Uploaded" at bounding box center [517, 373] width 46 height 12
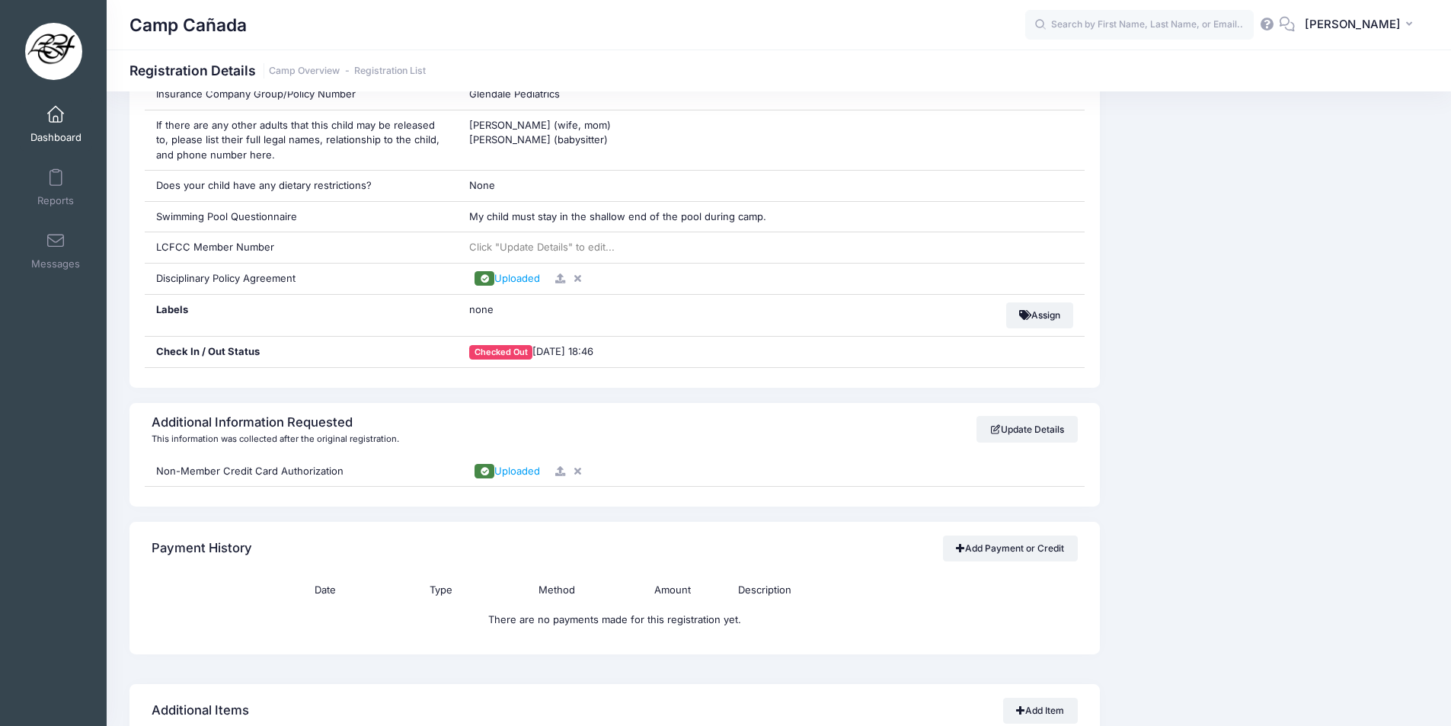
scroll to position [1219, 0]
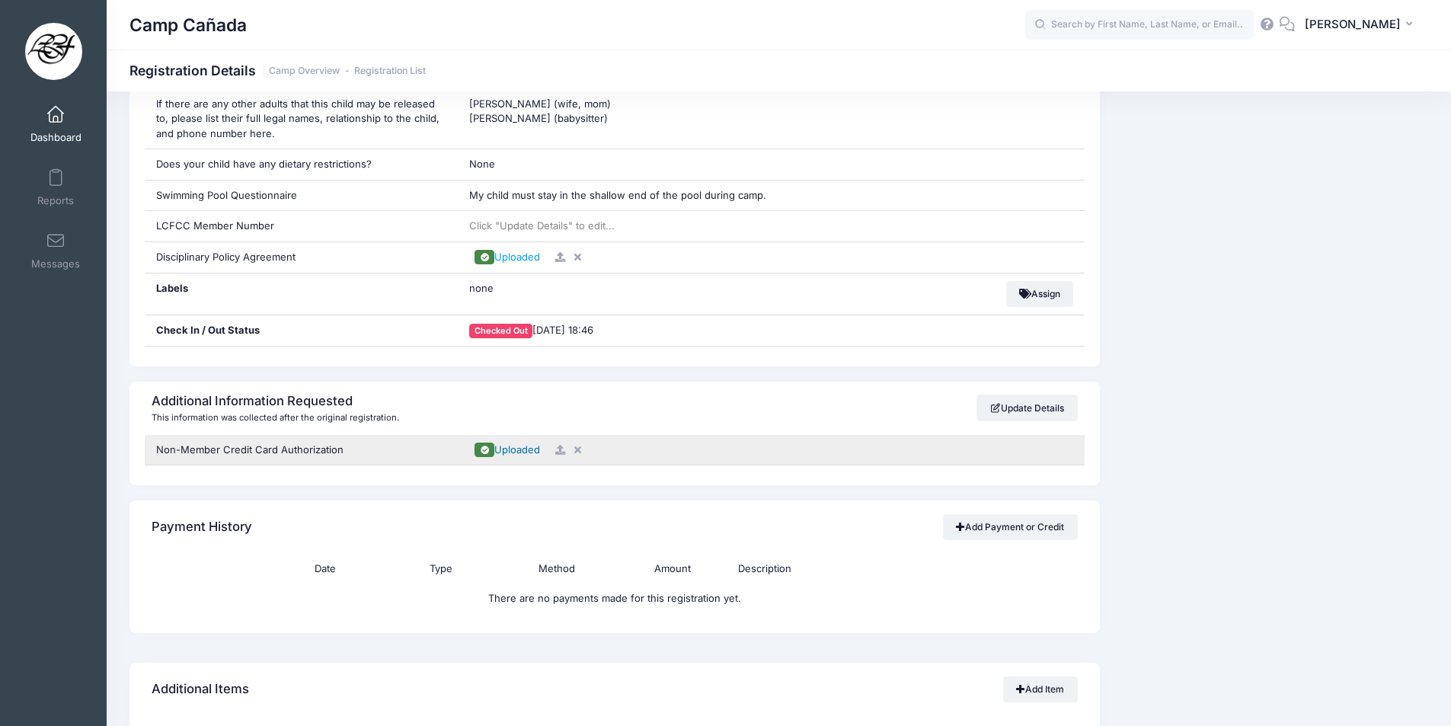
click at [506, 446] on span "Uploaded" at bounding box center [517, 449] width 46 height 12
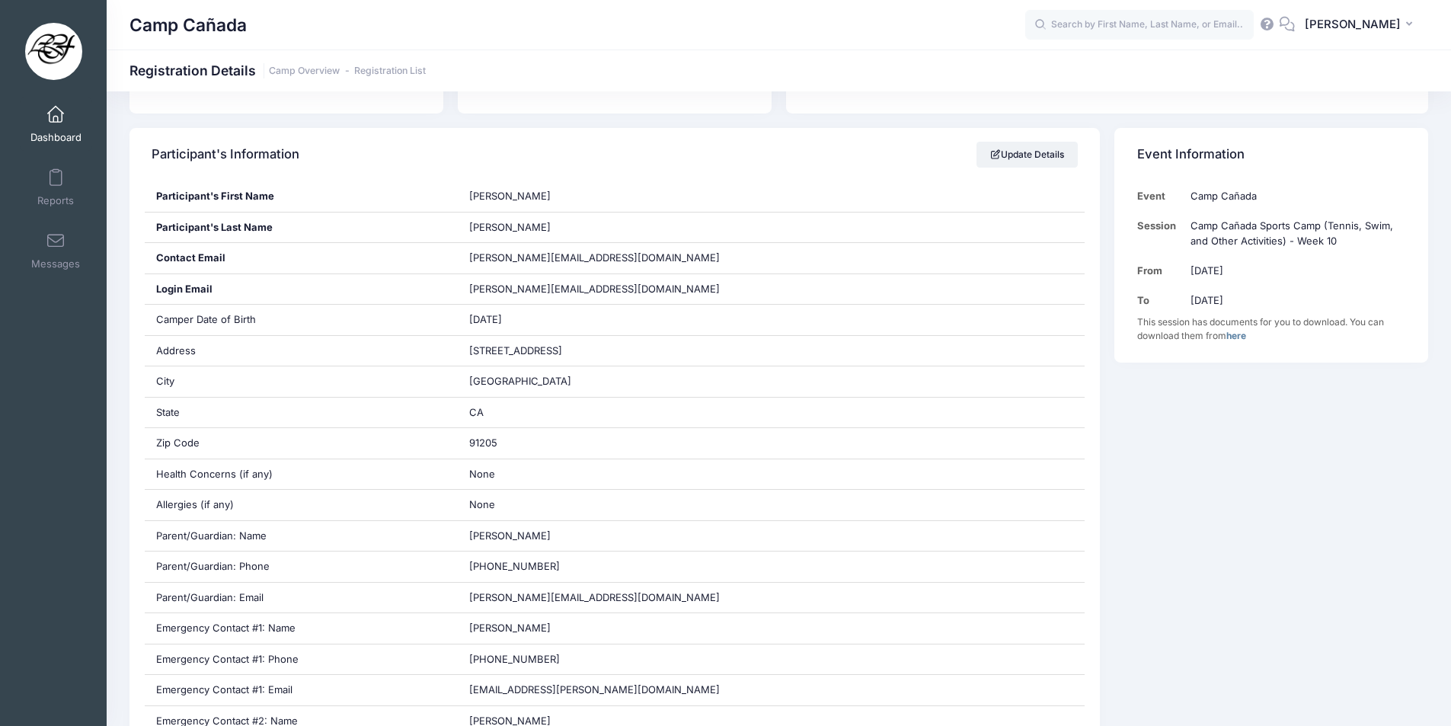
scroll to position [229, 0]
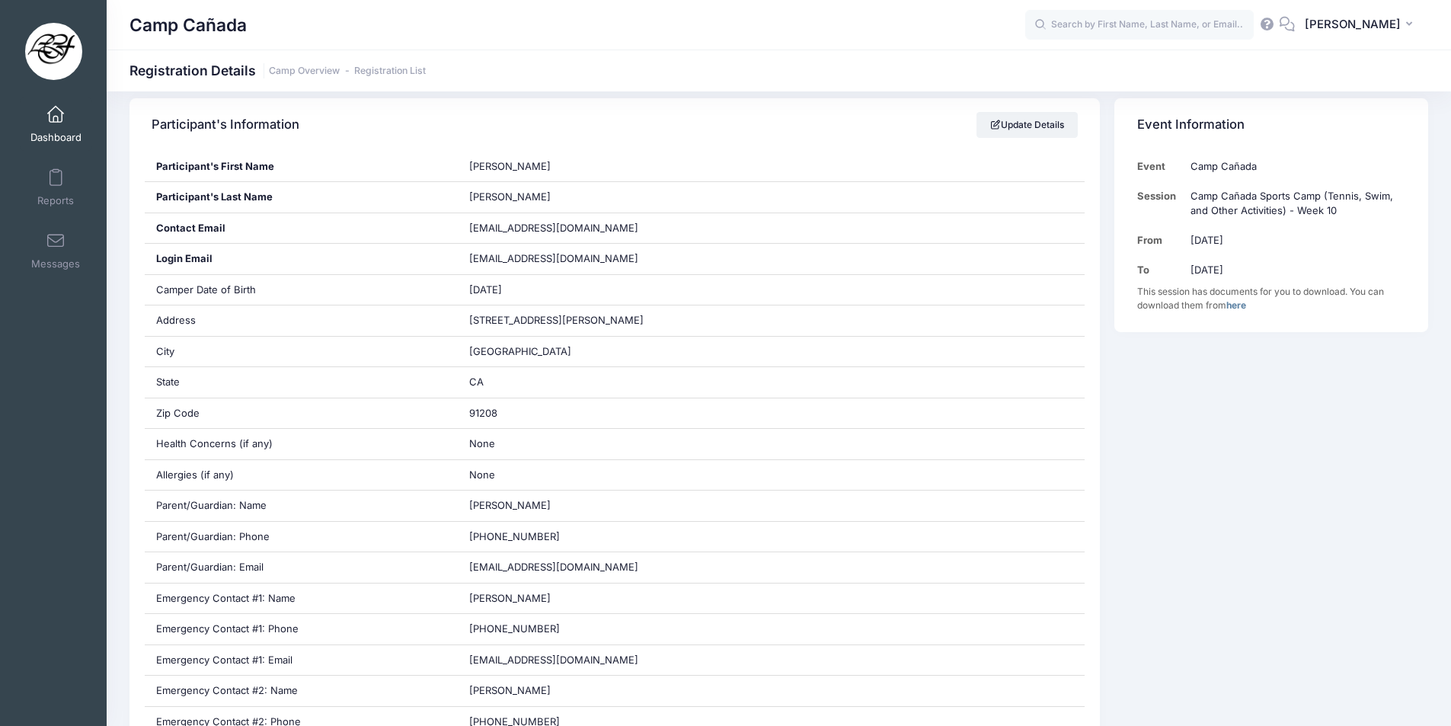
scroll to position [152, 0]
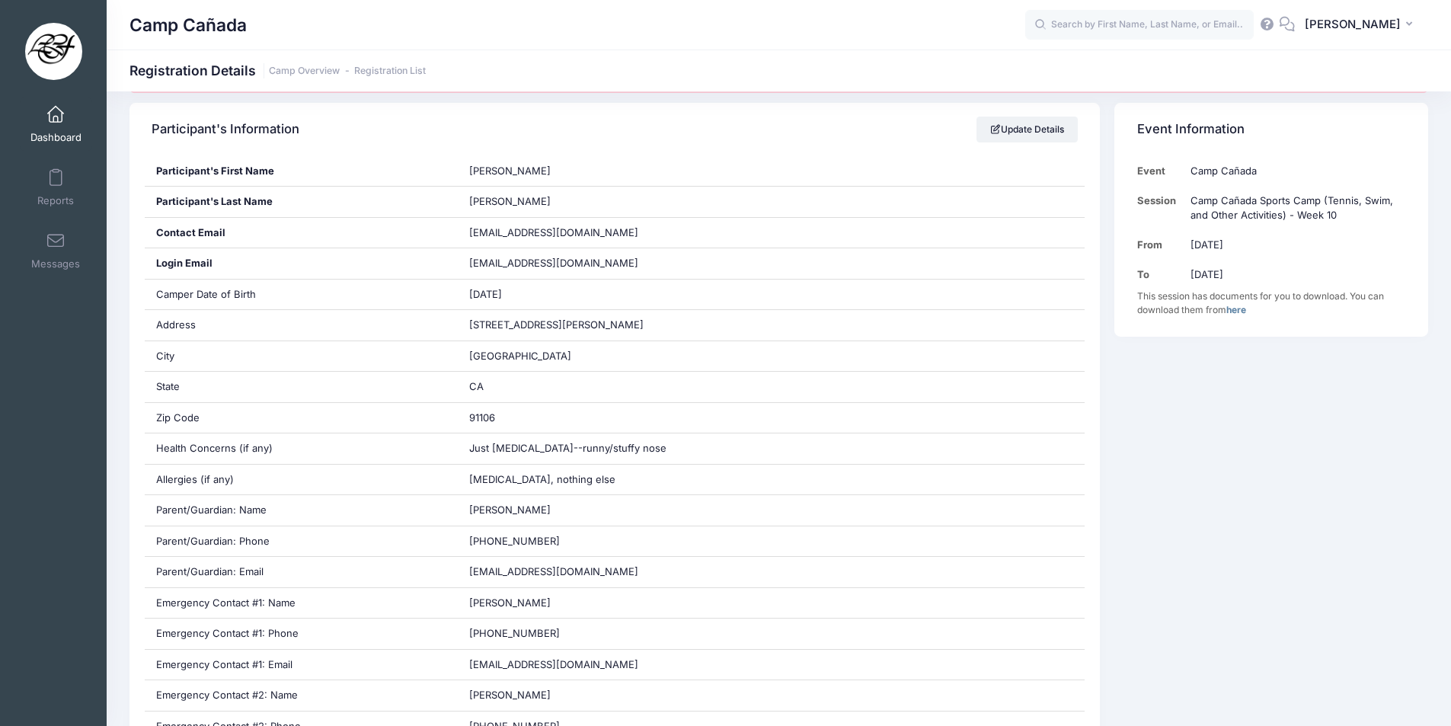
scroll to position [305, 0]
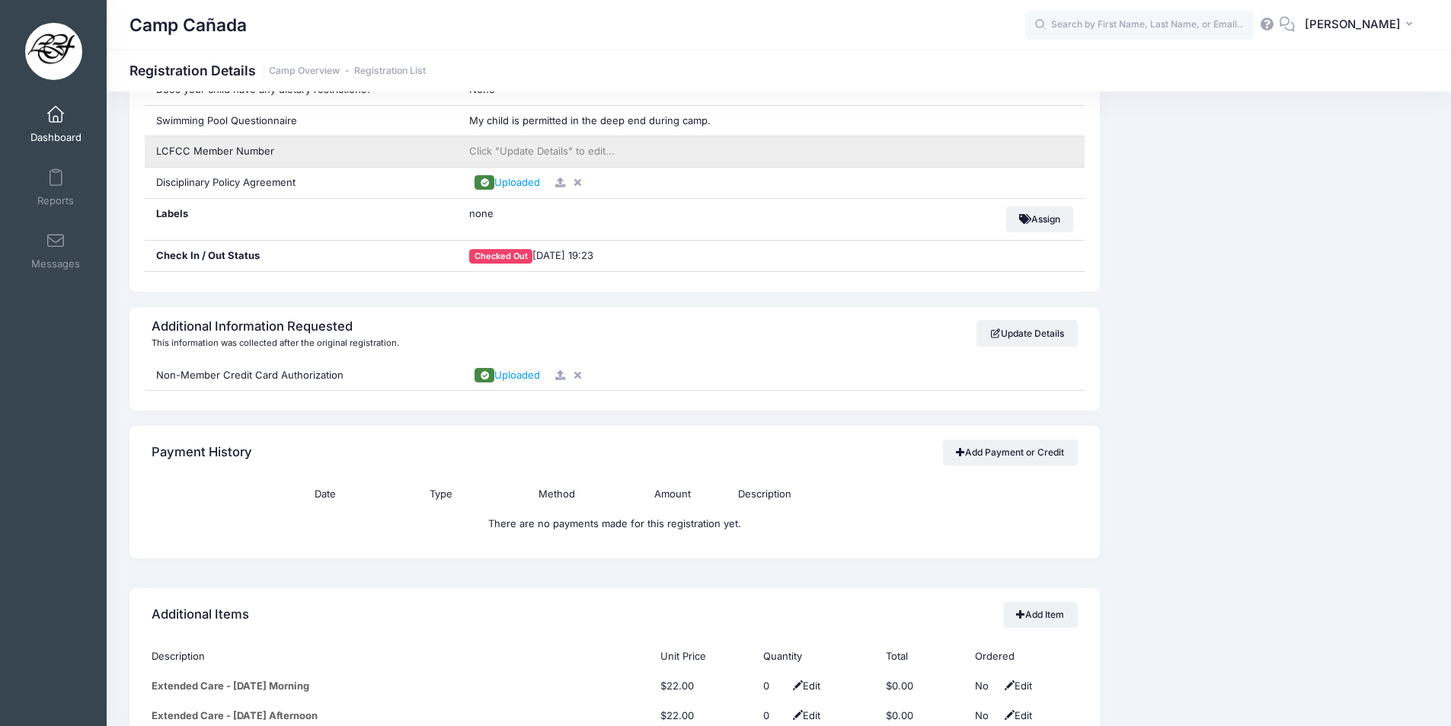
scroll to position [1371, 0]
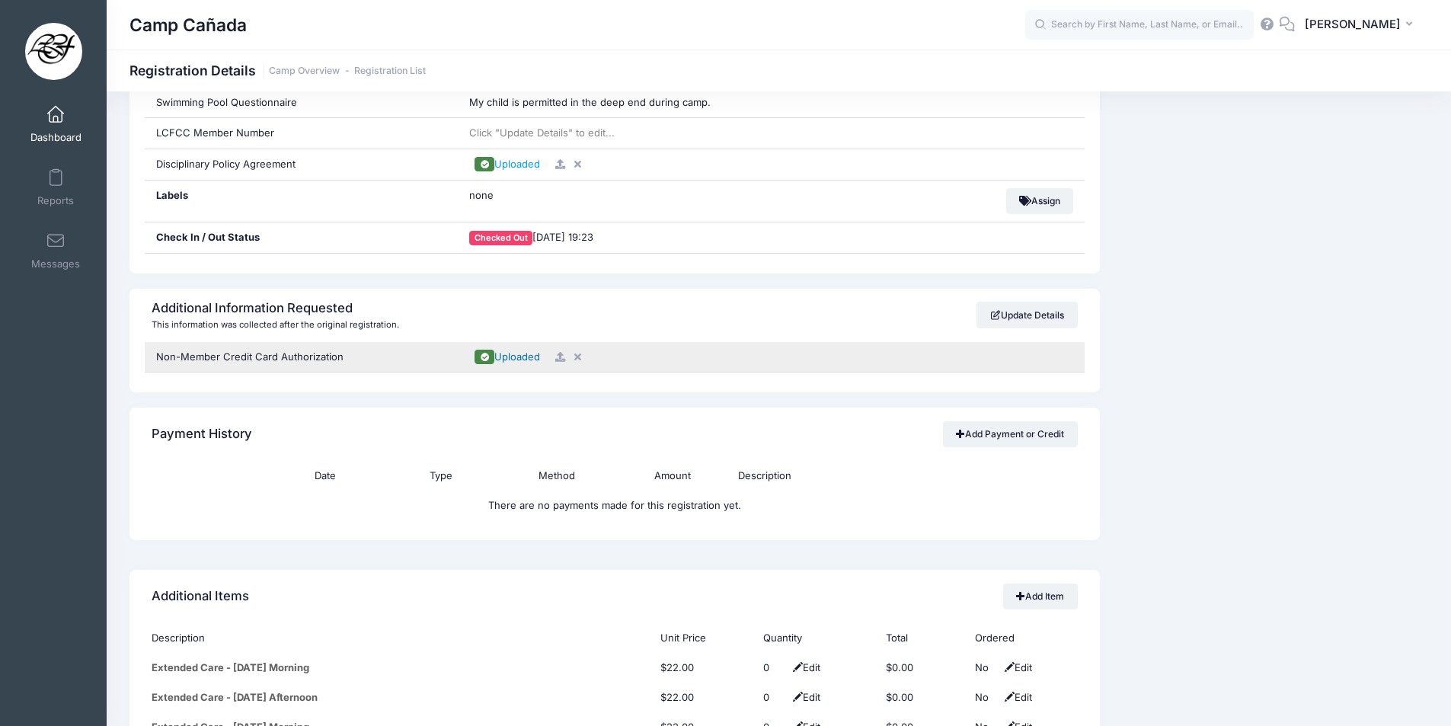
click at [523, 354] on span "Uploaded" at bounding box center [517, 356] width 46 height 12
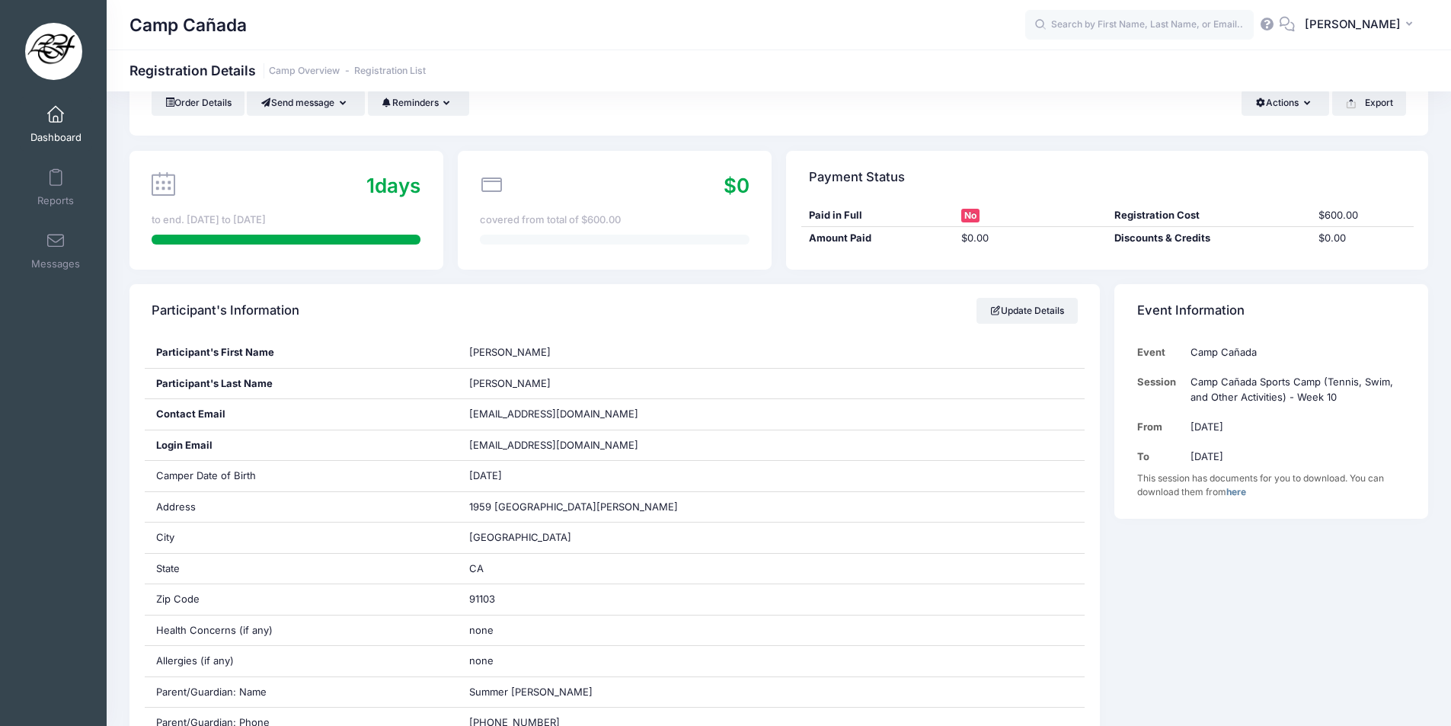
scroll to position [76, 0]
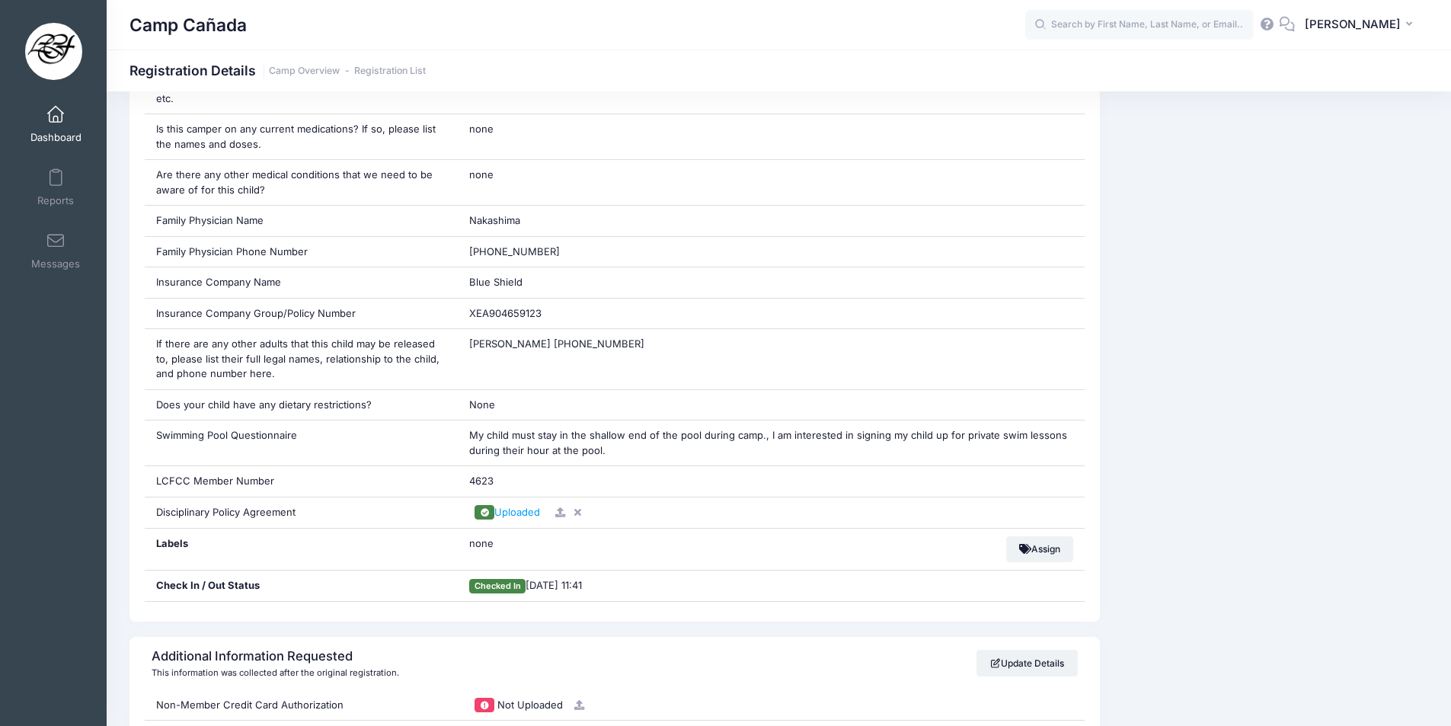
scroll to position [1067, 0]
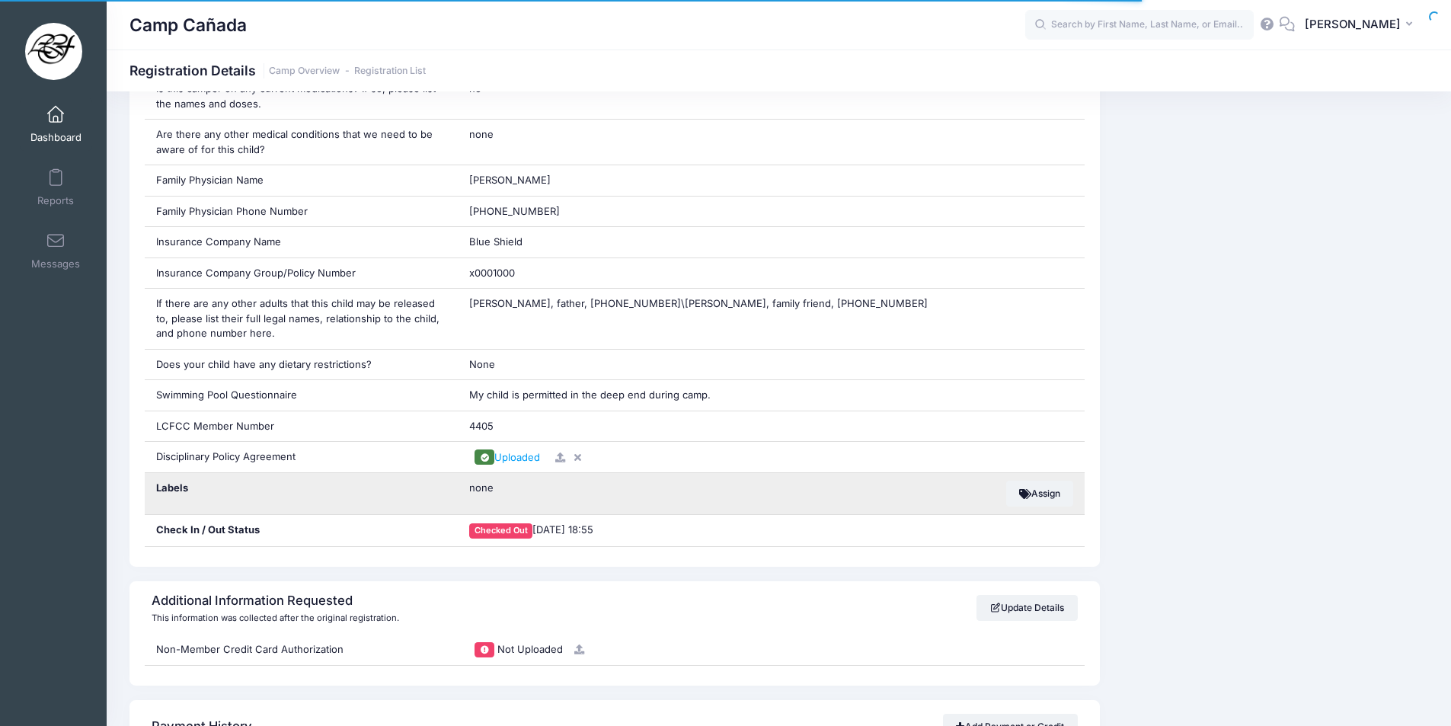
scroll to position [1067, 0]
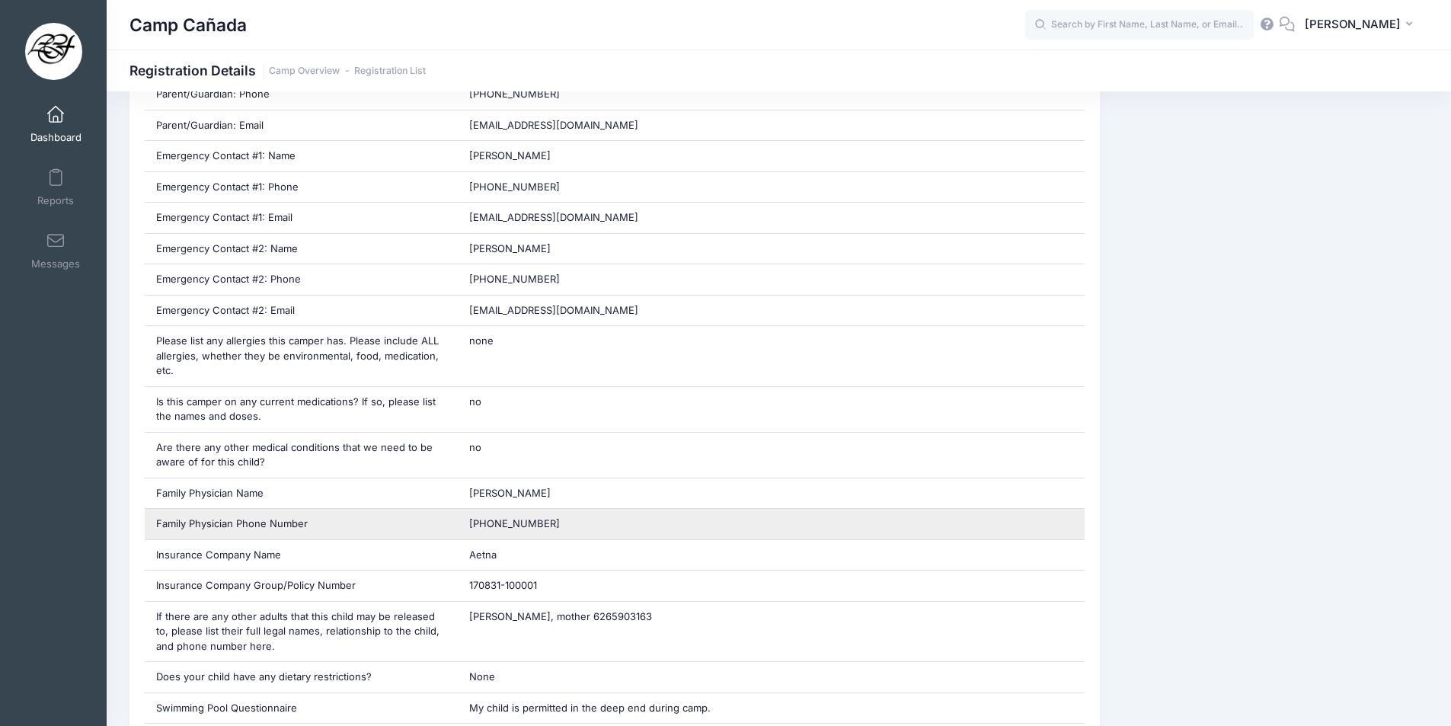
scroll to position [990, 0]
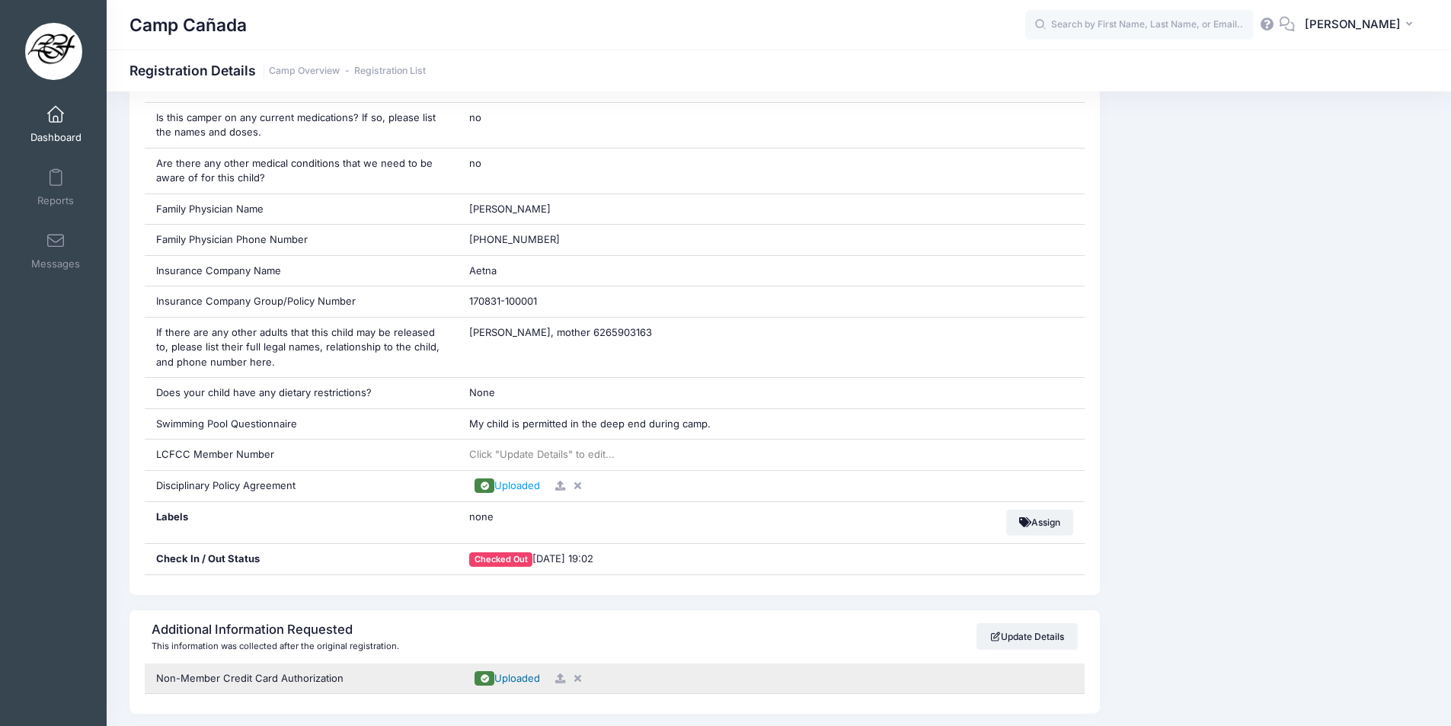
click at [523, 676] on span "Uploaded" at bounding box center [517, 678] width 46 height 12
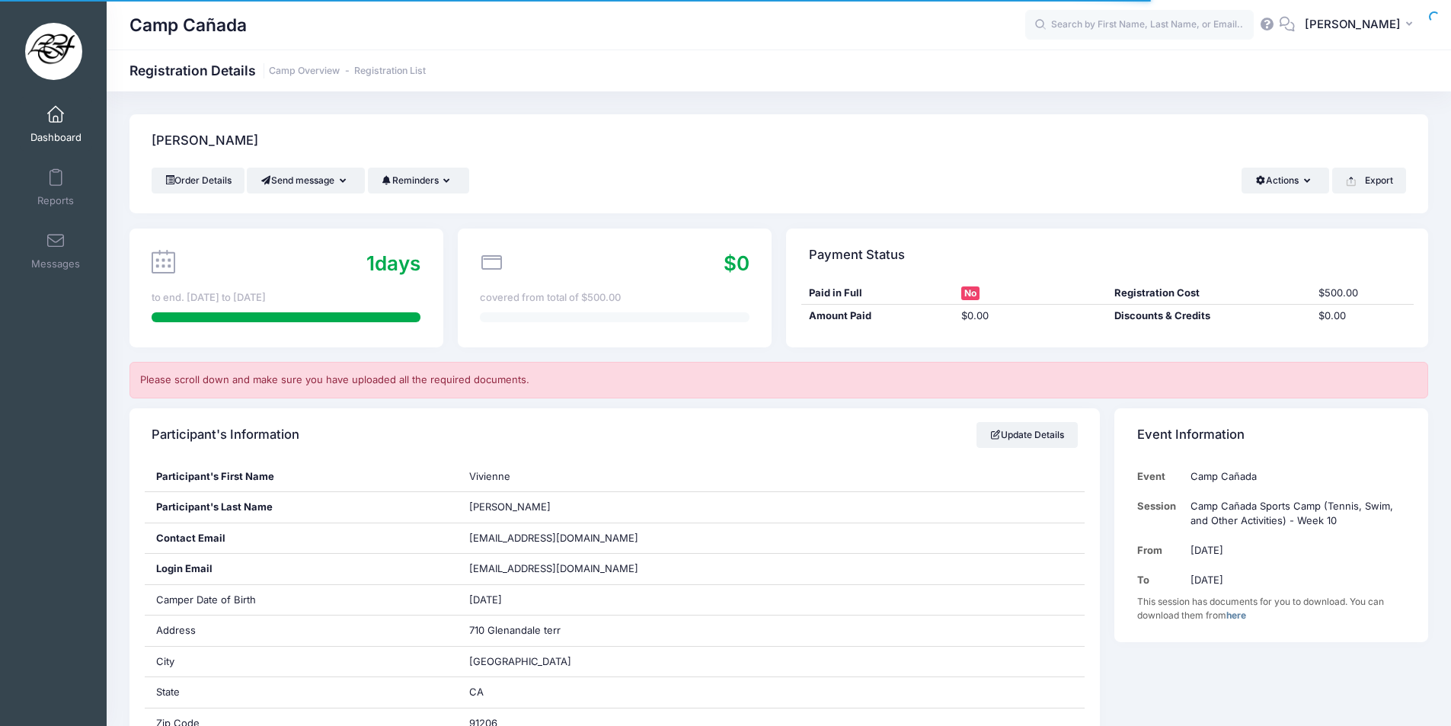
scroll to position [990, 0]
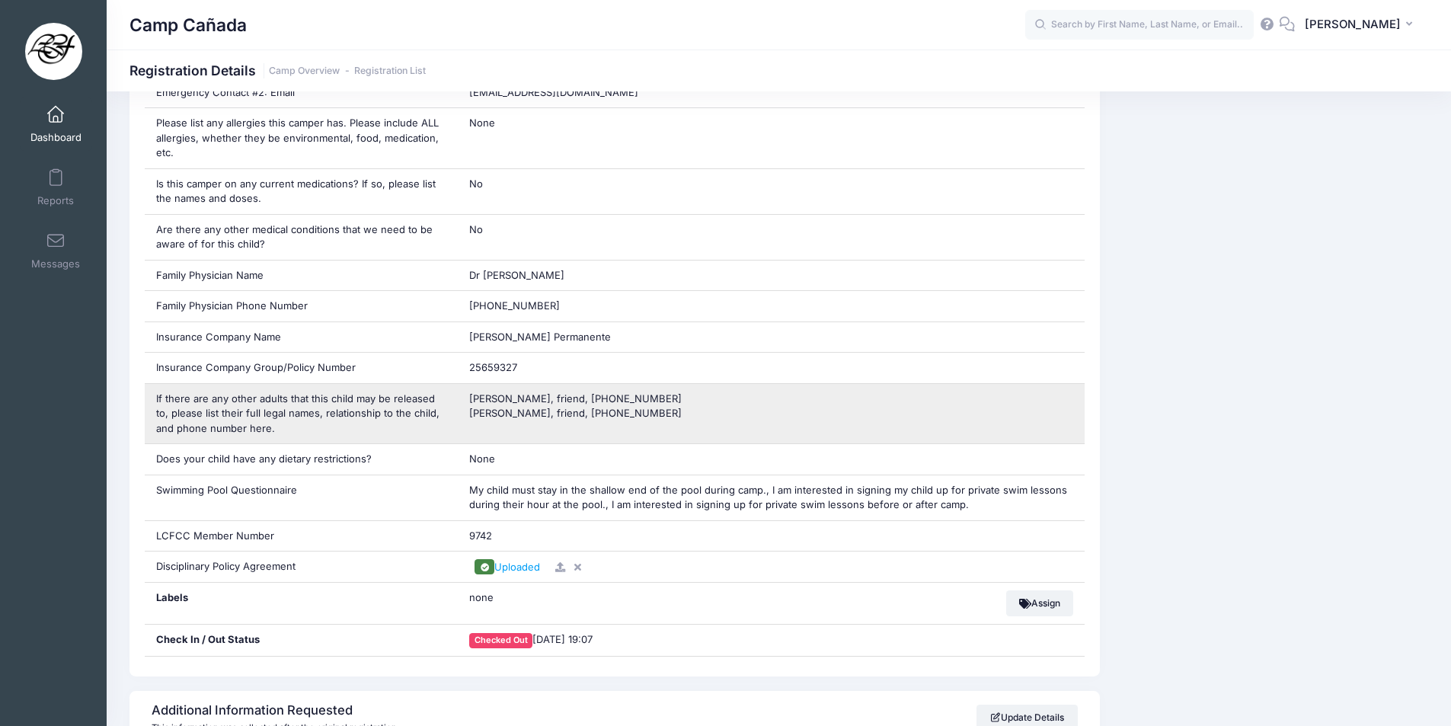
scroll to position [1219, 0]
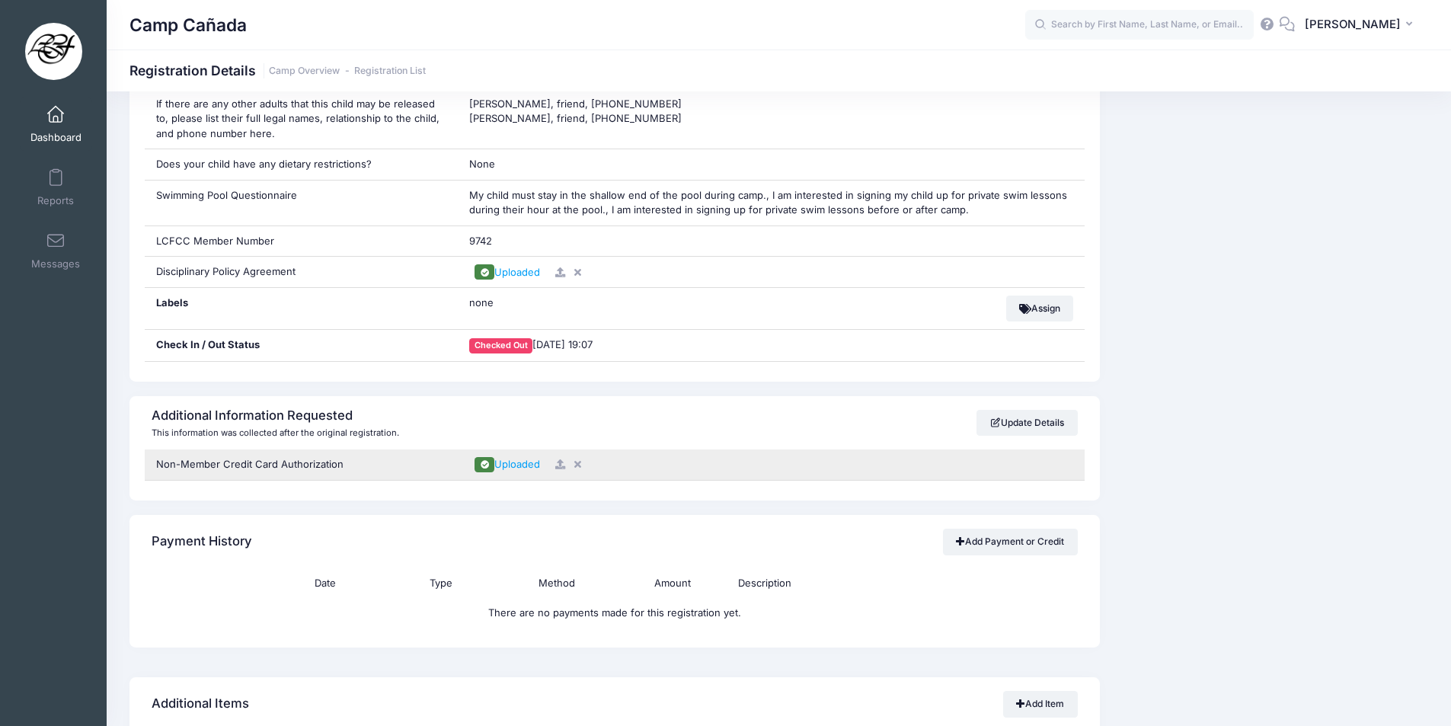
click at [501, 457] on div "Uploaded" at bounding box center [771, 464] width 604 height 15
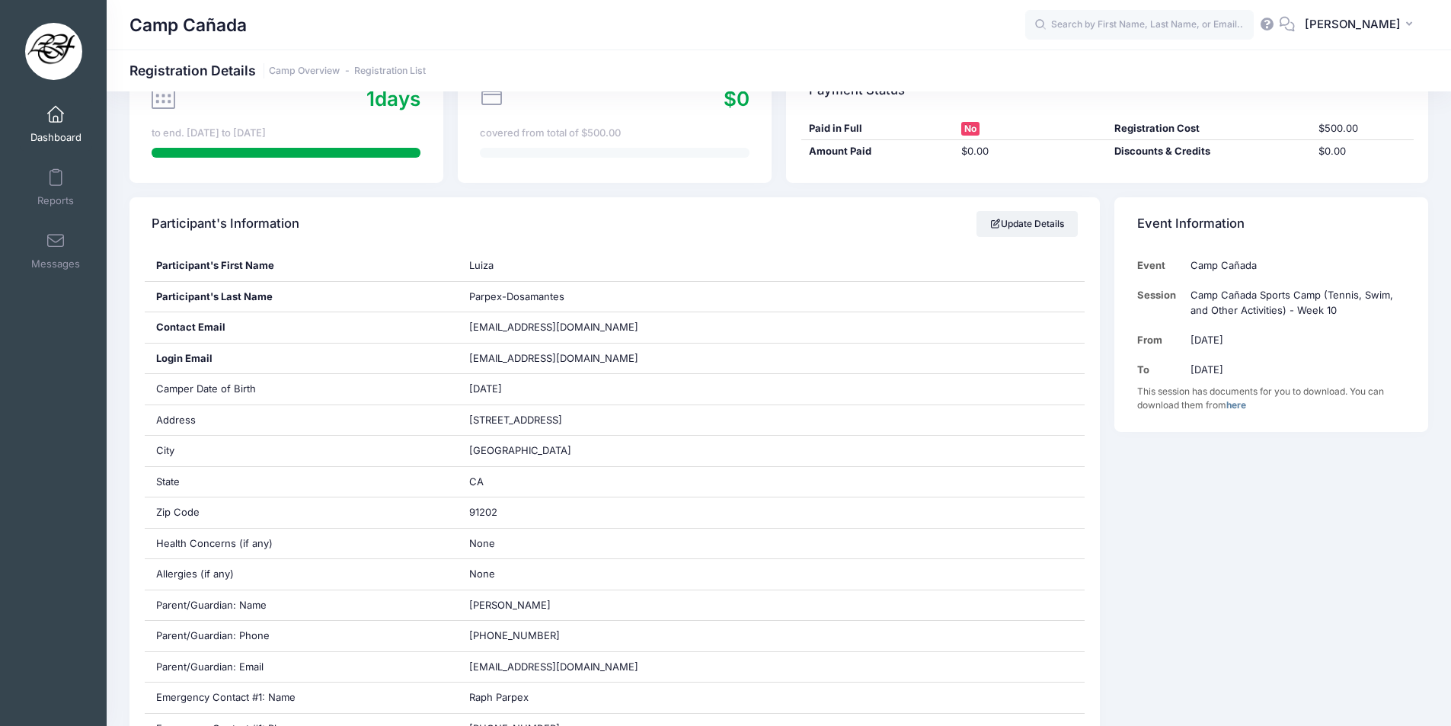
scroll to position [0, 0]
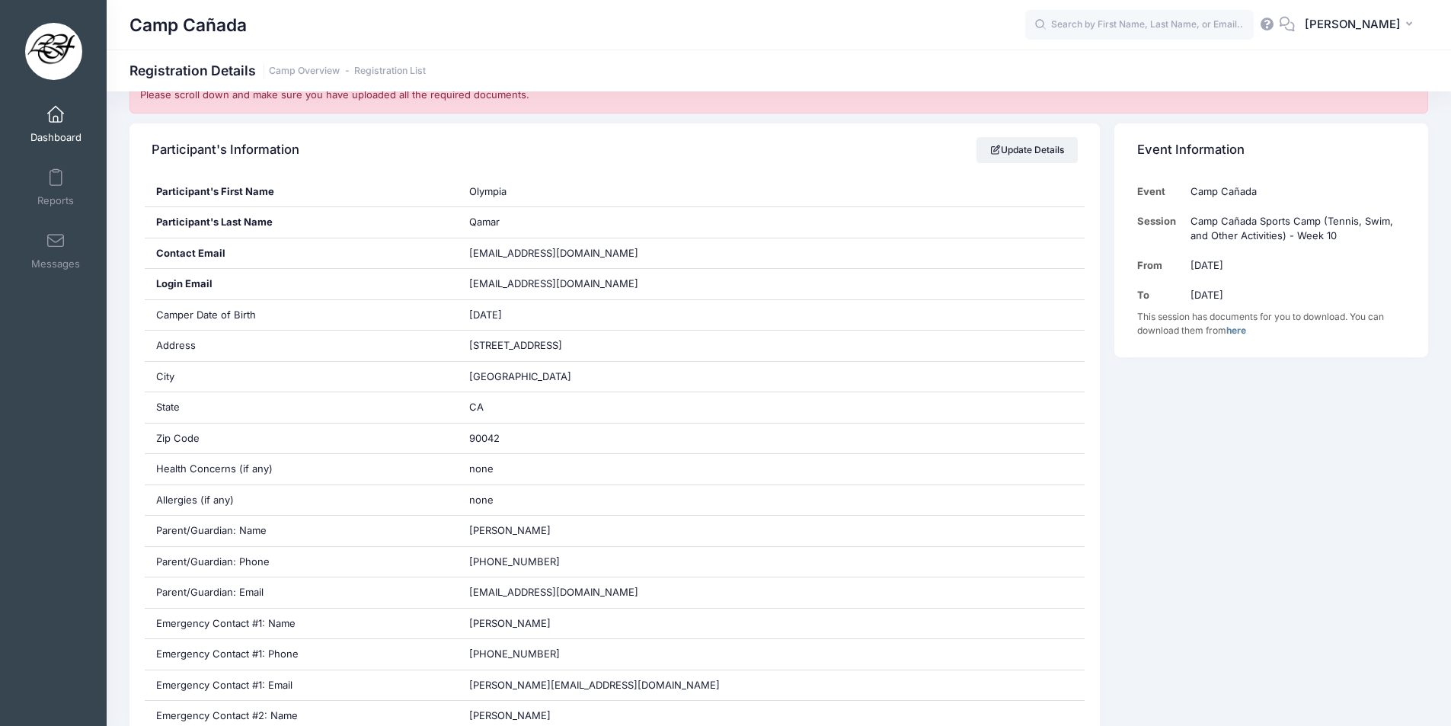
scroll to position [229, 0]
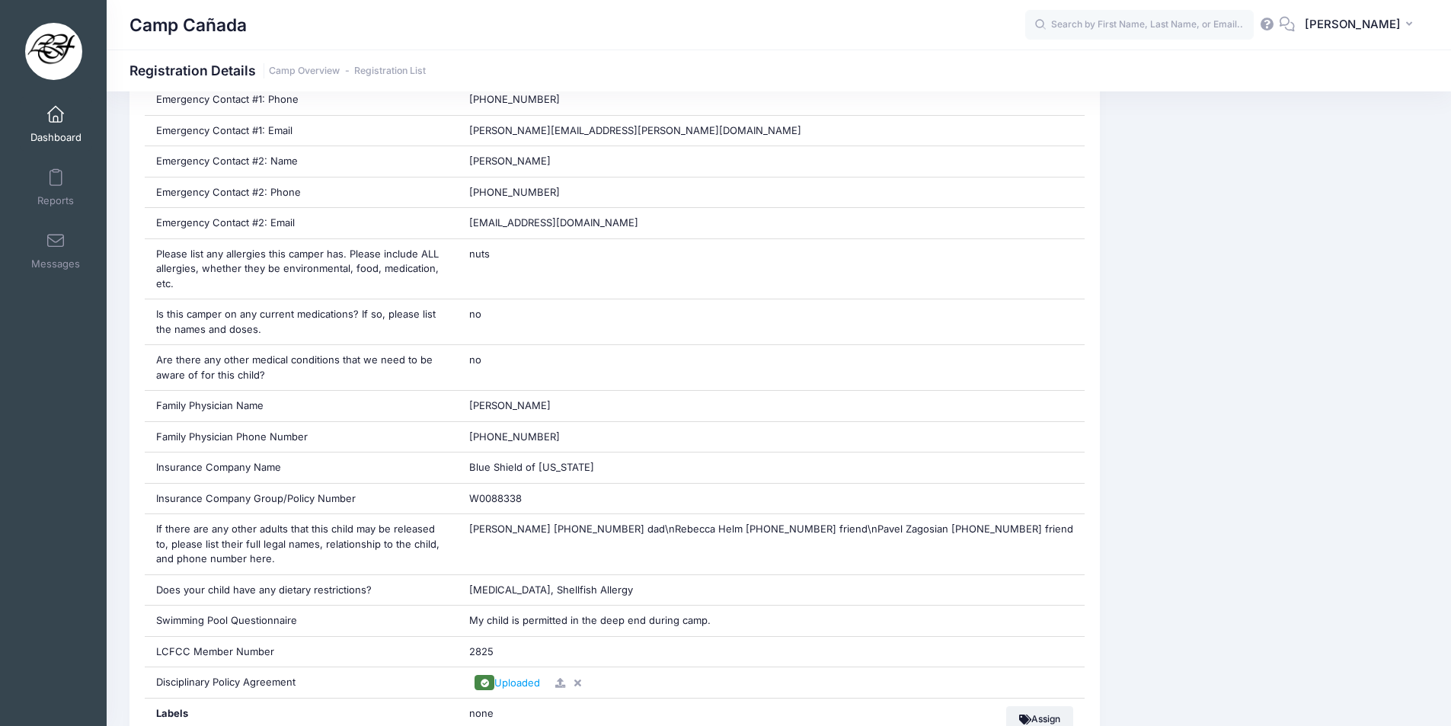
scroll to position [838, 0]
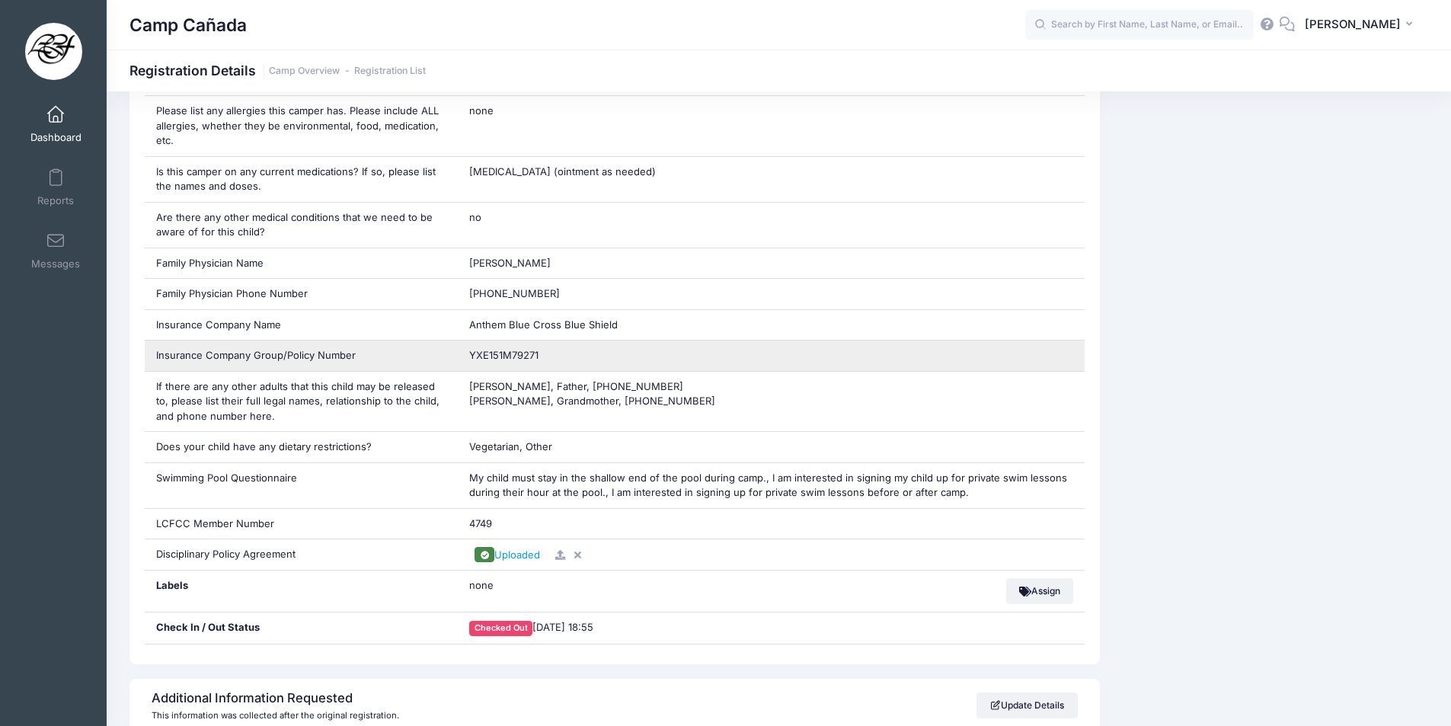
scroll to position [990, 0]
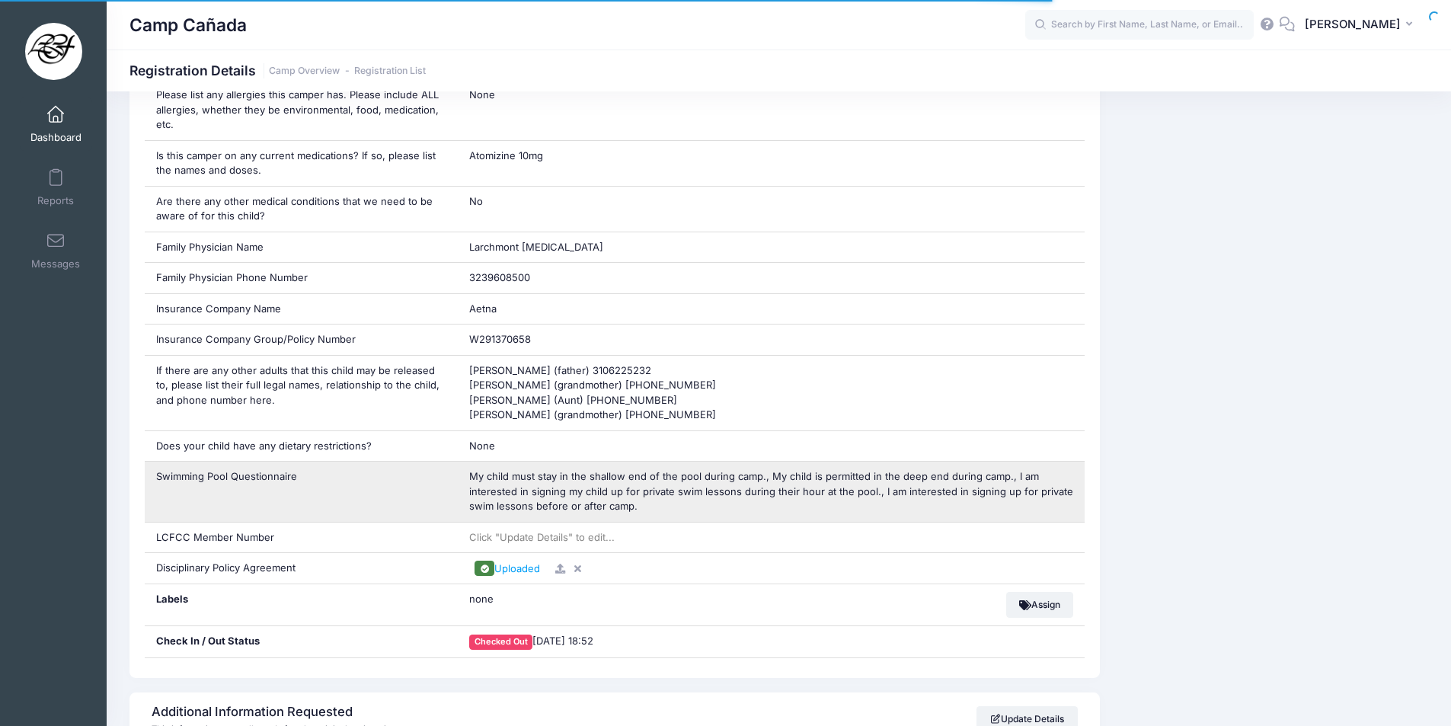
scroll to position [1219, 0]
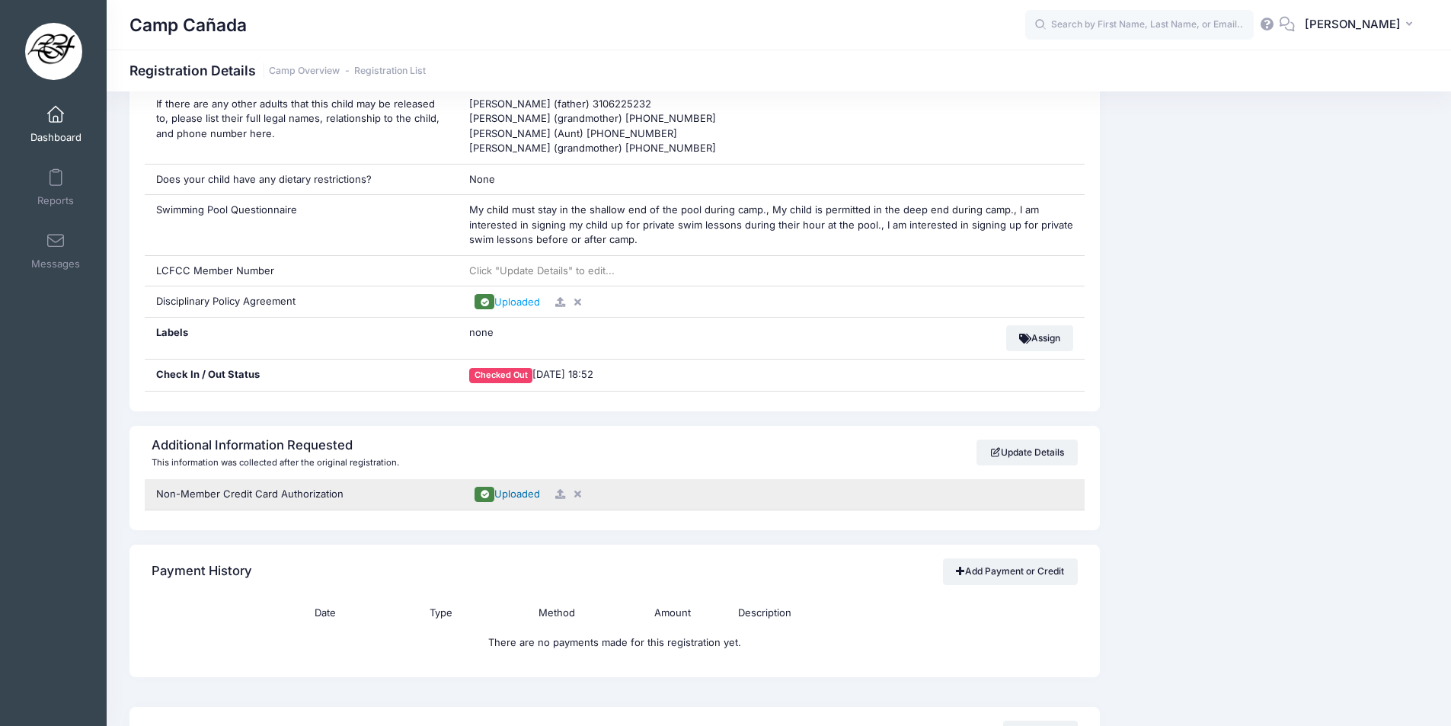
click at [527, 495] on span "Uploaded" at bounding box center [517, 494] width 46 height 12
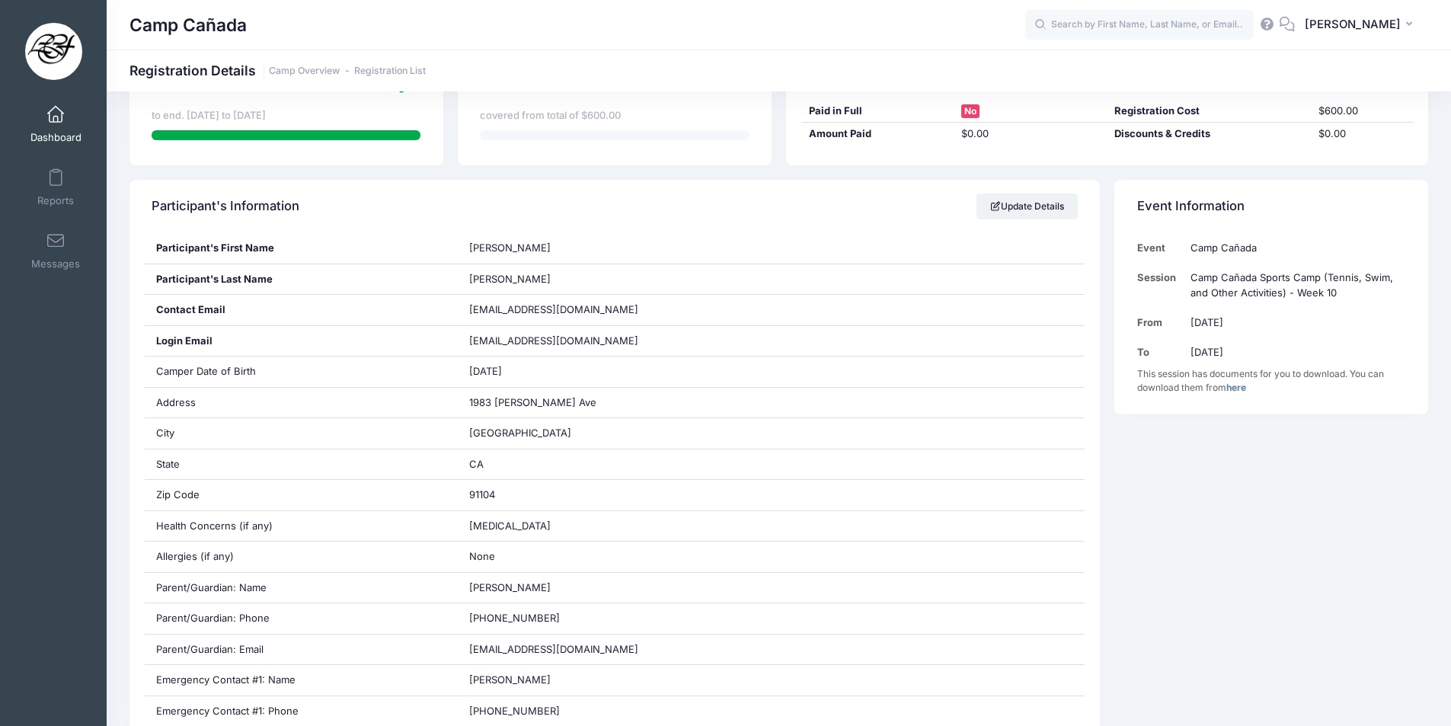
scroll to position [0, 0]
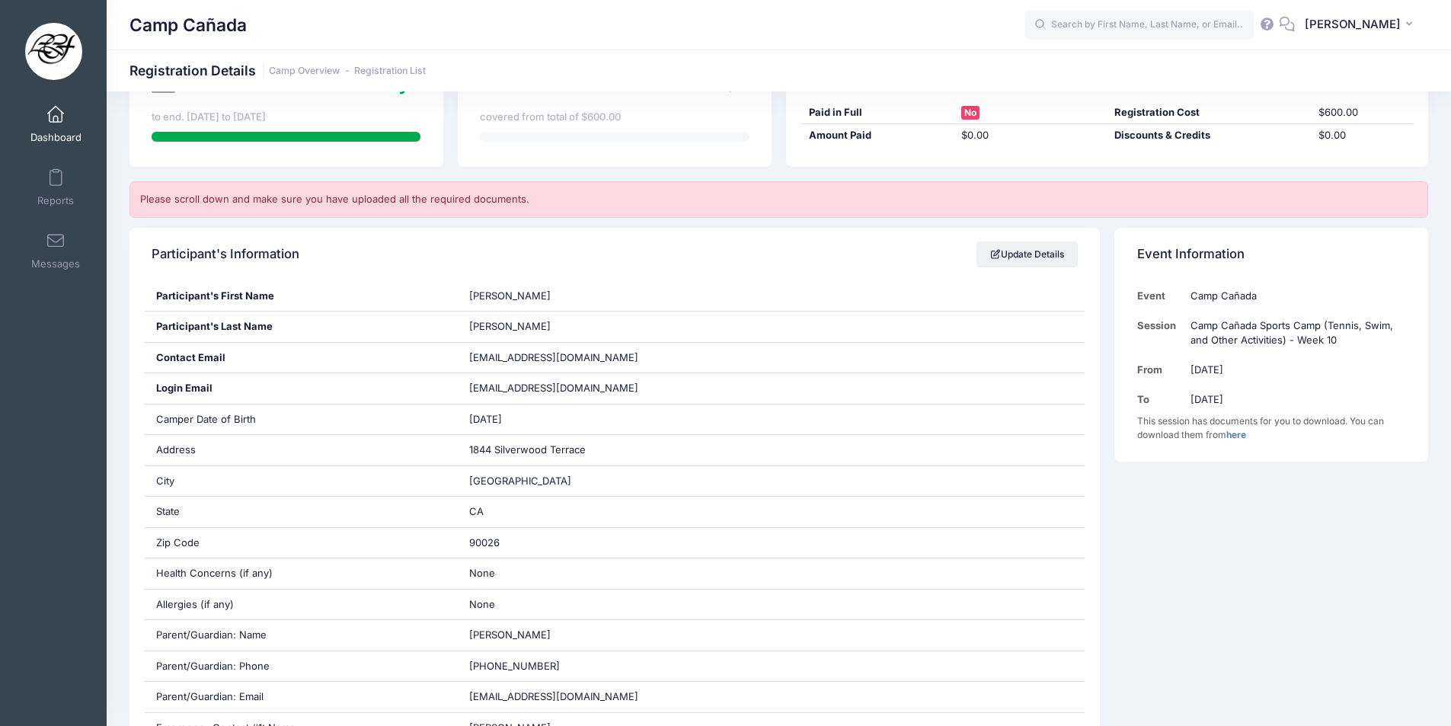
scroll to position [76, 0]
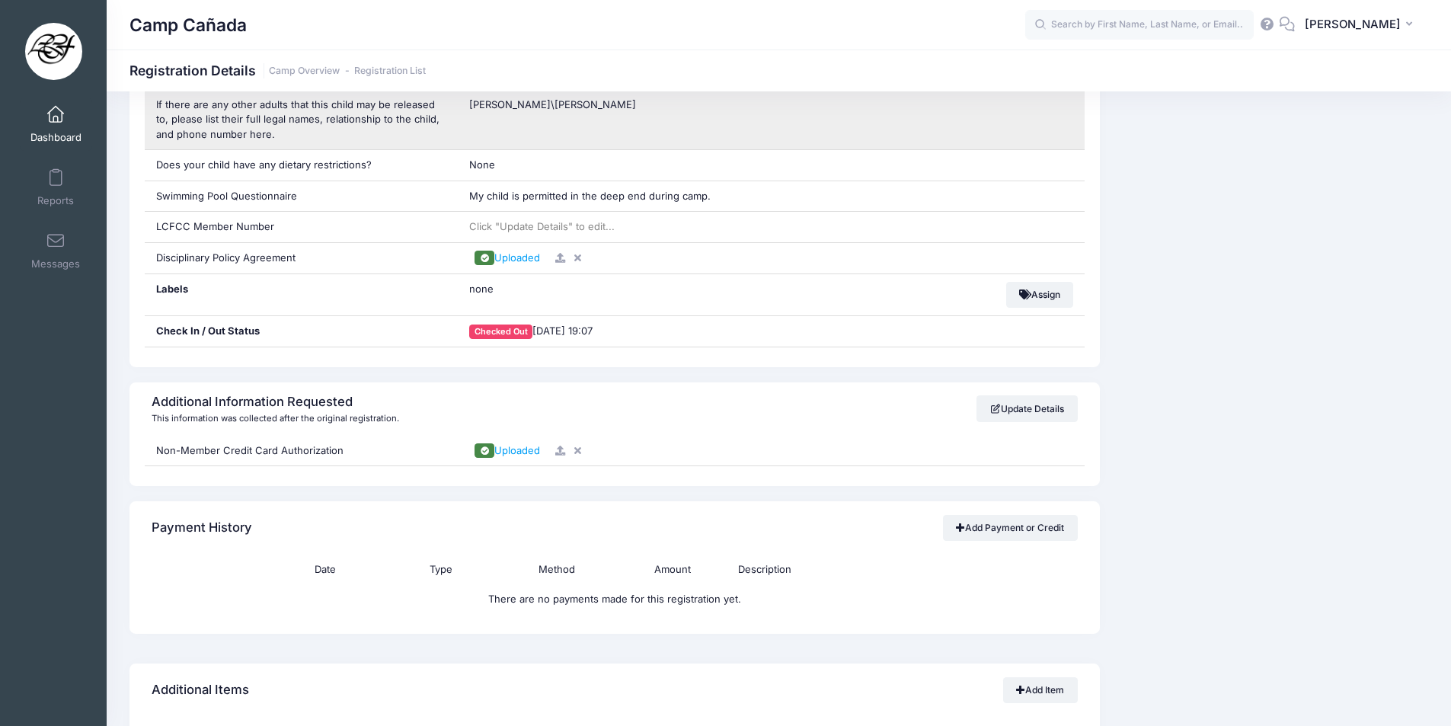
scroll to position [1219, 0]
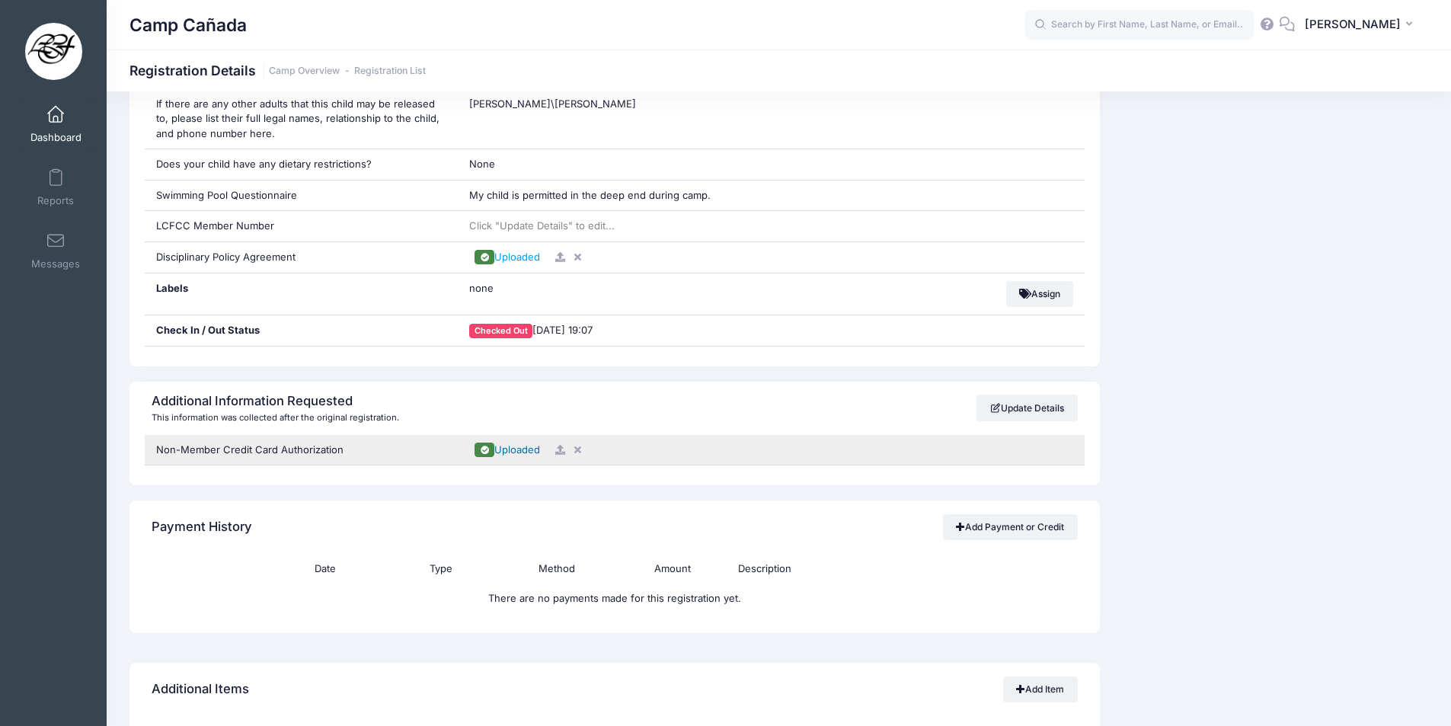
click at [513, 452] on span "Uploaded" at bounding box center [517, 449] width 46 height 12
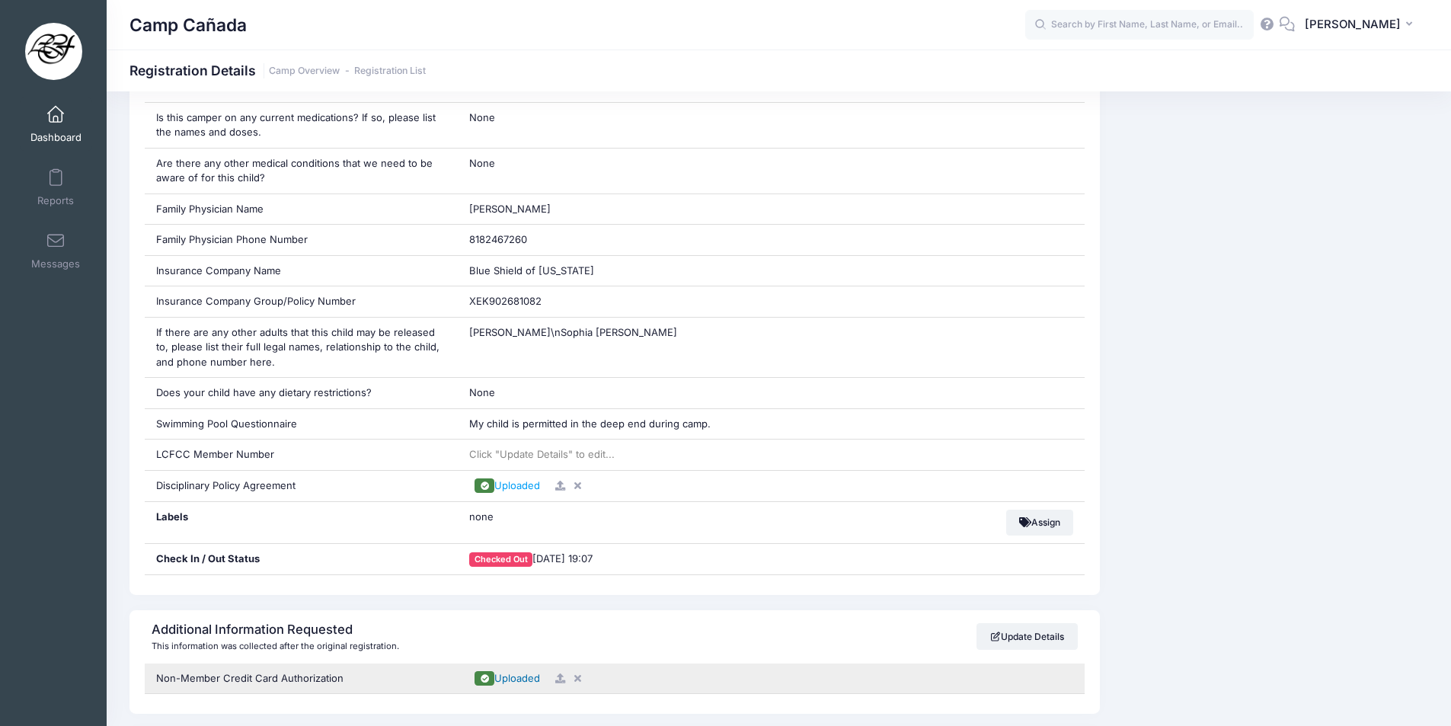
click at [511, 677] on span "Uploaded" at bounding box center [517, 678] width 46 height 12
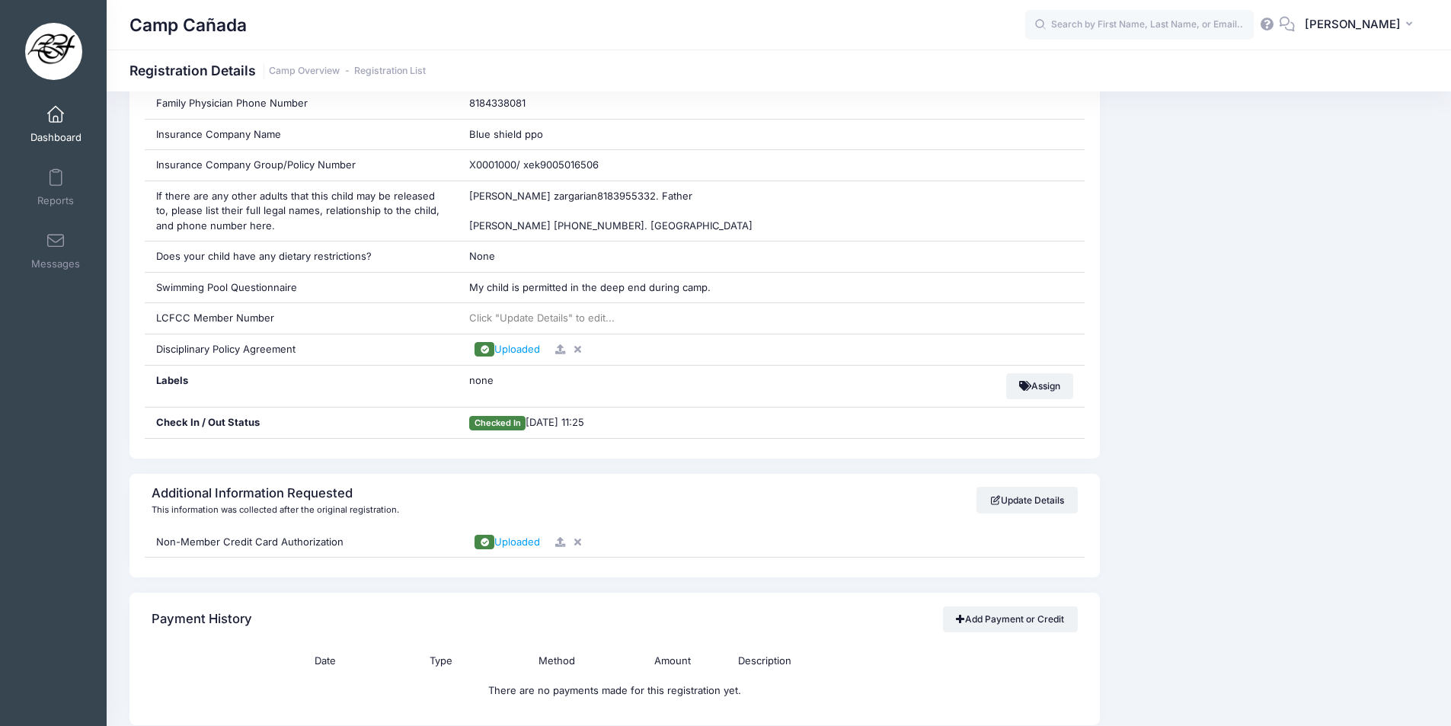
scroll to position [1295, 0]
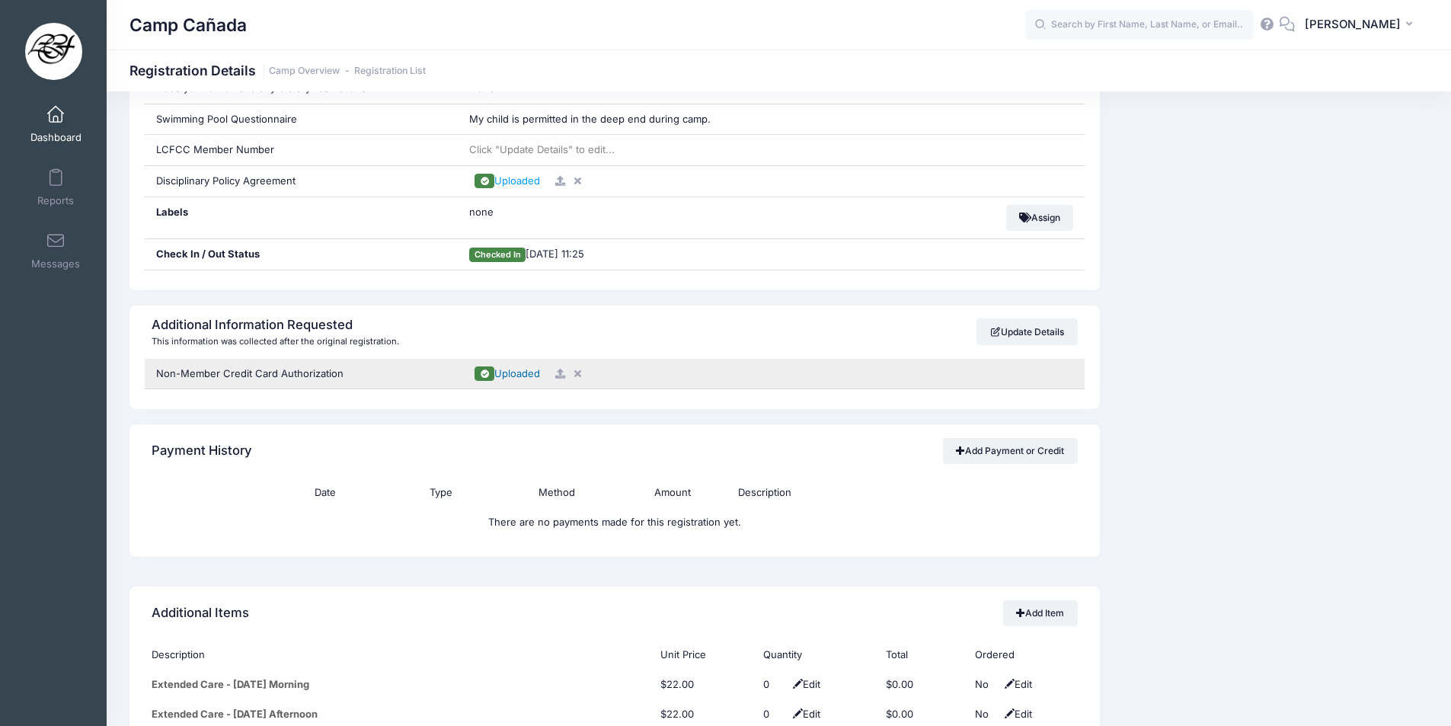
click at [520, 376] on span "Uploaded" at bounding box center [517, 373] width 46 height 12
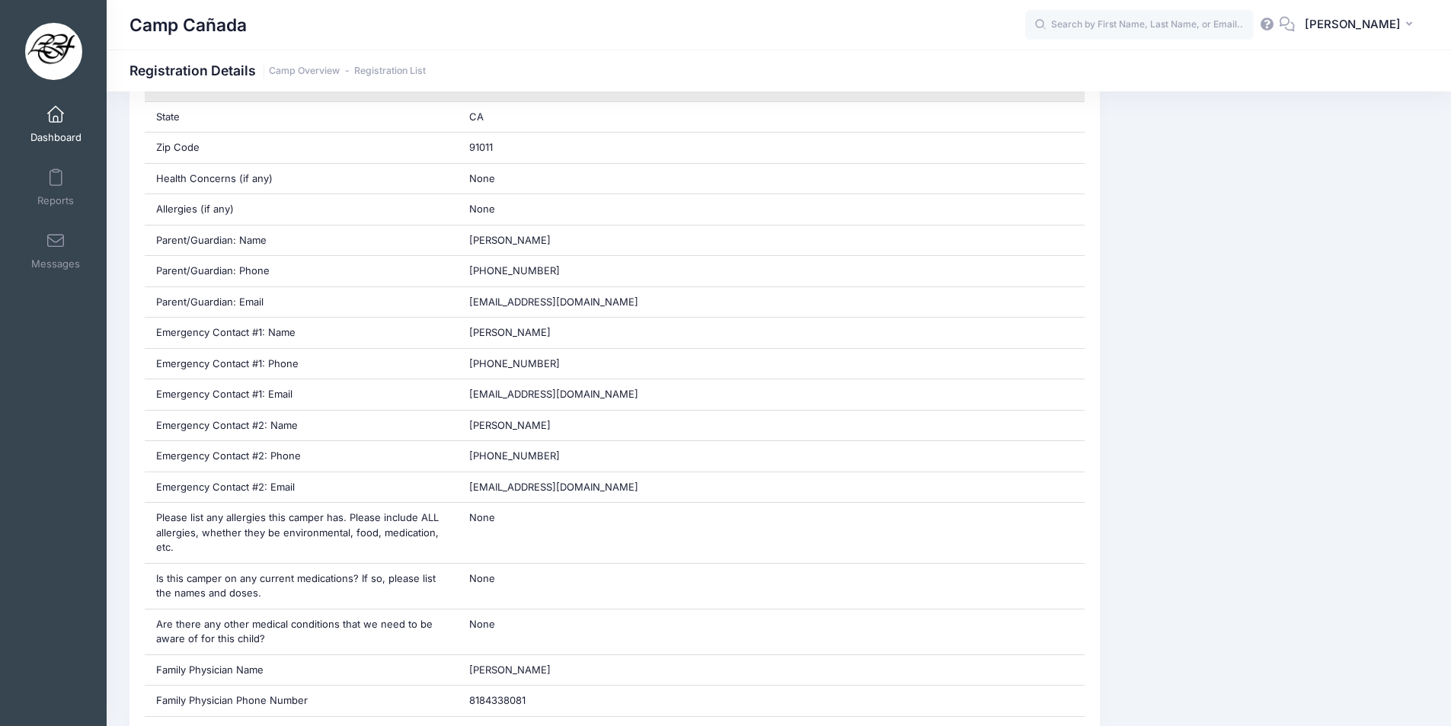
scroll to position [229, 0]
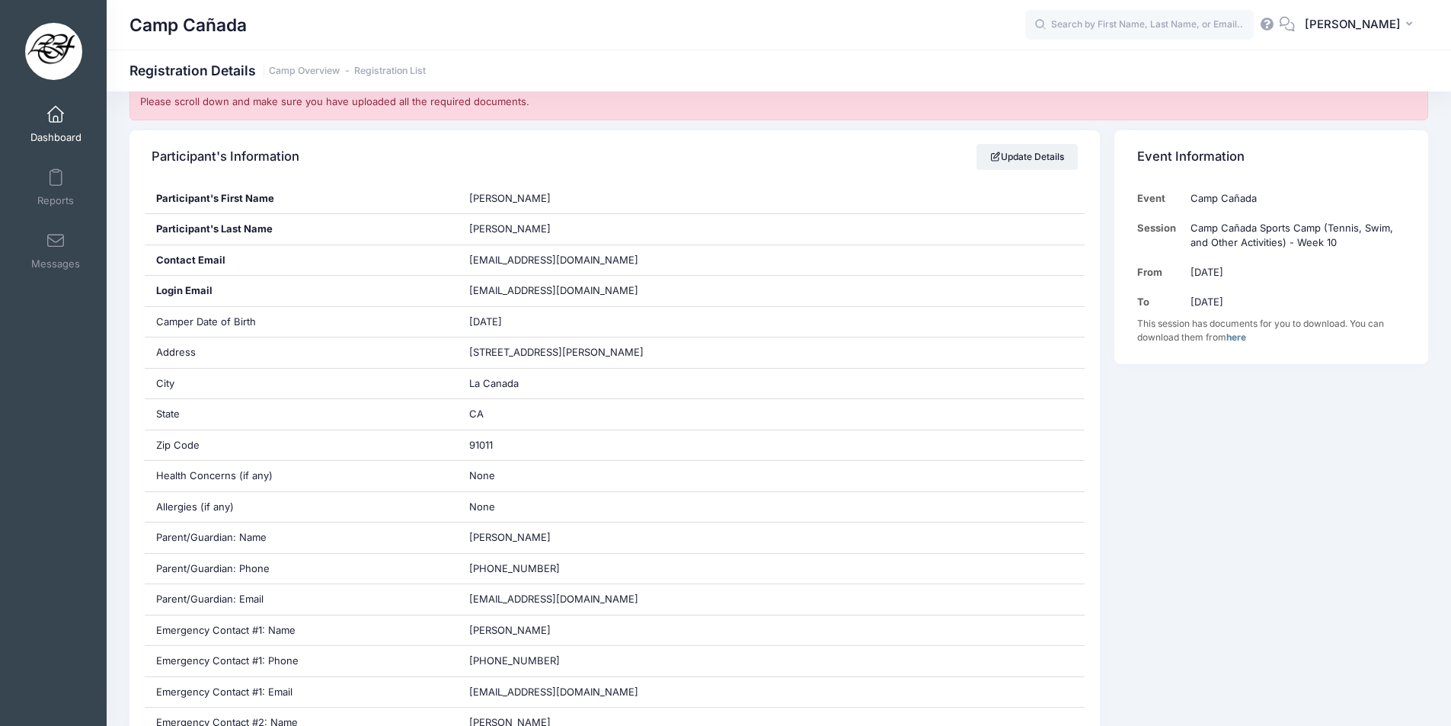
scroll to position [229, 0]
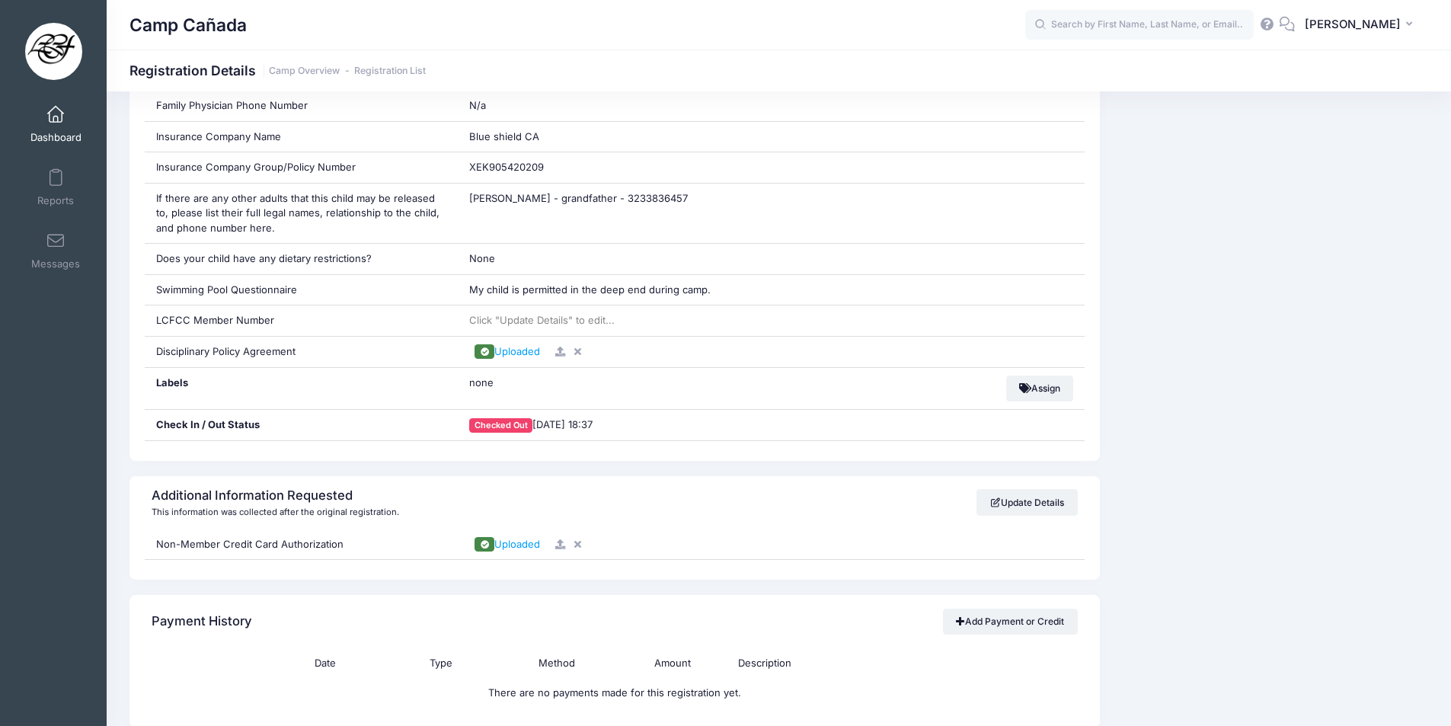
scroll to position [1143, 0]
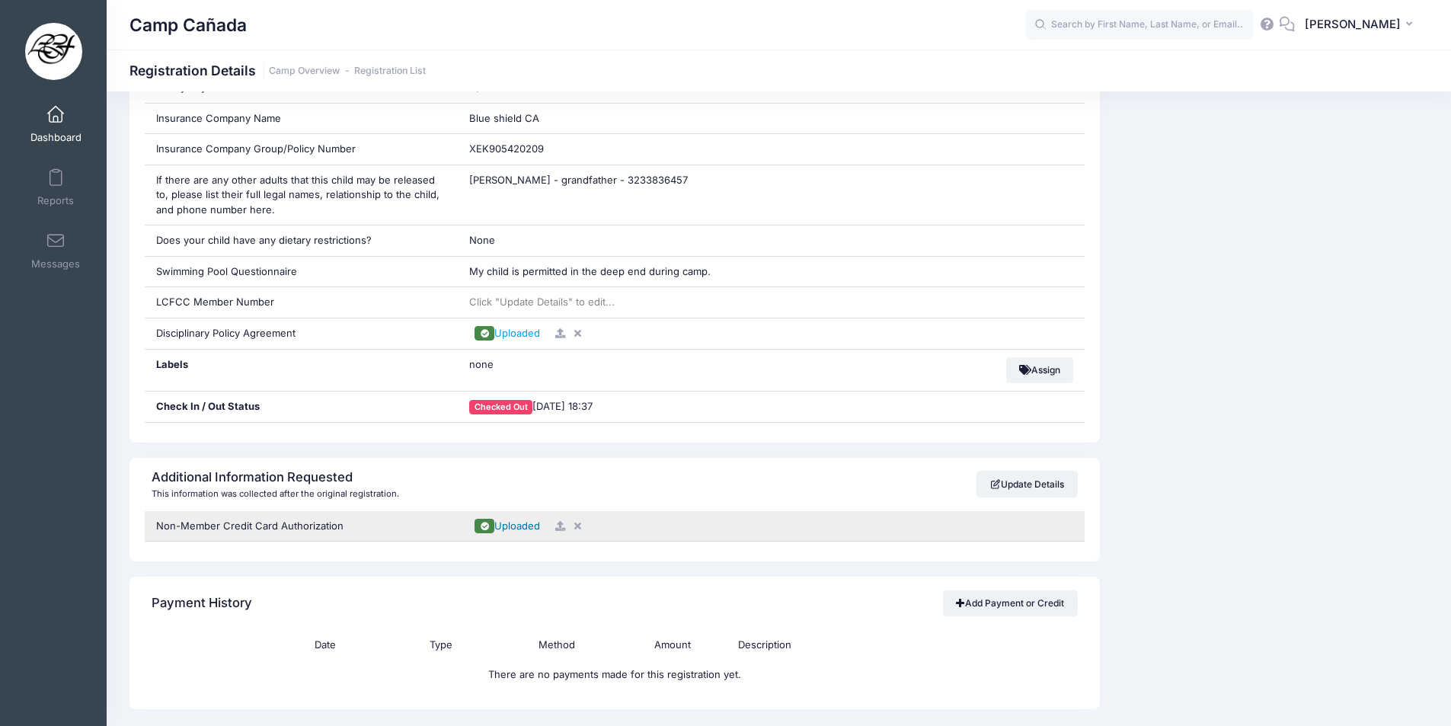
click at [518, 523] on span "Uploaded" at bounding box center [517, 526] width 46 height 12
